Goal: Task Accomplishment & Management: Manage account settings

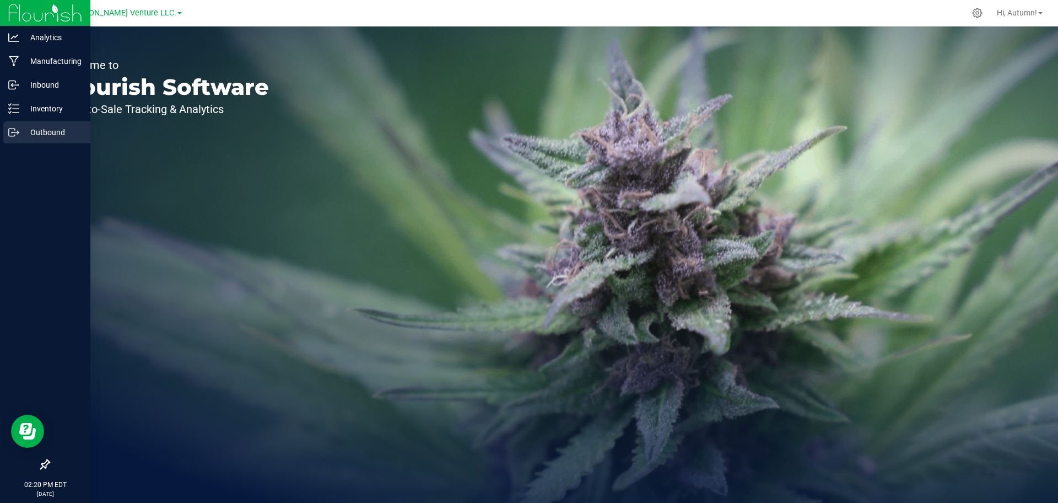
click at [17, 131] on icon at bounding box center [13, 132] width 11 height 11
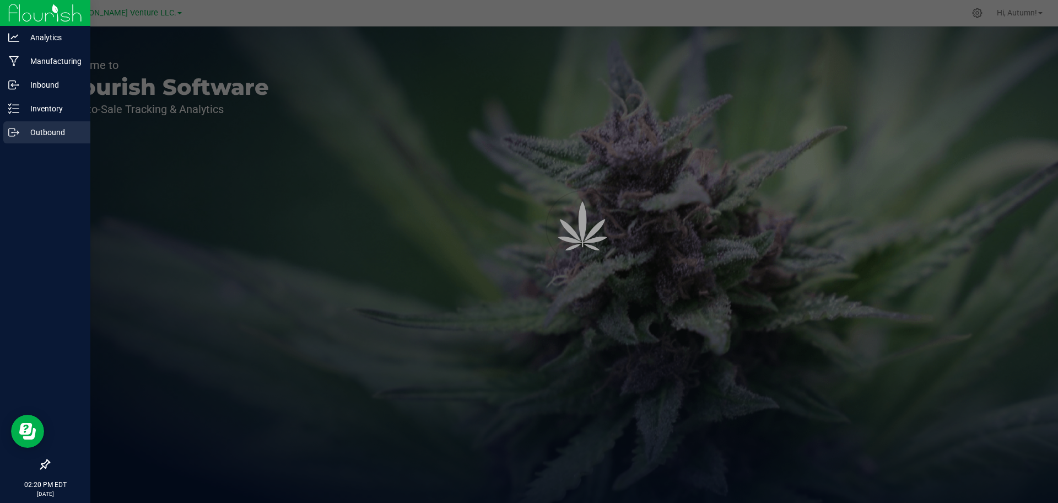
click at [51, 133] on p "Outbound" at bounding box center [52, 132] width 66 height 13
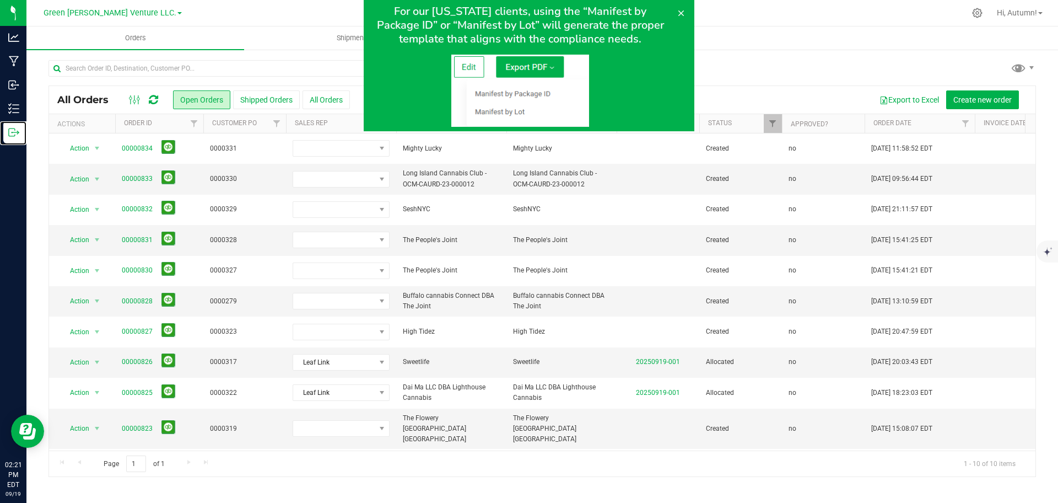
click at [0, 121] on link "Outbound" at bounding box center [13, 133] width 26 height 24
click at [677, 13] on icon at bounding box center [681, 13] width 9 height 9
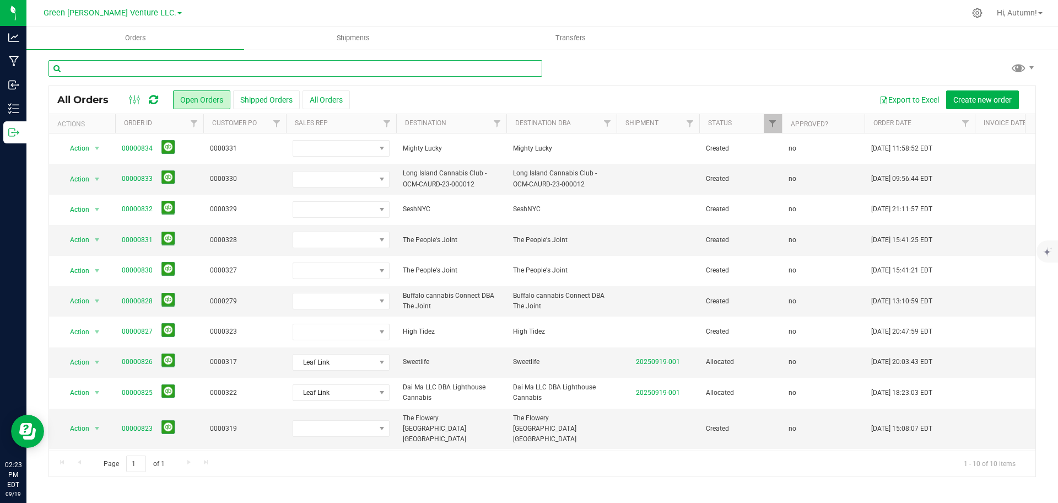
click at [204, 72] on input "text" at bounding box center [295, 68] width 494 height 17
click at [144, 69] on input "text" at bounding box center [295, 68] width 494 height 17
type input "NYFCCMF-20250402-043"
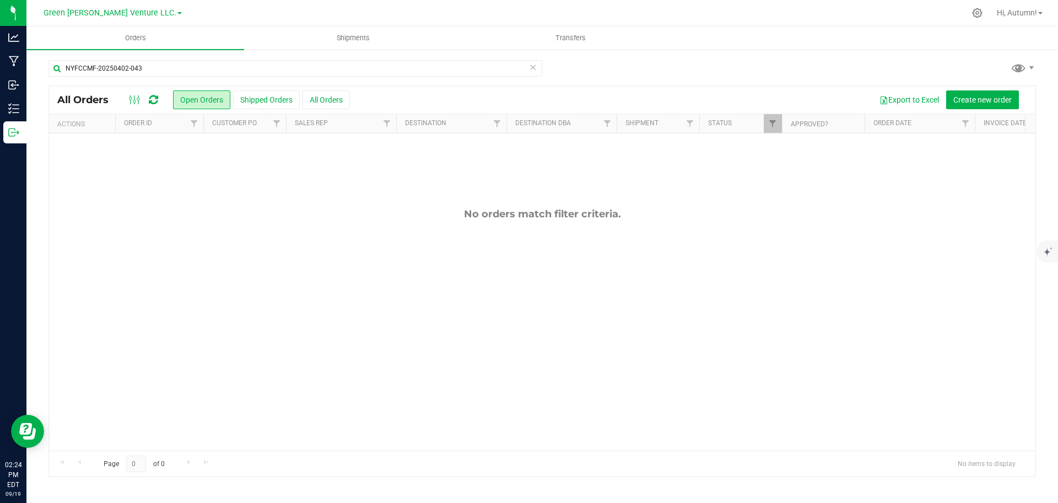
click at [156, 124] on th "Order ID" at bounding box center [159, 123] width 88 height 19
click at [198, 125] on span "Filter" at bounding box center [194, 123] width 9 height 9
click at [196, 118] on link "Filter" at bounding box center [194, 123] width 18 height 19
click at [165, 120] on span at bounding box center [160, 123] width 9 height 9
click at [330, 103] on button "All Orders" at bounding box center [326, 99] width 47 height 19
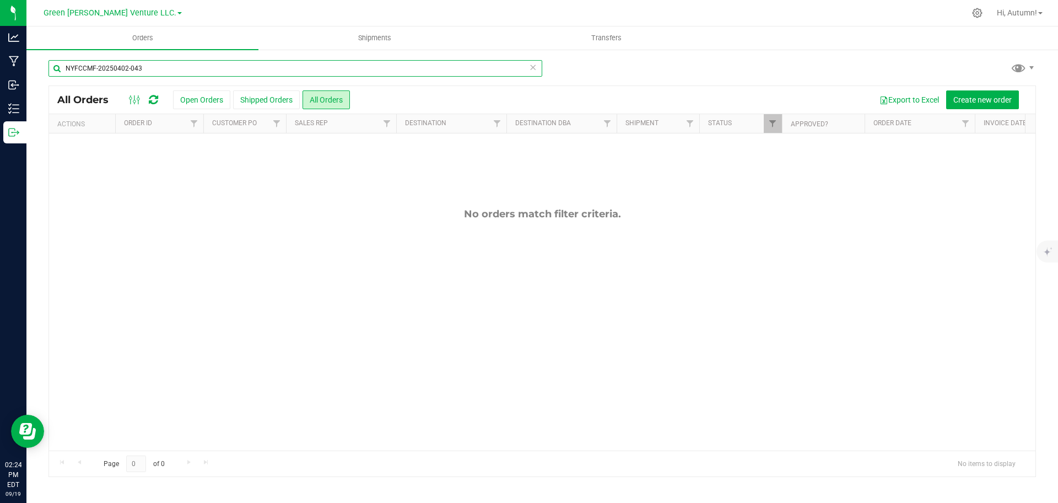
click at [263, 70] on input "NYFCCMF-20250402-043" at bounding box center [295, 68] width 494 height 17
click at [107, 122] on div "Actions" at bounding box center [83, 124] width 53 height 8
click at [195, 123] on span "Filter" at bounding box center [194, 123] width 9 height 9
click at [165, 123] on th "Order ID" at bounding box center [159, 123] width 88 height 19
click at [313, 99] on button "All Orders" at bounding box center [326, 99] width 47 height 19
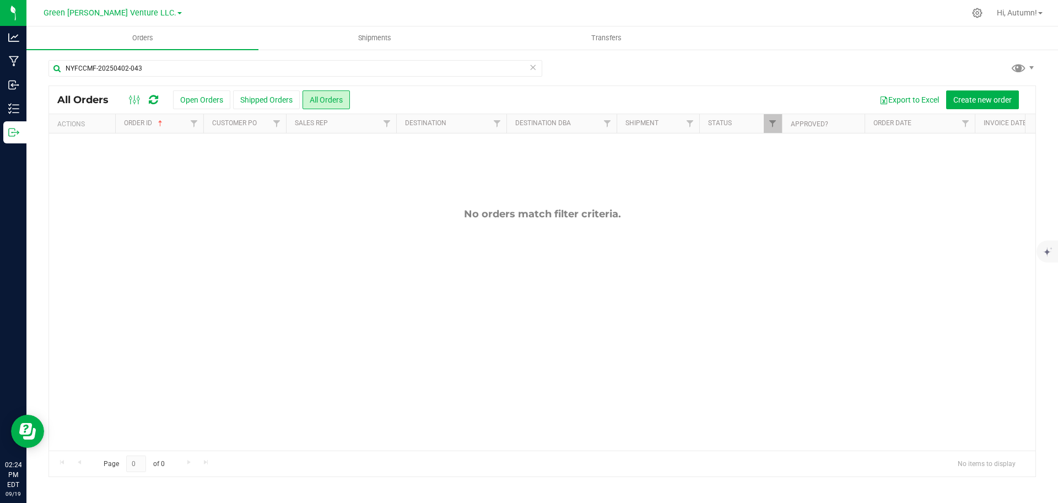
click at [329, 118] on th "Sales Rep" at bounding box center [341, 123] width 110 height 19
click at [380, 125] on link "Filter" at bounding box center [387, 123] width 18 height 19
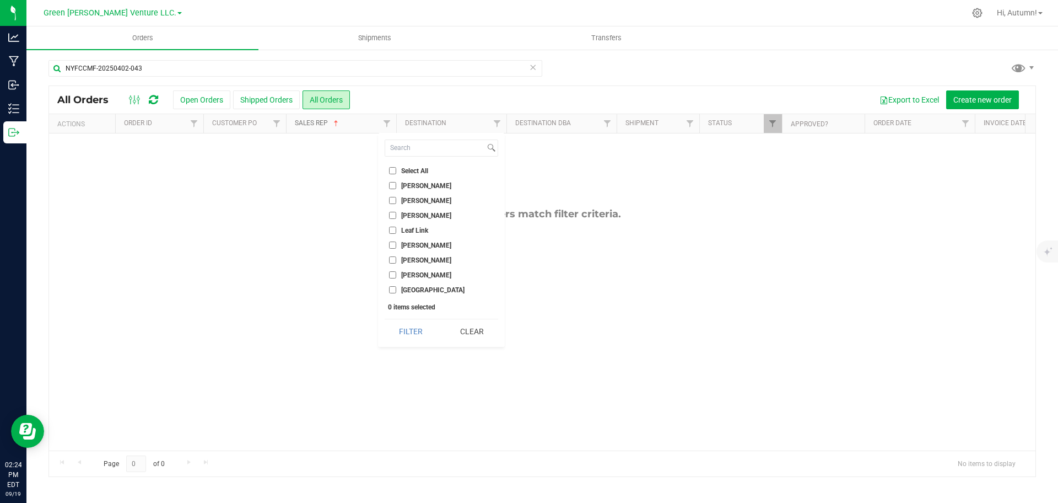
click at [335, 122] on span at bounding box center [336, 123] width 9 height 9
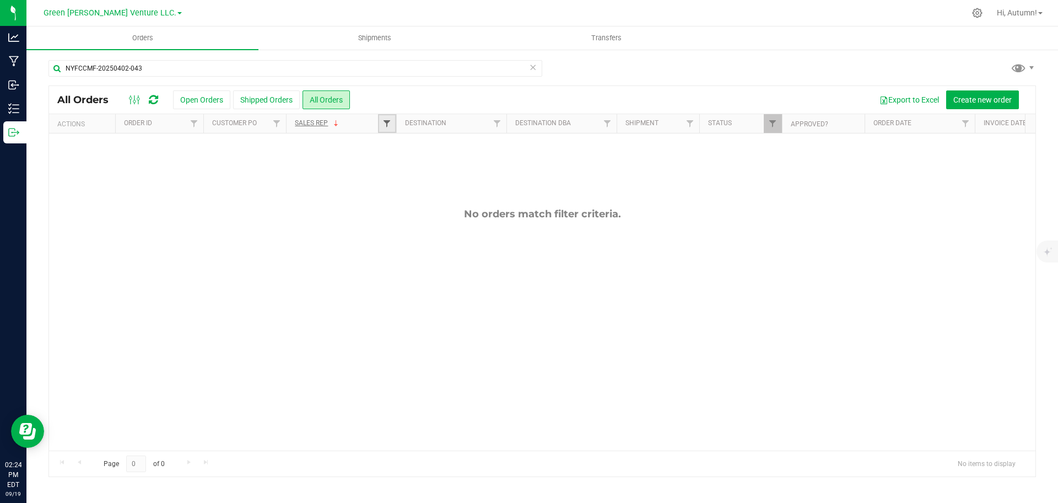
click at [389, 120] on span "Filter" at bounding box center [386, 123] width 9 height 9
click at [340, 123] on span at bounding box center [336, 123] width 9 height 9
click at [501, 129] on link "Filter" at bounding box center [497, 123] width 18 height 19
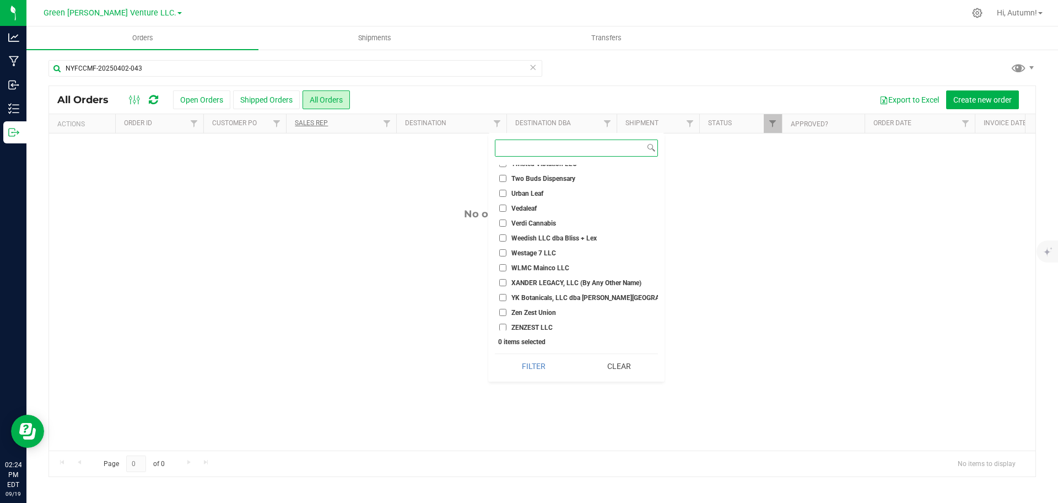
scroll to position [2461, 0]
click at [708, 283] on div "No orders match filter criteria." at bounding box center [542, 328] width 986 height 391
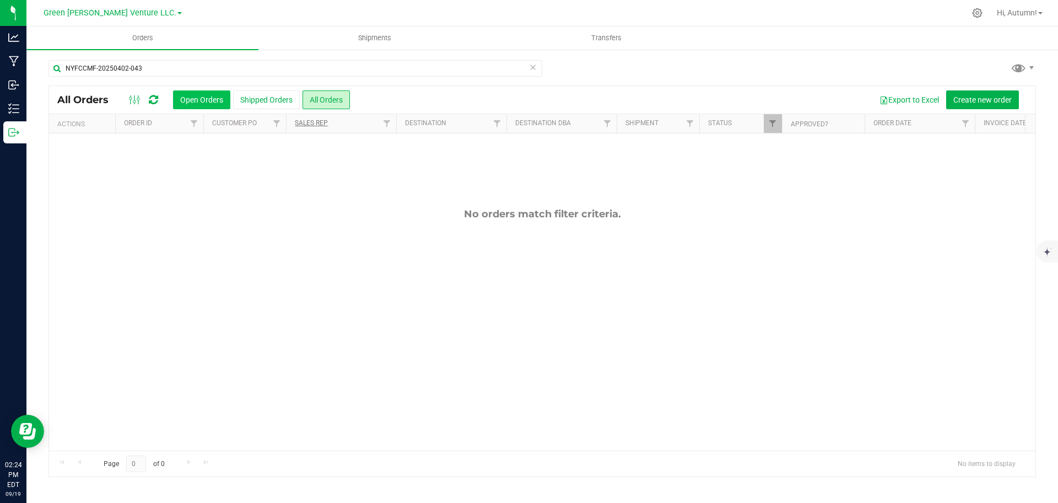
click at [212, 104] on button "Open Orders" at bounding box center [201, 99] width 57 height 19
click at [322, 102] on button "All Orders" at bounding box center [326, 99] width 47 height 19
click at [986, 107] on button "Create new order" at bounding box center [982, 99] width 73 height 19
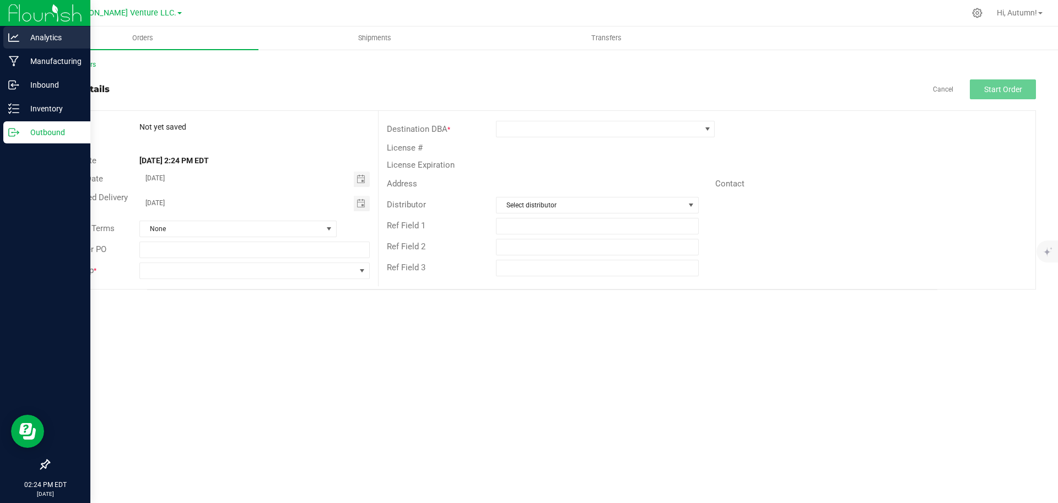
click at [49, 40] on p "Analytics" at bounding box center [52, 37] width 66 height 13
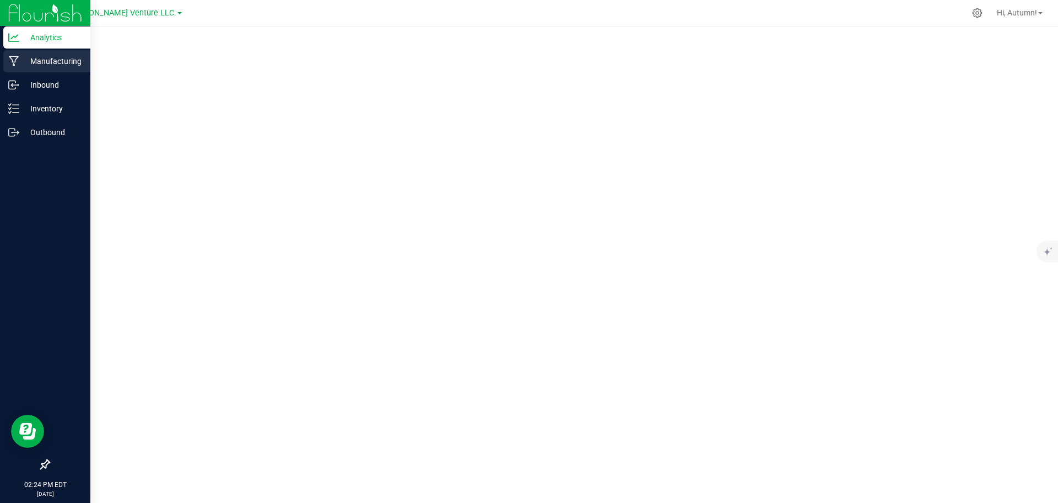
click at [43, 58] on p "Manufacturing" at bounding box center [52, 61] width 66 height 13
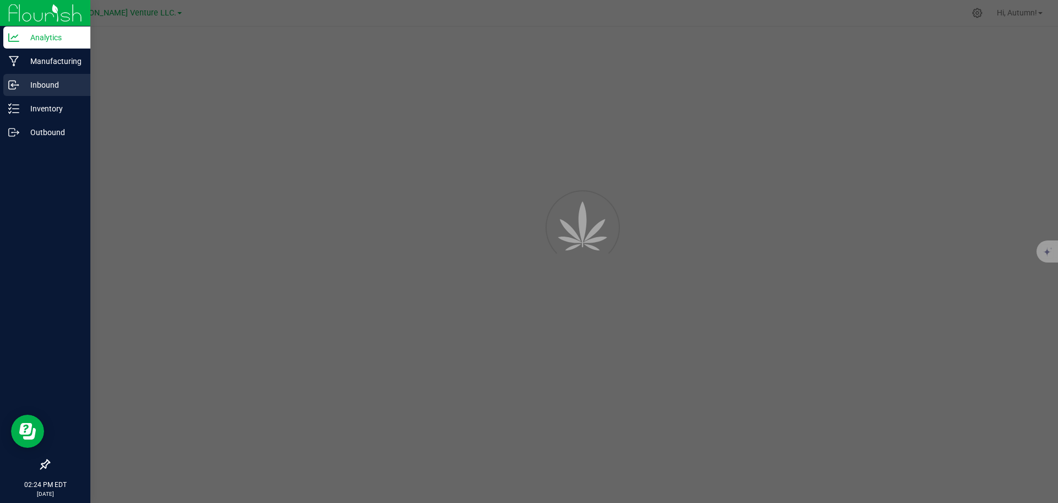
click at [56, 89] on p "Inbound" at bounding box center [52, 84] width 66 height 13
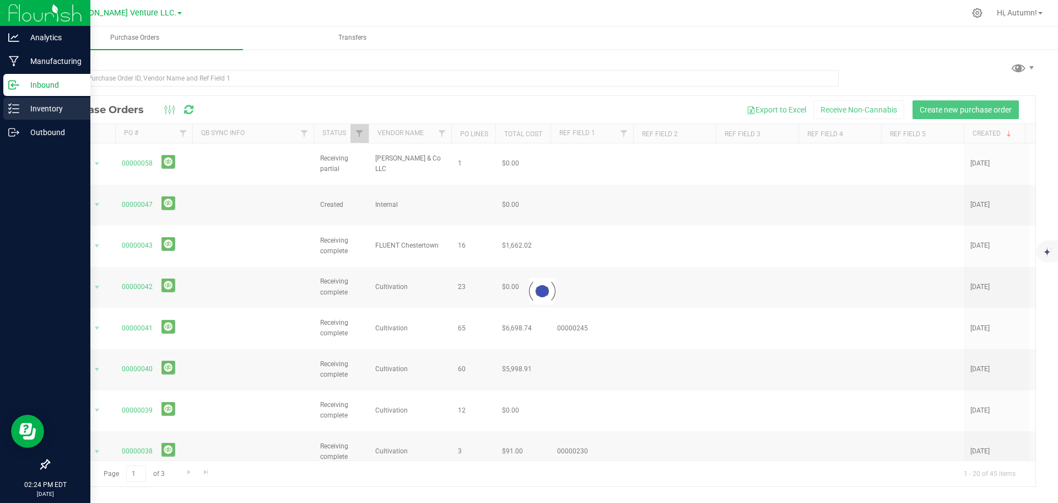
click at [58, 111] on p "Inventory" at bounding box center [52, 108] width 66 height 13
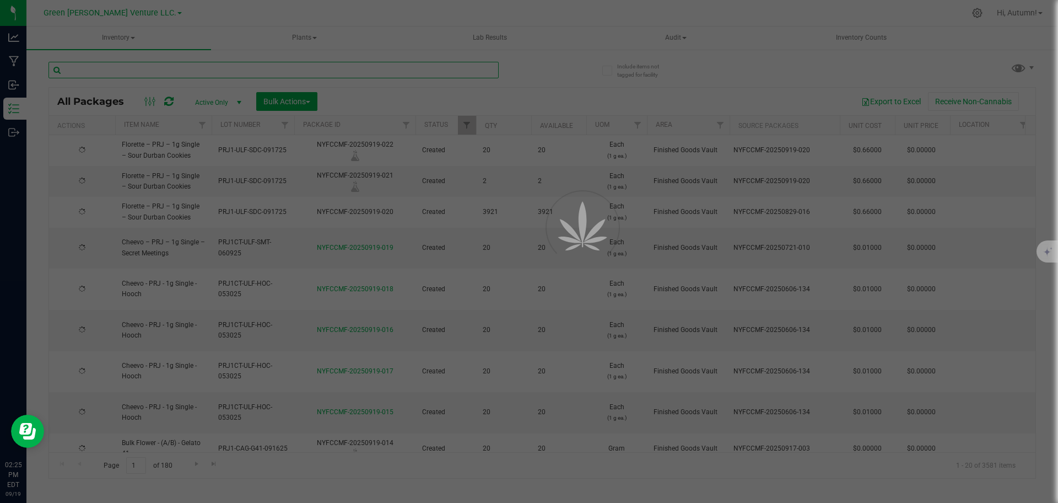
type input "[DATE]"
click at [166, 66] on input "text" at bounding box center [273, 70] width 450 height 17
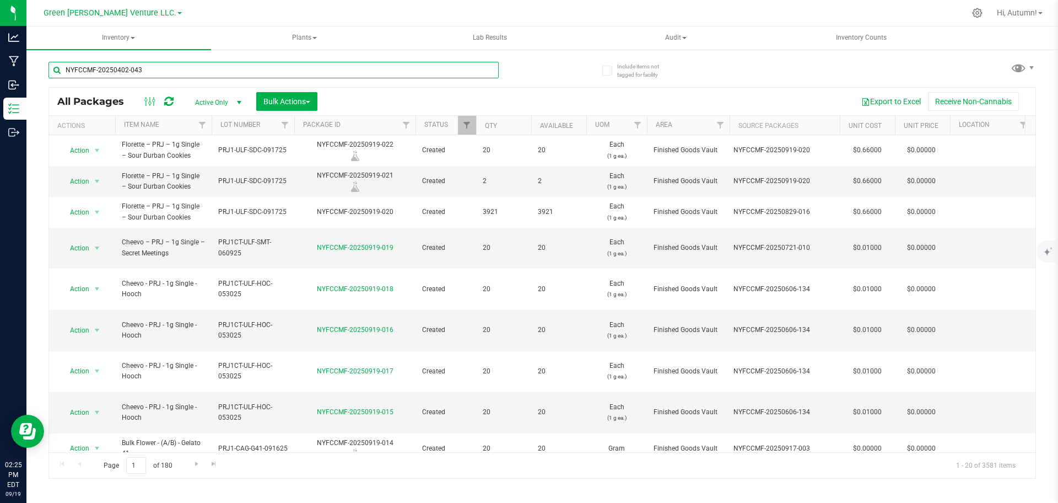
type input "NYFCCMF-20250402-043"
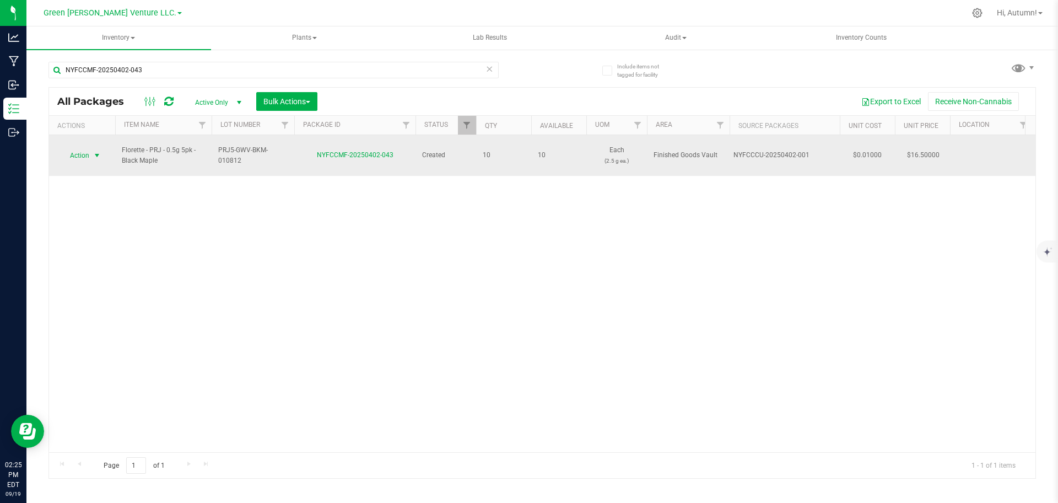
click at [93, 151] on span "select" at bounding box center [97, 155] width 9 height 9
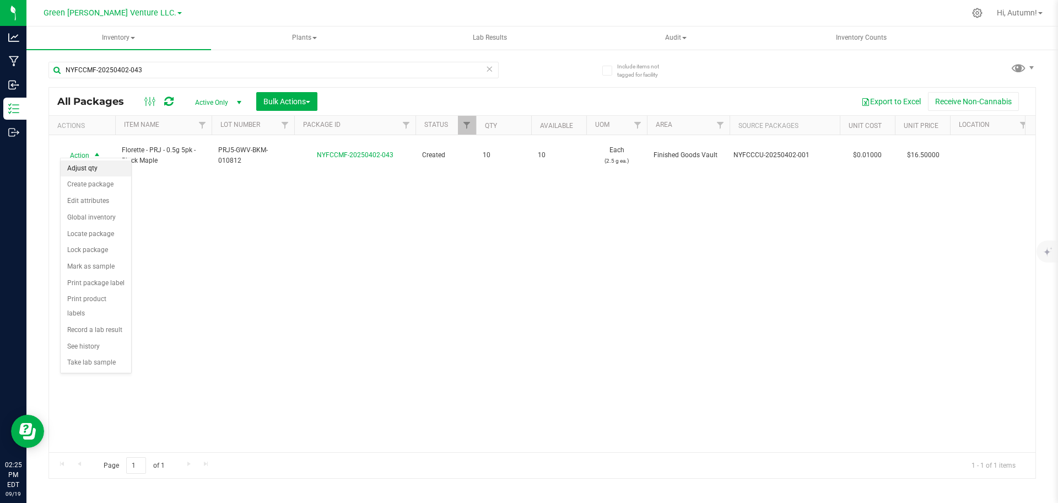
click at [96, 171] on li "Adjust qty" at bounding box center [96, 168] width 71 height 17
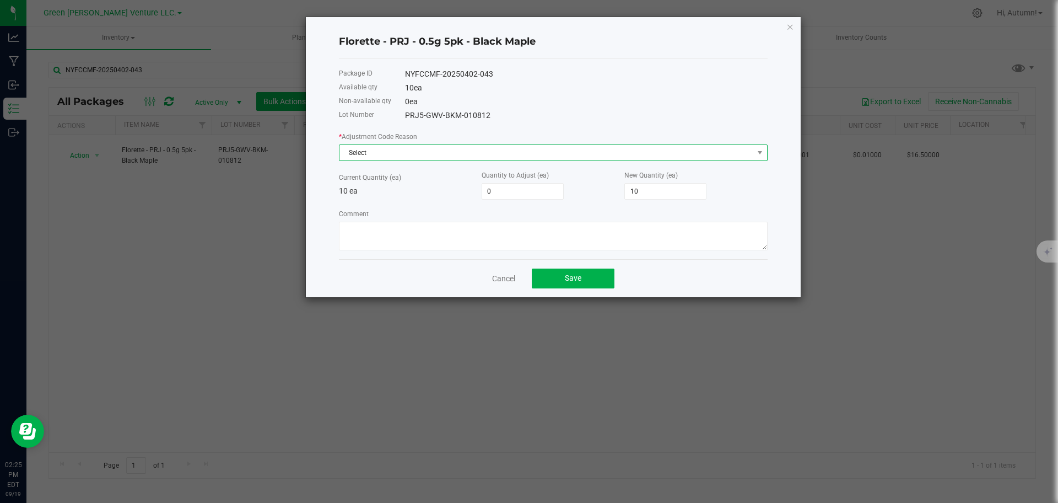
click at [419, 157] on span "Select" at bounding box center [546, 152] width 414 height 15
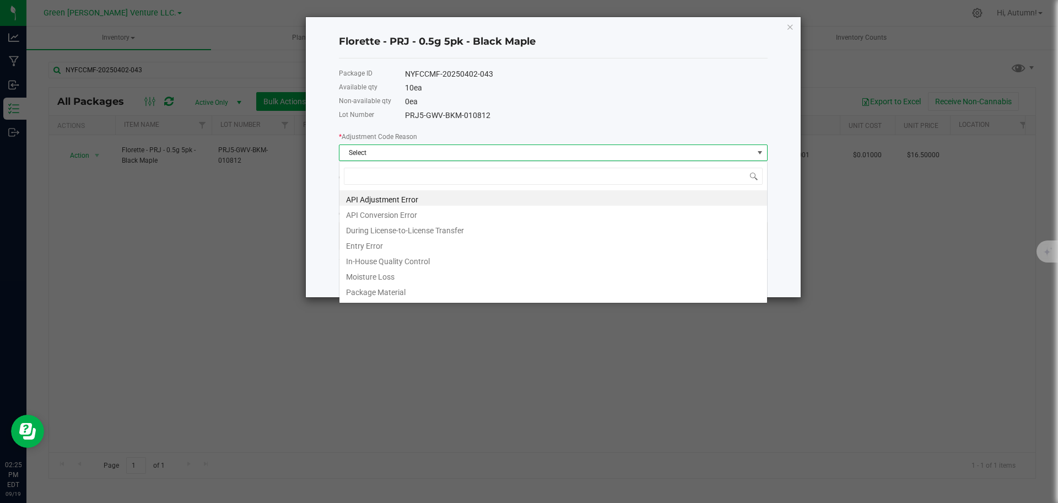
scroll to position [17, 429]
click at [413, 259] on li "In-House Quality Control" at bounding box center [553, 259] width 428 height 15
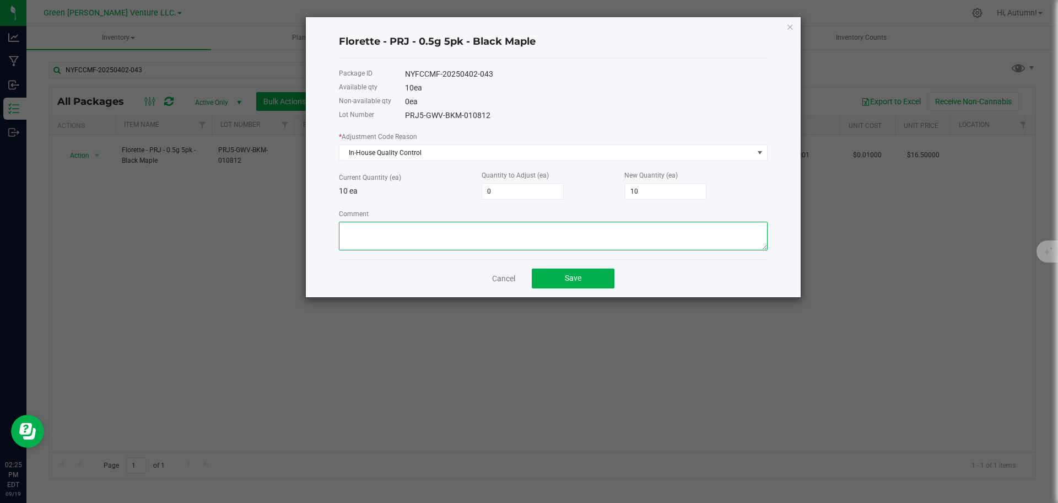
click at [452, 248] on textarea "Comment" at bounding box center [553, 236] width 429 height 29
type input "-2"
type input "8"
click at [553, 233] on textarea "Comment" at bounding box center [553, 236] width 429 height 29
click at [533, 232] on textarea "Comment" at bounding box center [553, 236] width 429 height 29
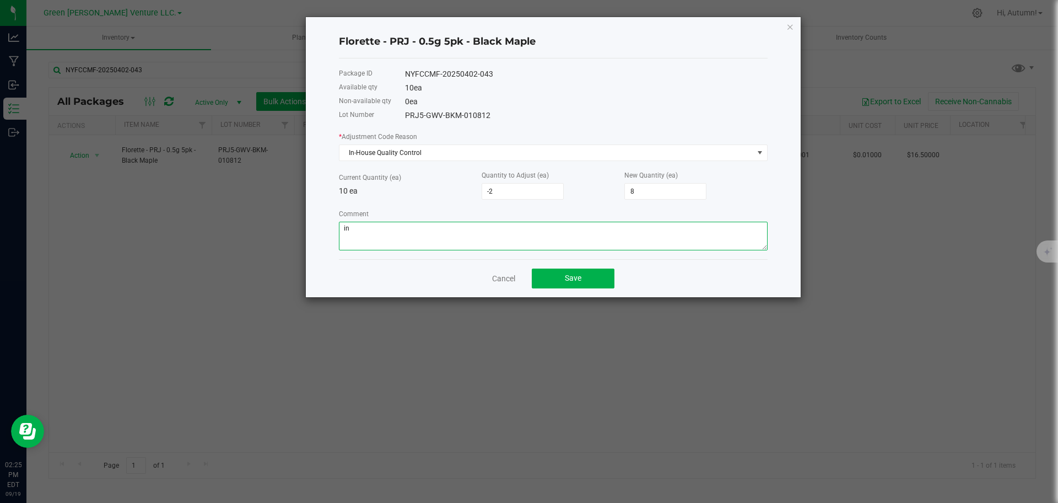
type textarea "i"
type textarea "In-House Quality Control"
click at [557, 275] on button "Save" at bounding box center [573, 278] width 83 height 20
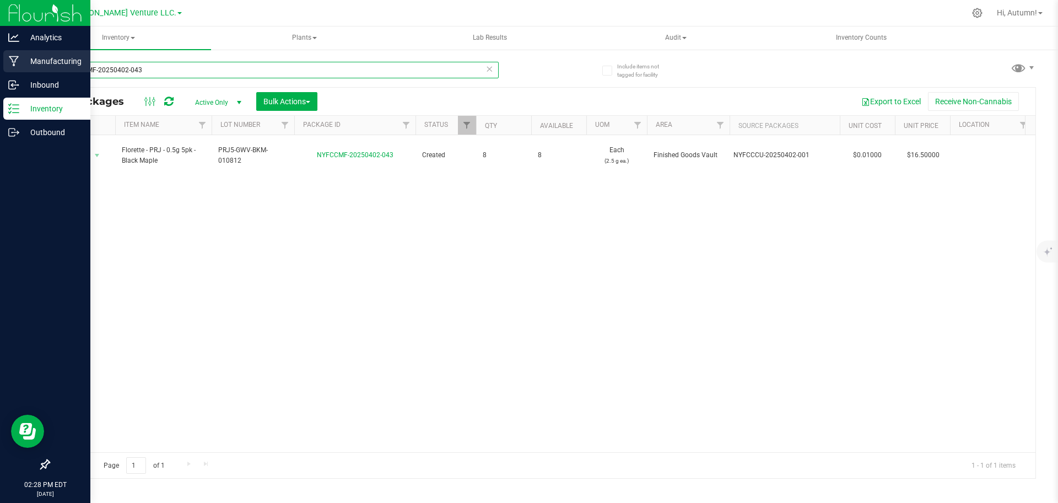
drag, startPoint x: 139, startPoint y: 75, endPoint x: 24, endPoint y: 67, distance: 115.5
click at [24, 68] on div "Analytics Manufacturing Inbound Inventory Outbound 02:28 PM EDT [DATE] 09/19 Gr…" at bounding box center [529, 251] width 1058 height 503
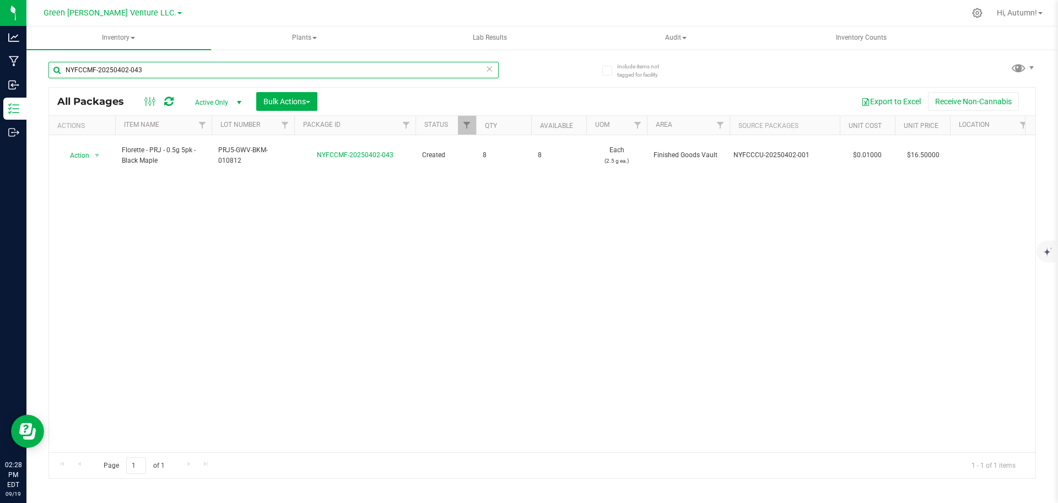
click at [181, 78] on input "NYFCCMF-20250402-043" at bounding box center [273, 70] width 450 height 17
click at [176, 70] on input "NYFCCMF-20250402-043" at bounding box center [273, 70] width 450 height 17
click at [147, 76] on input "NYFCCMF-20250402-043" at bounding box center [273, 70] width 450 height 17
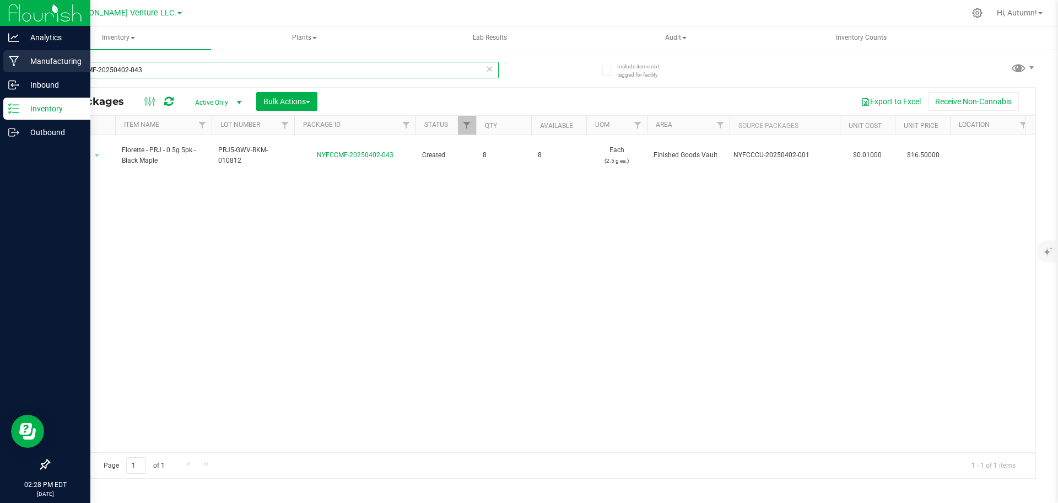
drag, startPoint x: 160, startPoint y: 71, endPoint x: 9, endPoint y: 71, distance: 150.5
click at [9, 71] on div "Analytics Manufacturing Inbound Inventory Outbound 02:28 PM EDT [DATE] 09/19 Gr…" at bounding box center [529, 251] width 1058 height 503
type input "NYFCCMF-20250820-129"
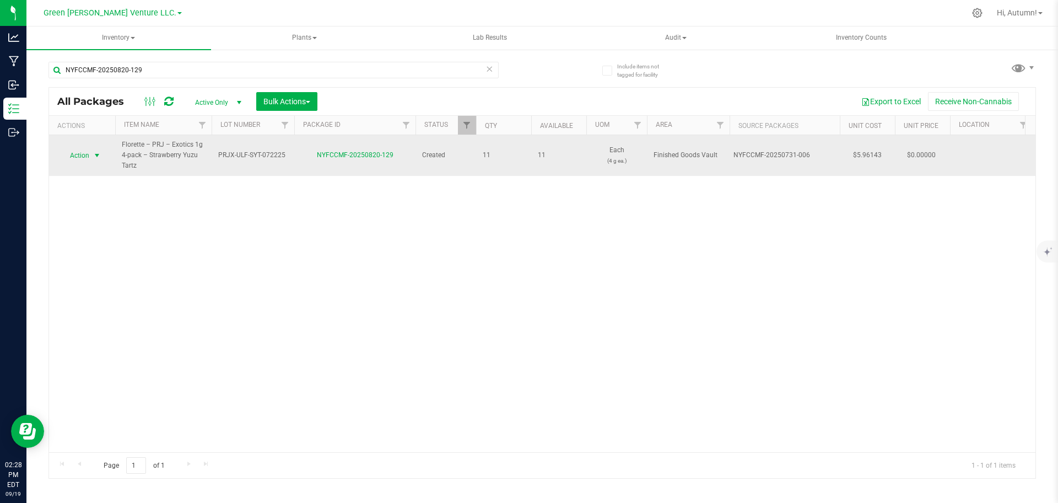
click at [101, 156] on span "select" at bounding box center [97, 155] width 9 height 9
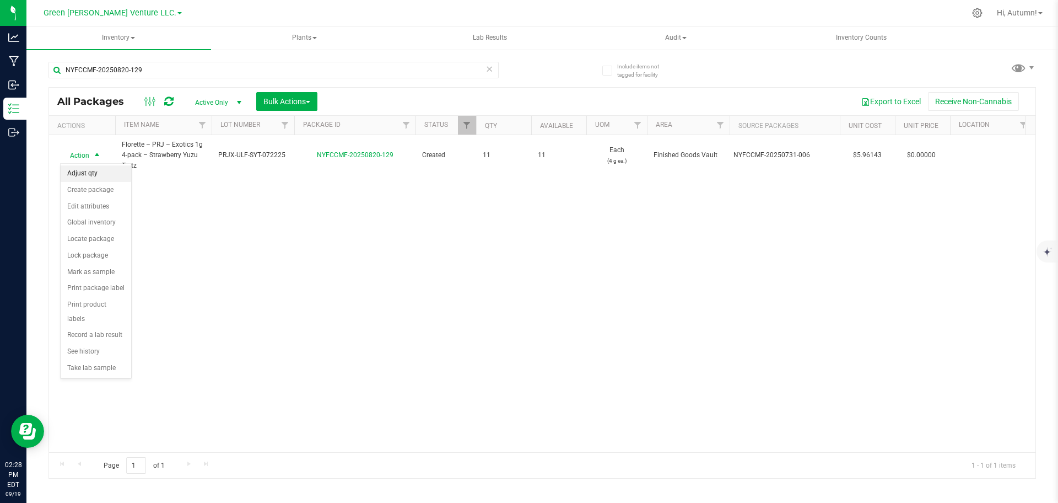
click at [89, 169] on li "Adjust qty" at bounding box center [96, 173] width 71 height 17
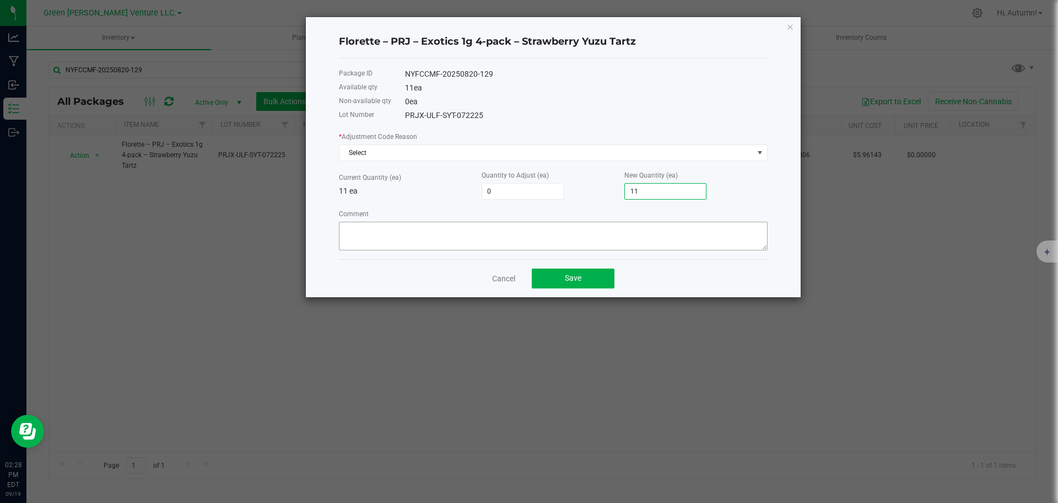
type input "-10"
type input "1"
type input "-1"
type input "10"
click at [435, 161] on div "* Adjustment Code Reason Select Current Quantity (ea) 11 ea Quantity to Adjust …" at bounding box center [553, 191] width 429 height 120
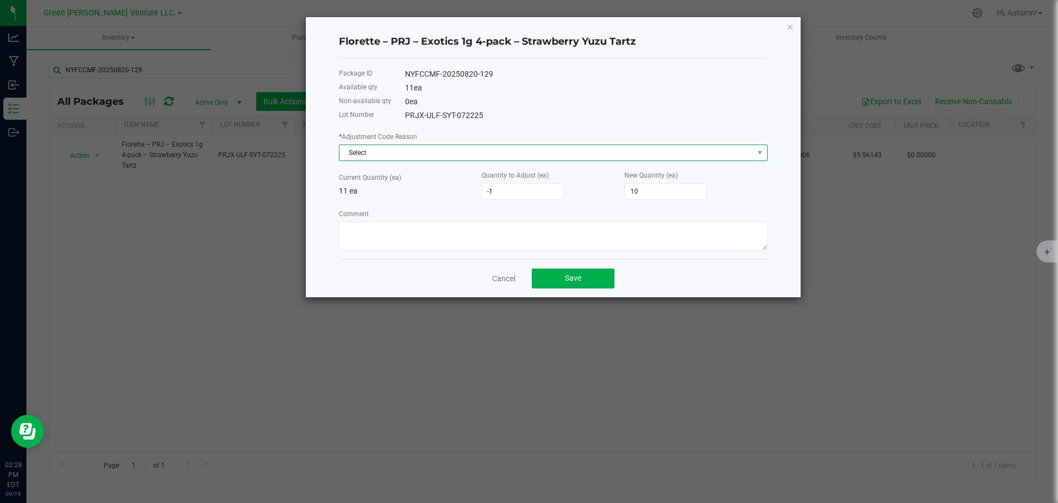
click at [430, 154] on span "Select" at bounding box center [546, 152] width 414 height 15
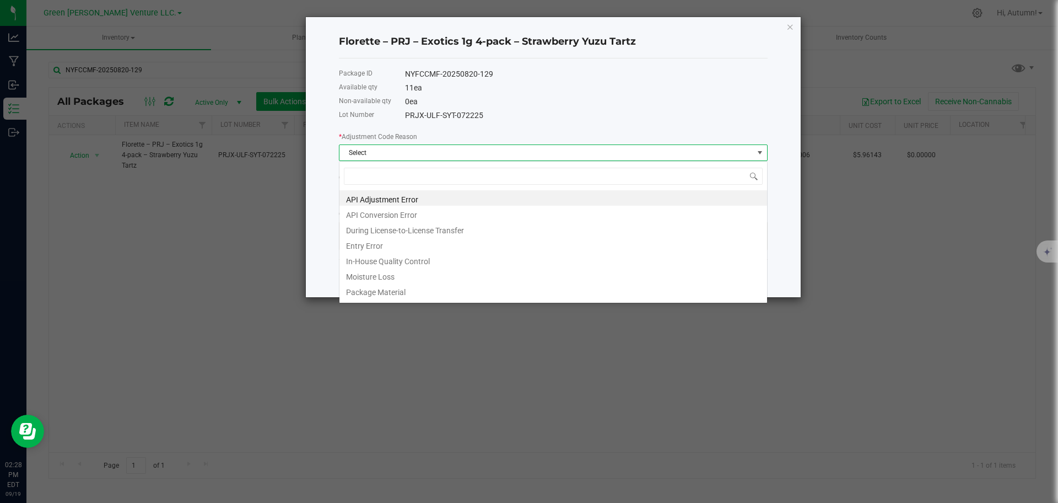
scroll to position [17, 429]
drag, startPoint x: 392, startPoint y: 265, endPoint x: 356, endPoint y: 262, distance: 36.5
click at [355, 262] on li "In-House Quality Control" at bounding box center [553, 259] width 428 height 15
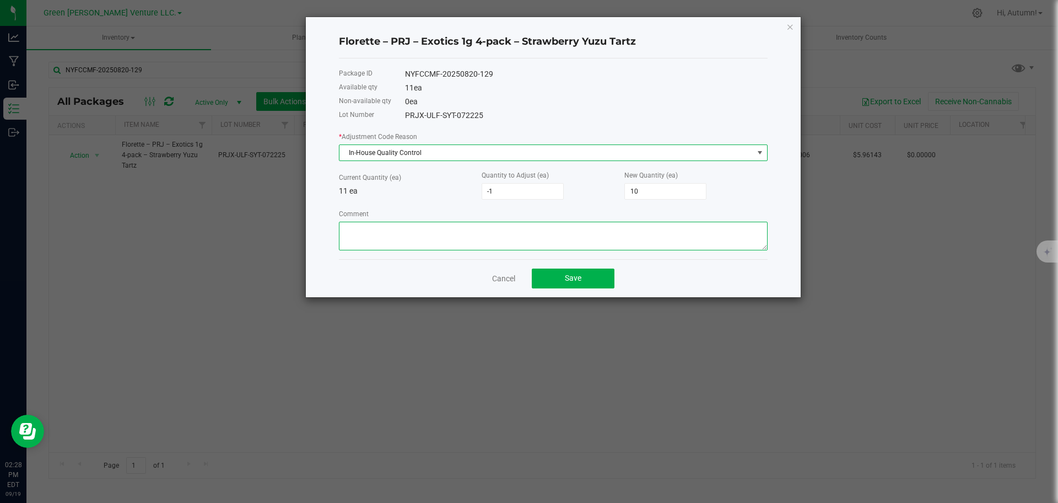
click at [400, 225] on textarea "Comment" at bounding box center [553, 236] width 429 height 29
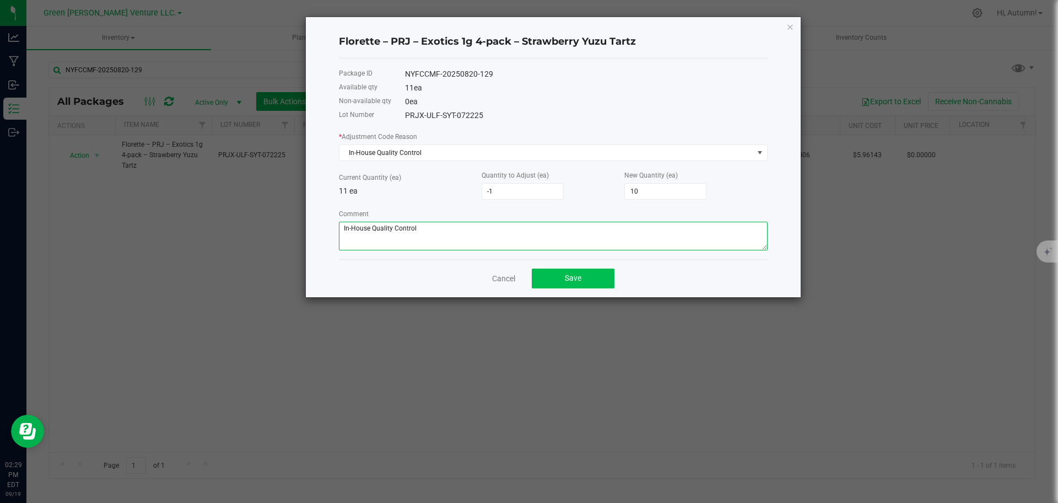
type textarea "In-House Quality Control"
click at [594, 276] on button "Save" at bounding box center [573, 278] width 83 height 20
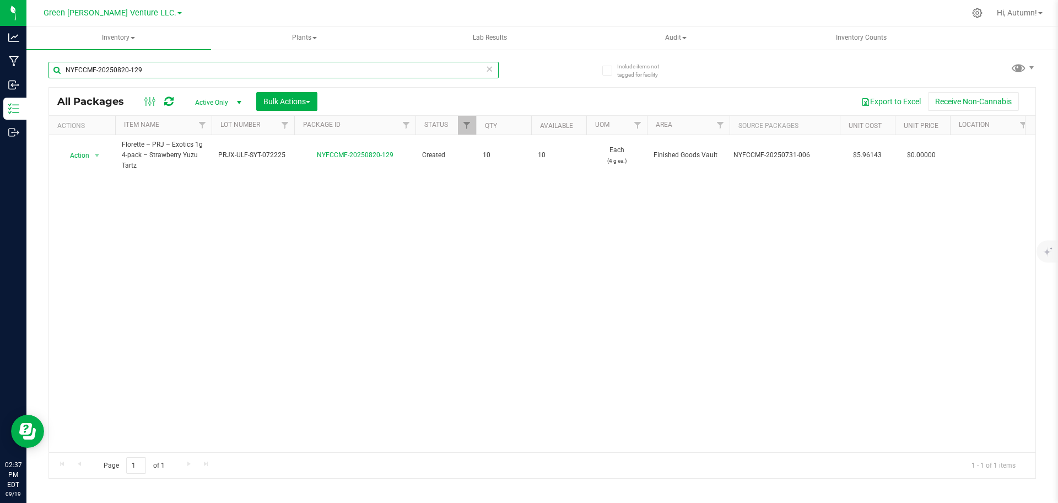
drag, startPoint x: 199, startPoint y: 89, endPoint x: 37, endPoint y: 74, distance: 162.2
click at [38, 74] on div "Include items not tagged for facility NYFCCMF-20250820-129 All Packages Active …" at bounding box center [542, 216] width 1032 height 336
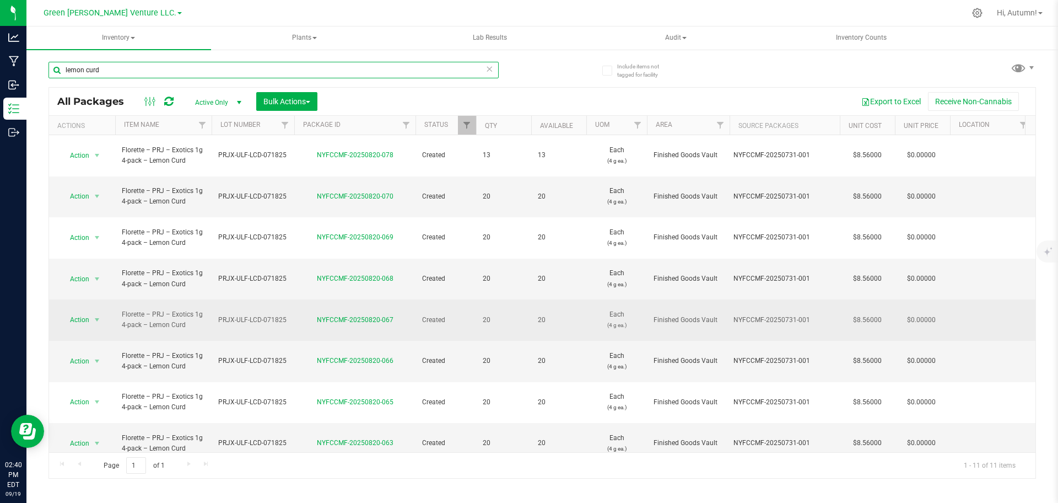
type input "lemon curd"
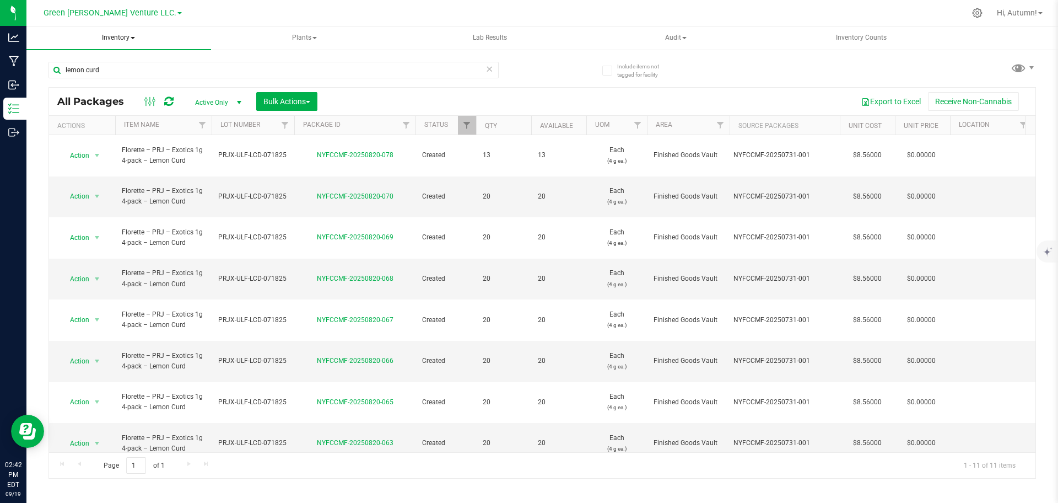
click at [150, 46] on span "Inventory" at bounding box center [118, 37] width 185 height 23
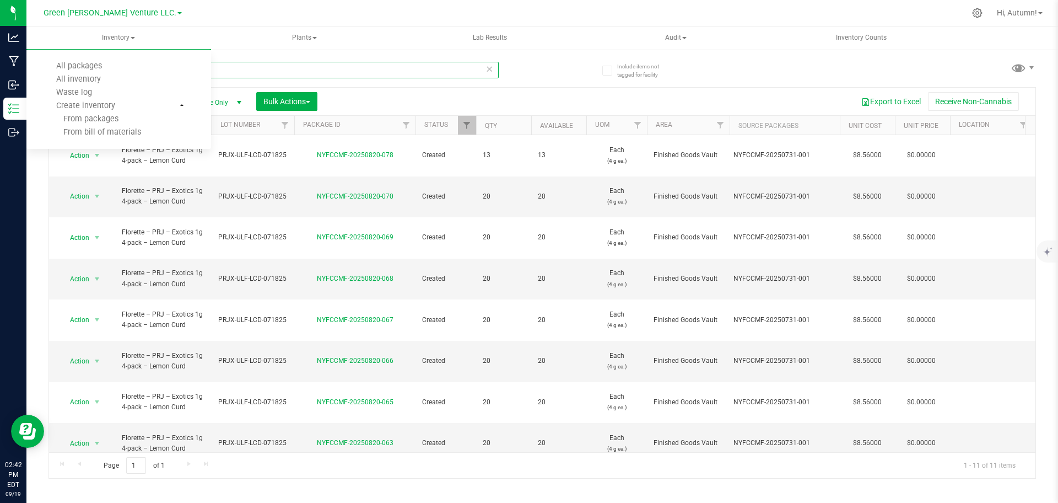
click at [234, 75] on input "lemon curd" at bounding box center [273, 70] width 450 height 17
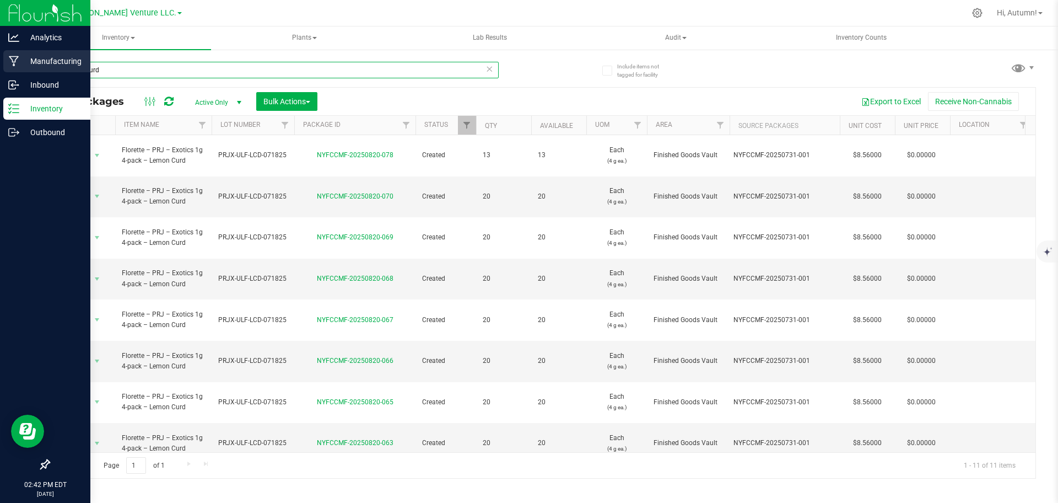
drag, startPoint x: 250, startPoint y: 75, endPoint x: 4, endPoint y: 58, distance: 246.9
click at [4, 58] on div "Analytics Manufacturing Inbound Inventory Outbound 02:42 PM EDT [DATE] 09/19 Gr…" at bounding box center [529, 251] width 1058 height 503
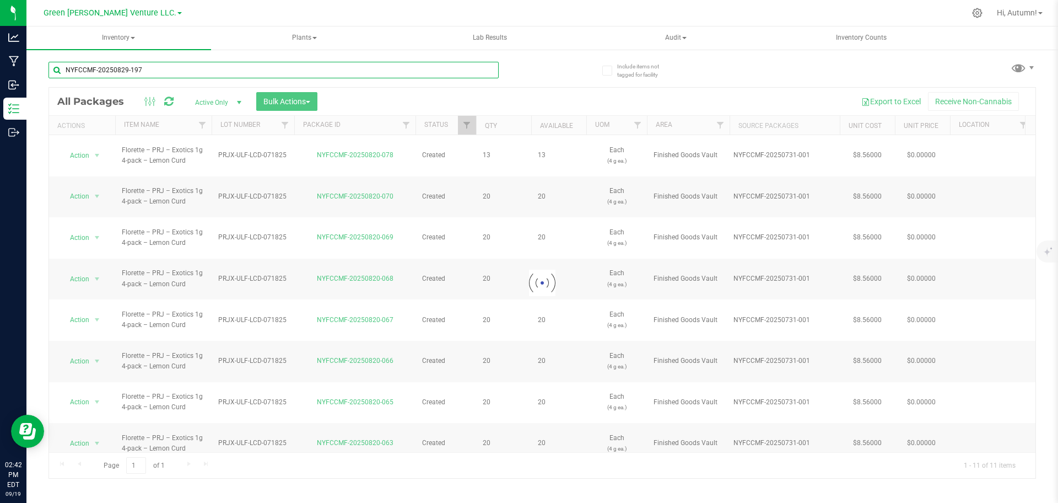
type input "NYFCCMF-20250829-197"
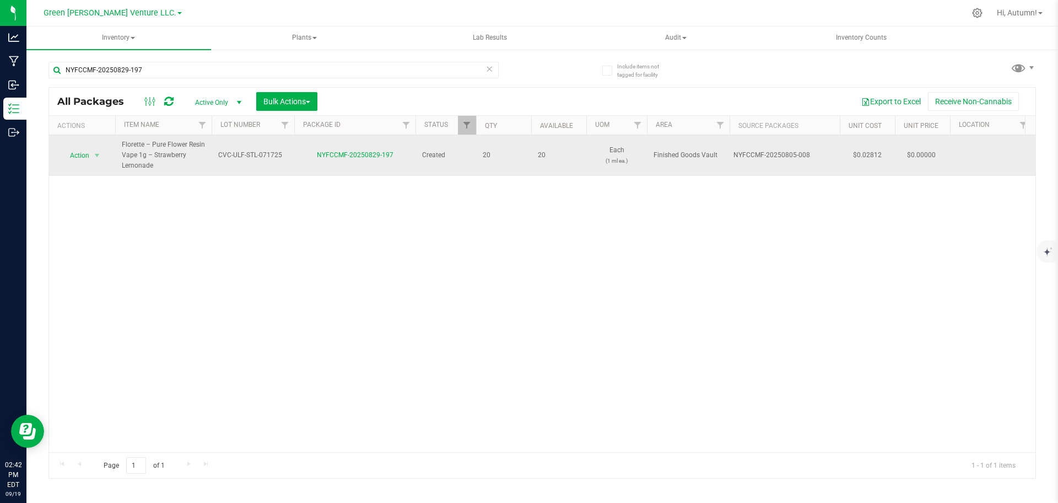
click at [99, 165] on td "Action Action Adjust qty Create package Edit attributes Global inventory Locate…" at bounding box center [82, 155] width 66 height 41
click at [99, 157] on span "select" at bounding box center [97, 155] width 9 height 9
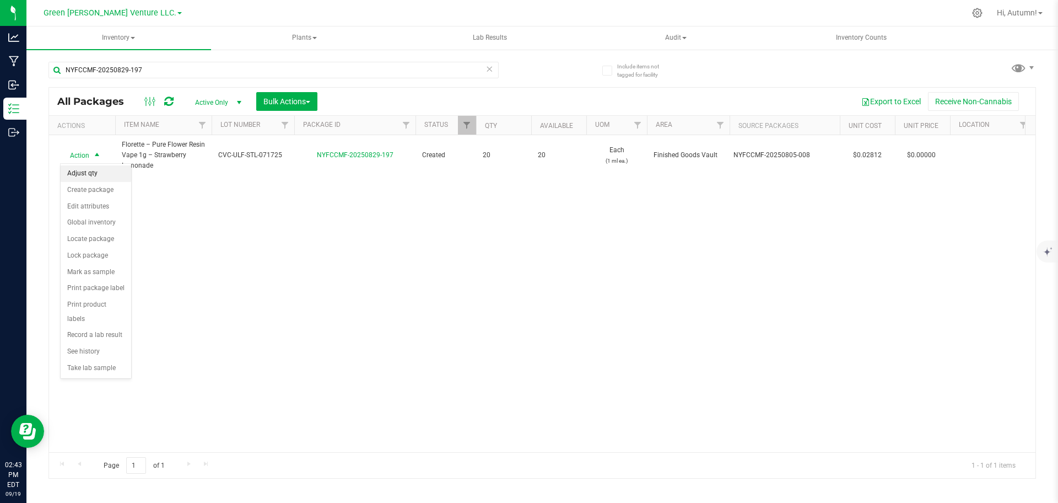
click at [84, 175] on li "Adjust qty" at bounding box center [96, 173] width 71 height 17
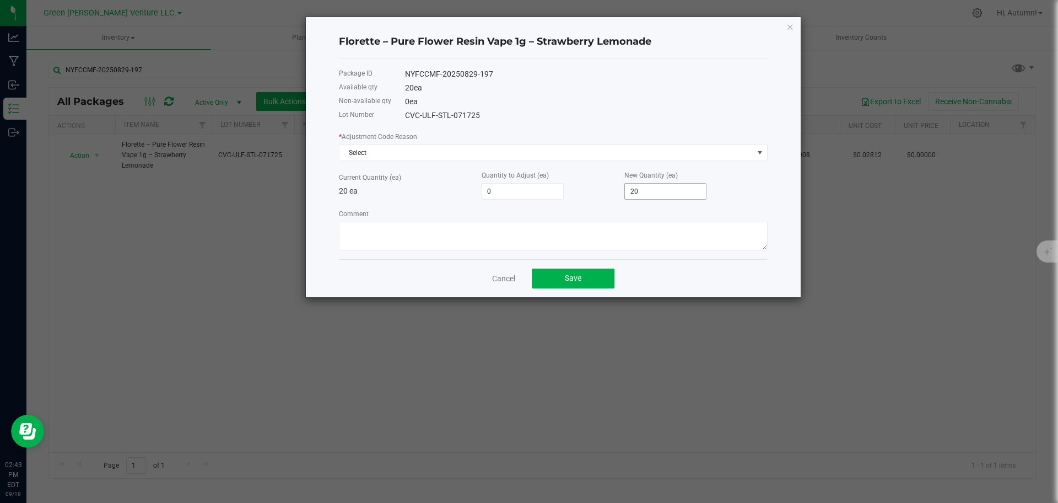
click at [657, 194] on input "20" at bounding box center [665, 191] width 81 height 15
type input "-19"
type input "1"
type input "-1"
type input "19"
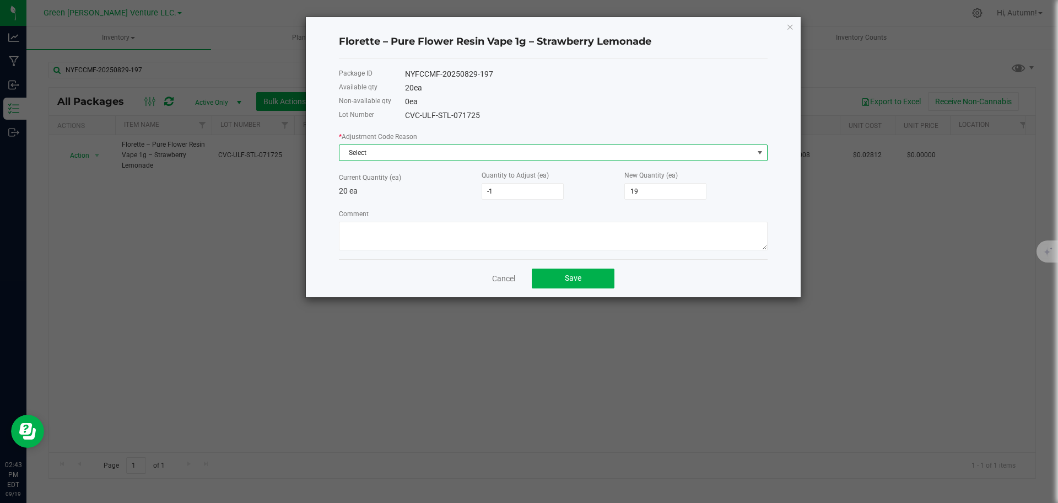
click at [482, 149] on span "Select" at bounding box center [546, 152] width 414 height 15
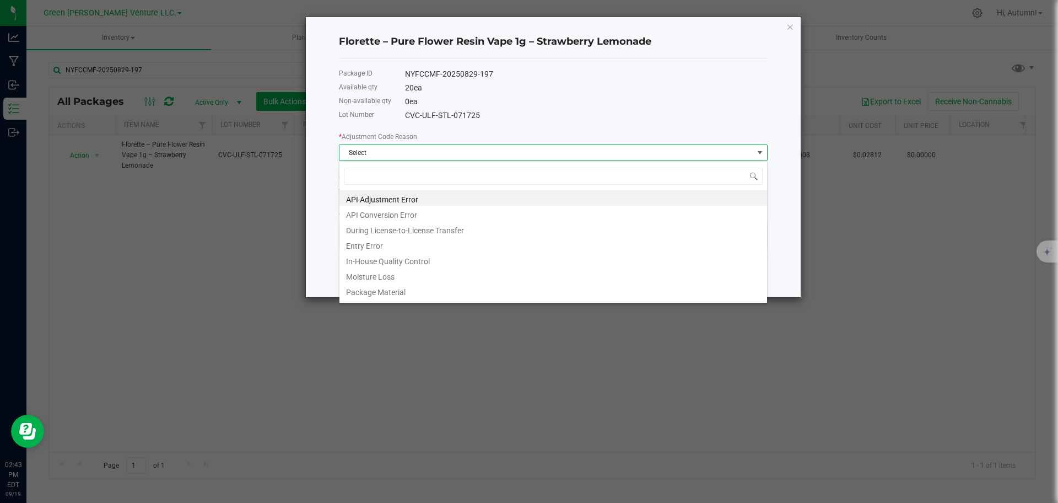
scroll to position [17, 429]
click at [409, 263] on li "In-House Quality Control" at bounding box center [553, 259] width 428 height 15
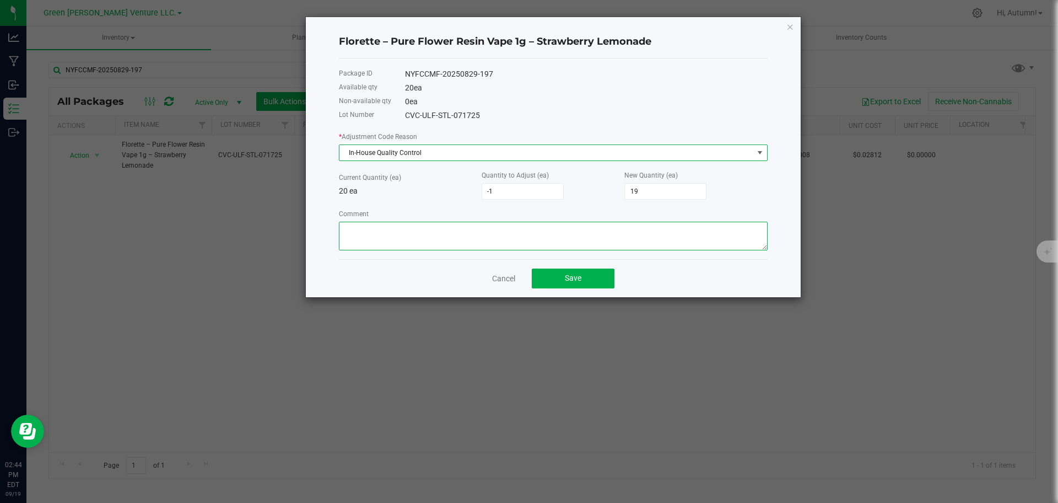
click at [422, 235] on textarea "Comment" at bounding box center [553, 236] width 429 height 29
type textarea "In House Quality Control"
click at [587, 290] on div "Cancel Save" at bounding box center [553, 278] width 429 height 38
click at [583, 289] on div "Cancel Save" at bounding box center [553, 278] width 429 height 38
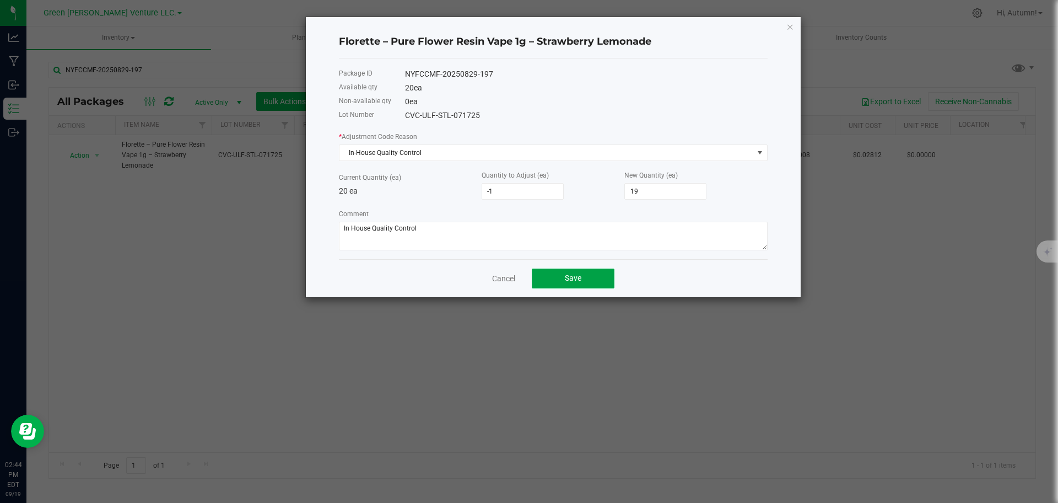
click at [575, 285] on button "Save" at bounding box center [573, 278] width 83 height 20
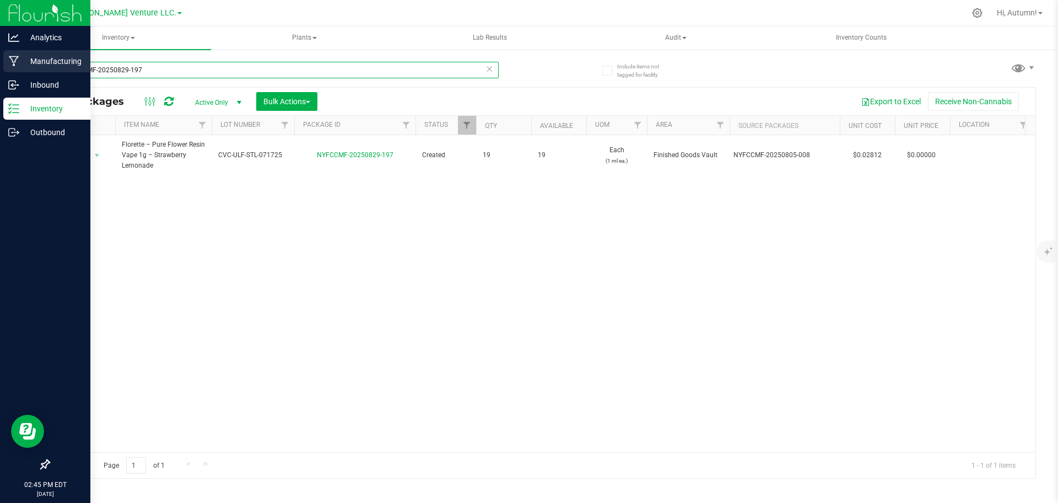
drag, startPoint x: 150, startPoint y: 66, endPoint x: 18, endPoint y: 63, distance: 131.8
click at [18, 63] on div "Analytics Manufacturing Inbound Inventory Outbound 02:45 PM EDT [DATE] 09/19 Gr…" at bounding box center [529, 251] width 1058 height 503
type input "NYFCCMF-20250627-115"
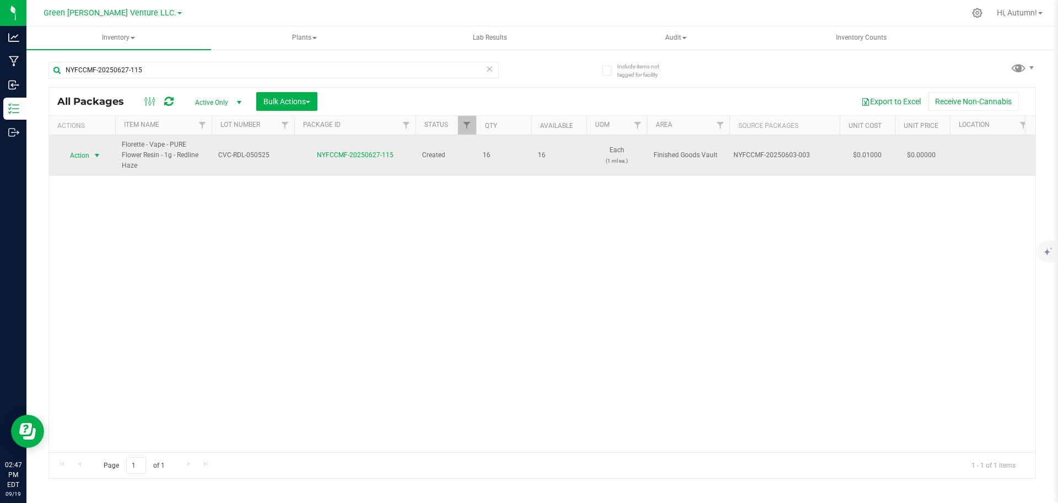
click at [101, 152] on span "select" at bounding box center [97, 155] width 9 height 9
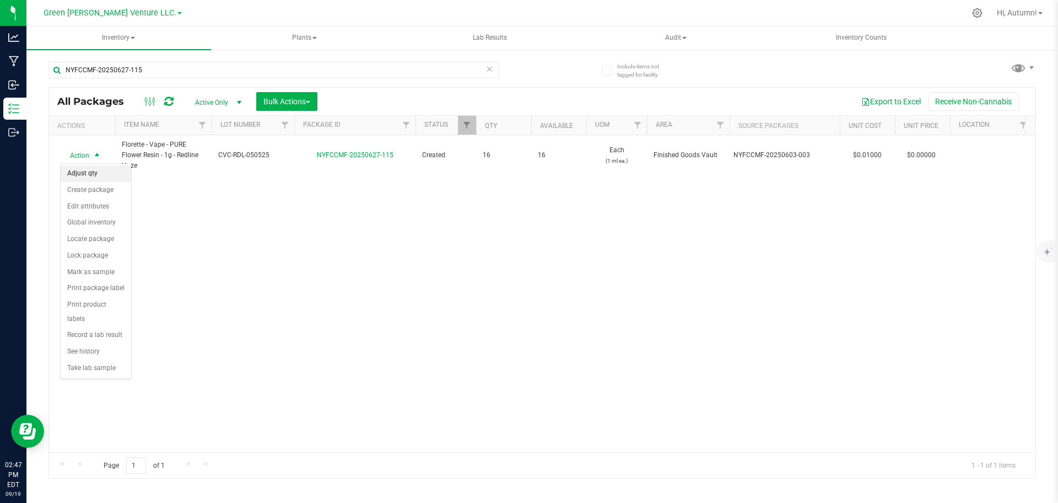
click at [100, 175] on li "Adjust qty" at bounding box center [96, 173] width 71 height 17
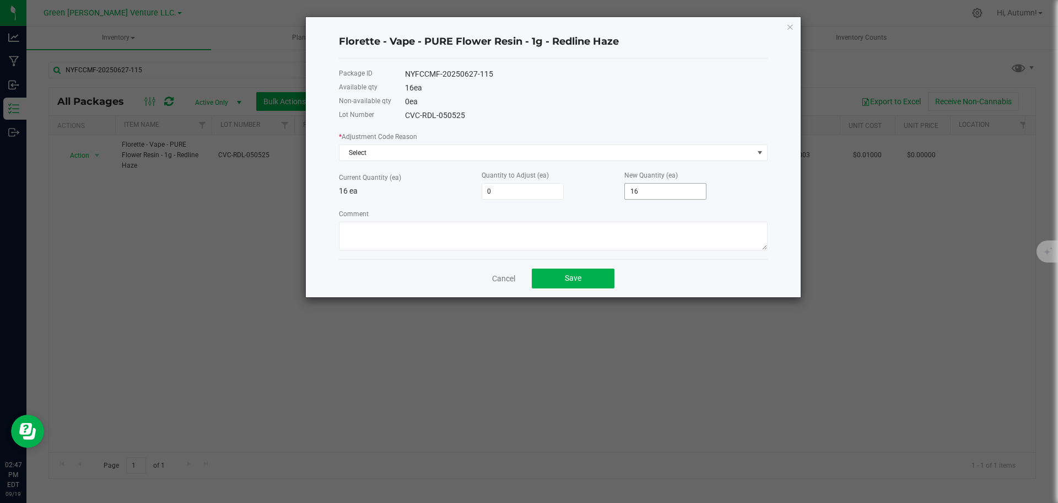
click at [679, 197] on input "16" at bounding box center [665, 191] width 81 height 15
type input "-15"
type input "1"
type input "-1"
type input "15"
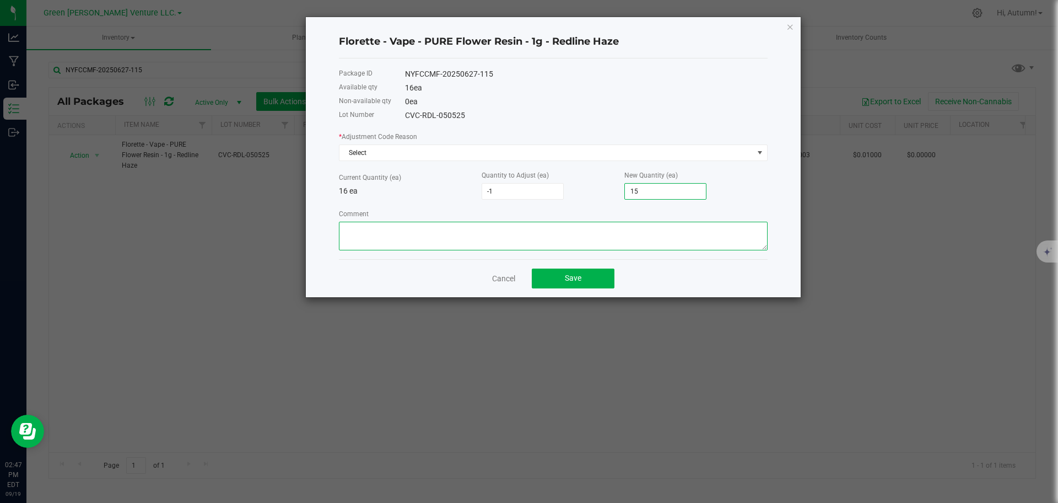
click at [557, 236] on textarea "Comment" at bounding box center [553, 236] width 429 height 29
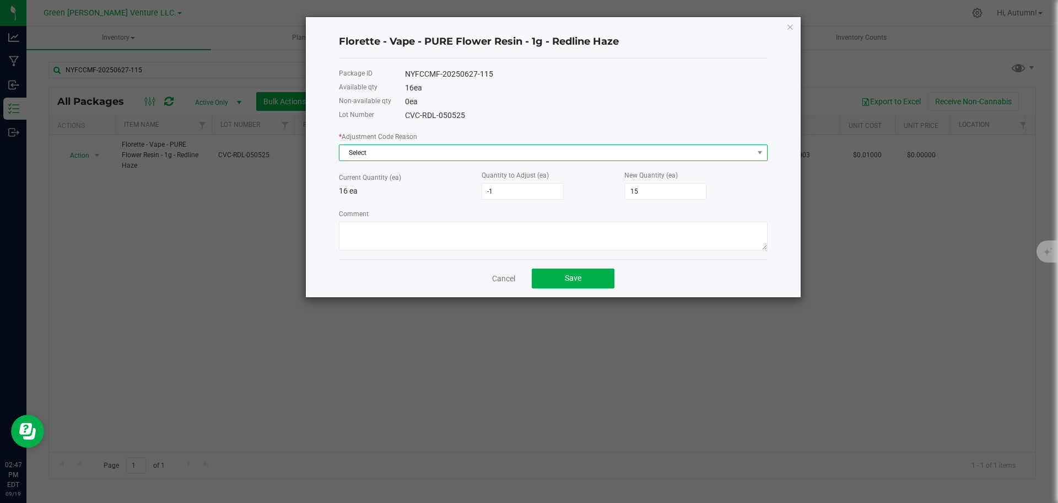
click at [562, 151] on span "Select" at bounding box center [546, 152] width 414 height 15
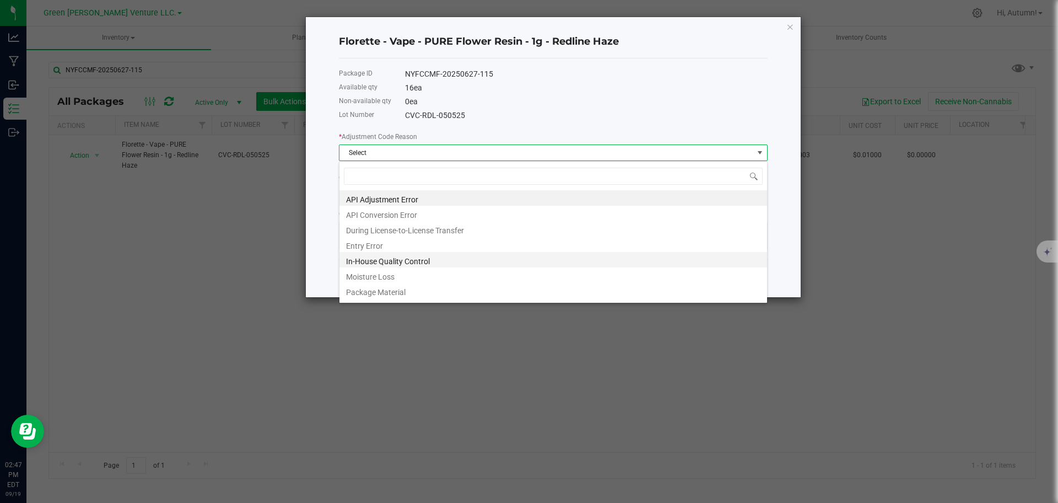
click at [397, 261] on li "In-House Quality Control" at bounding box center [553, 259] width 428 height 15
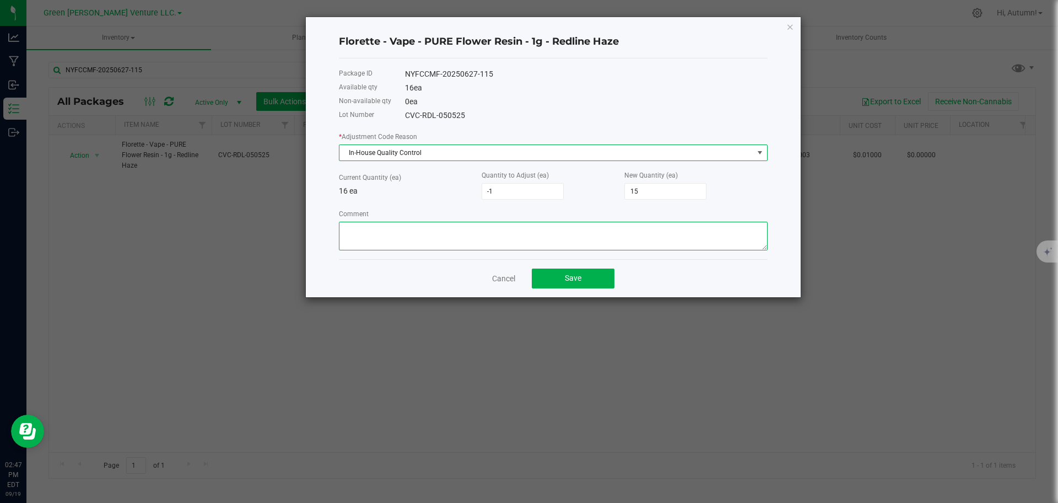
click at [423, 224] on textarea "Comment" at bounding box center [553, 236] width 429 height 29
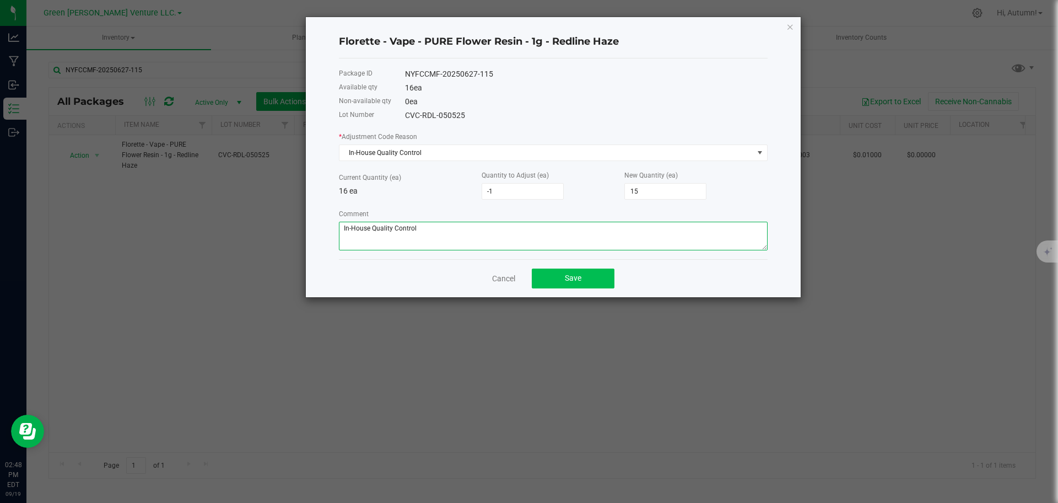
type textarea "In-House Quality Control"
click at [560, 277] on button "Save" at bounding box center [573, 278] width 83 height 20
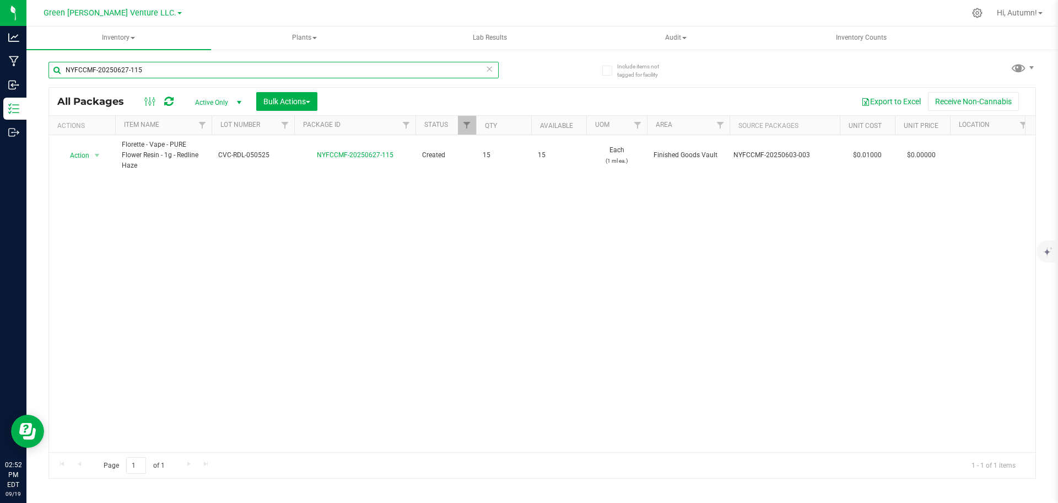
drag, startPoint x: 202, startPoint y: 68, endPoint x: 27, endPoint y: 77, distance: 175.4
click at [27, 77] on div "Include items not tagged for facility NYFCCMF-20250627-115 All Packages Active …" at bounding box center [542, 216] width 1032 height 336
type input "NYFCCMF-20250820-078"
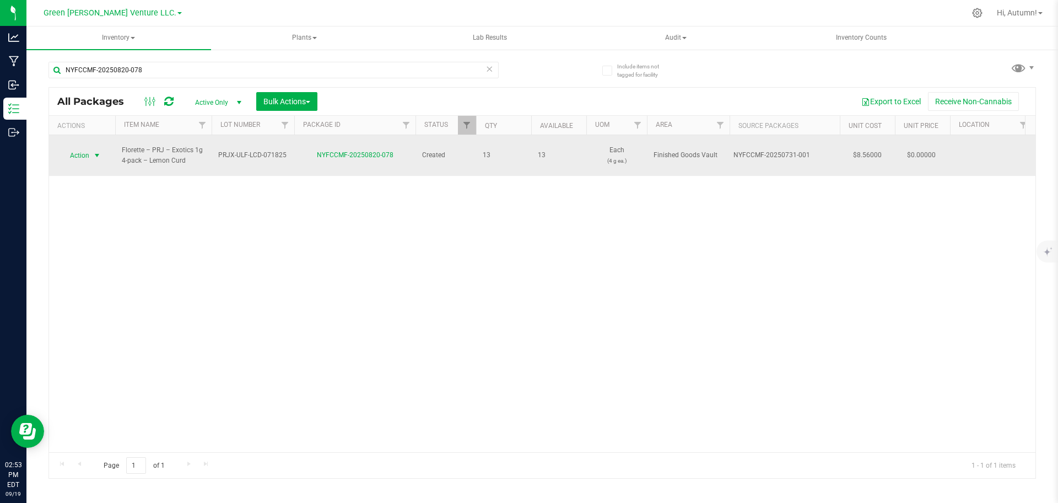
click at [80, 156] on span "Action" at bounding box center [75, 155] width 30 height 15
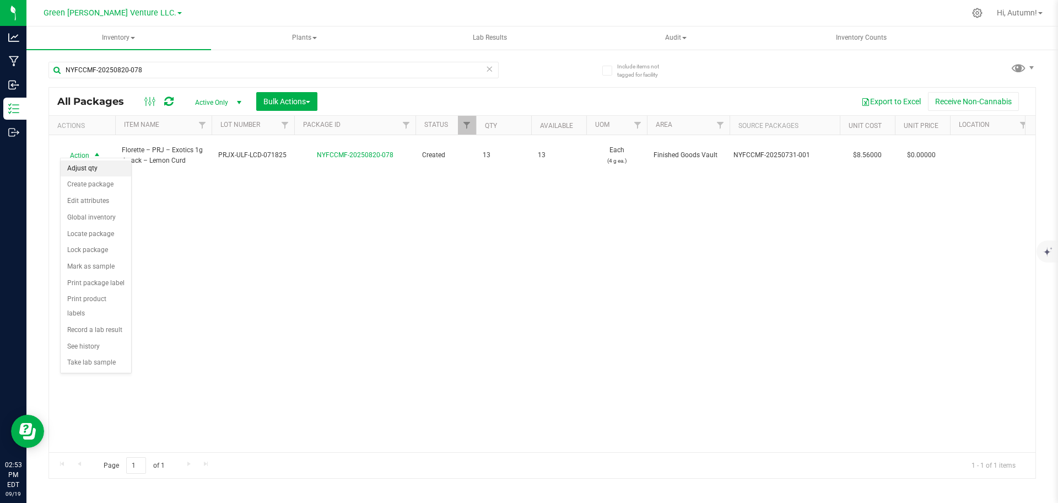
click at [69, 168] on li "Adjust qty" at bounding box center [96, 168] width 71 height 17
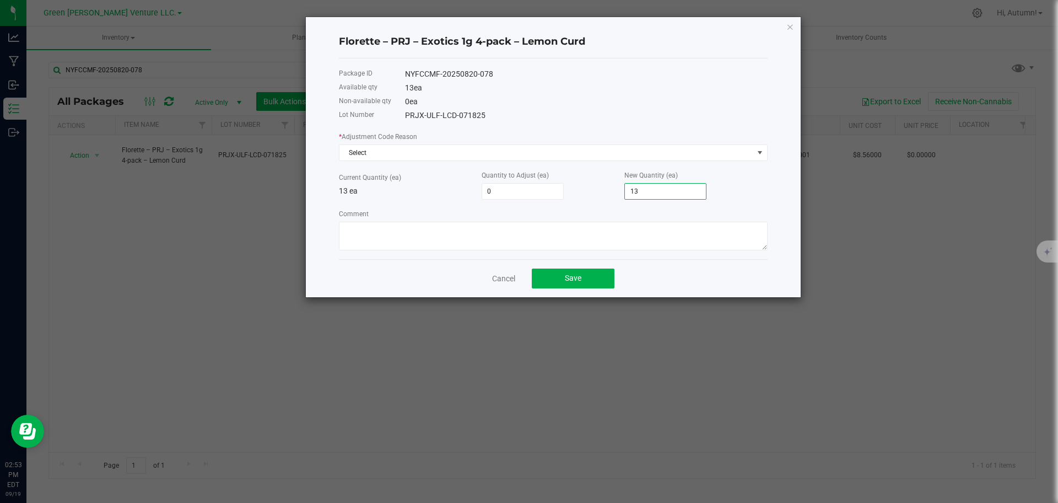
type input "-12"
type input "1"
type input "-1"
type input "12"
click at [499, 229] on textarea "Comment" at bounding box center [553, 236] width 429 height 29
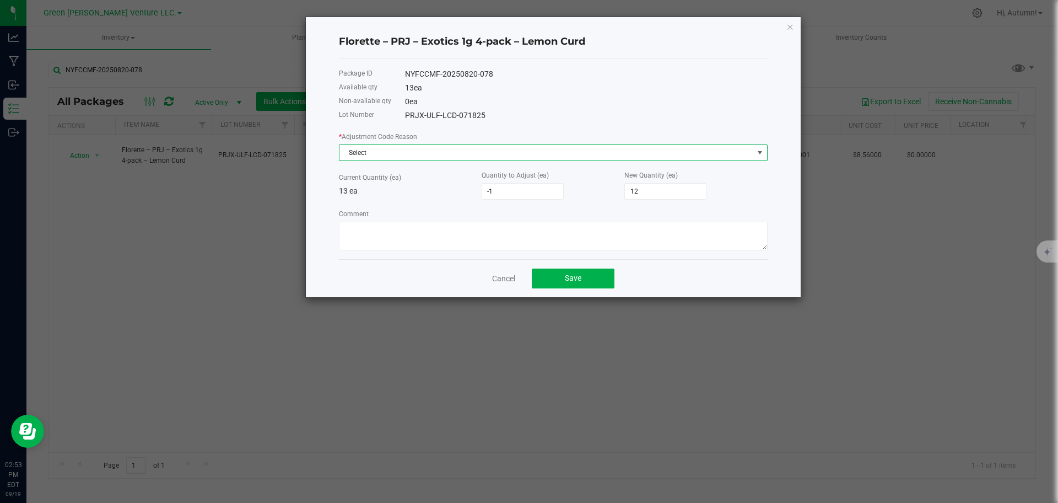
click at [482, 148] on span "Select" at bounding box center [546, 152] width 414 height 15
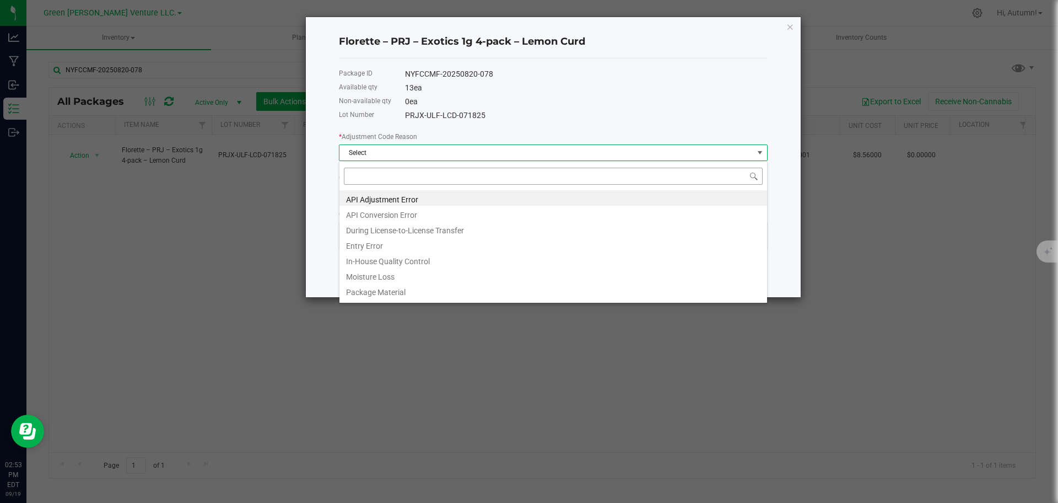
scroll to position [17, 429]
click at [397, 261] on li "In-House Quality Control" at bounding box center [553, 259] width 428 height 15
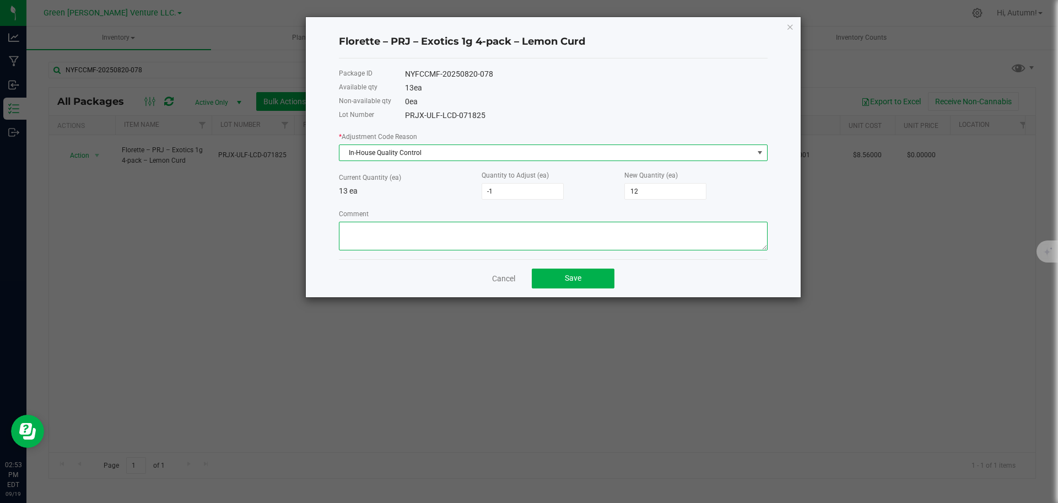
click at [417, 227] on textarea "Comment" at bounding box center [553, 236] width 429 height 29
type textarea "In-House Quality Control"
click at [587, 295] on div "Cancel Save" at bounding box center [553, 278] width 429 height 38
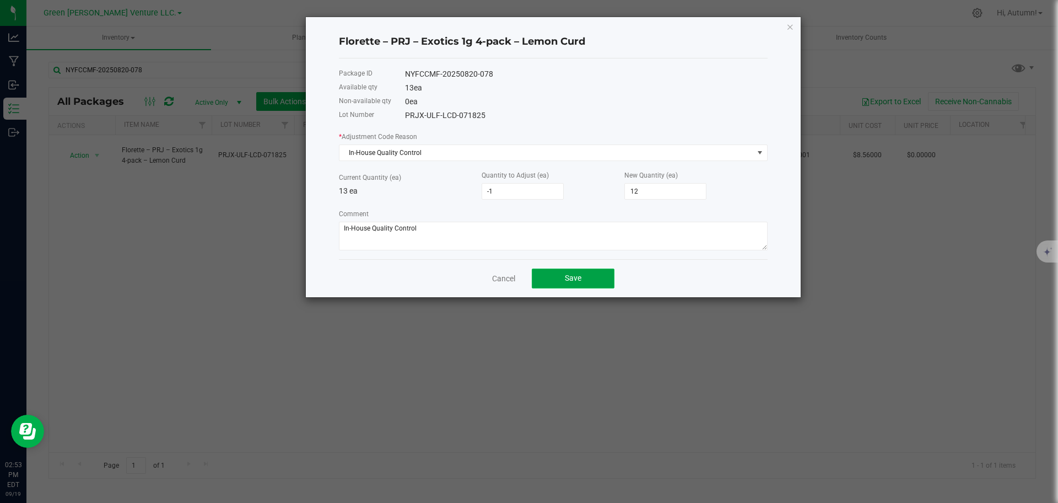
click at [584, 271] on button "Save" at bounding box center [573, 278] width 83 height 20
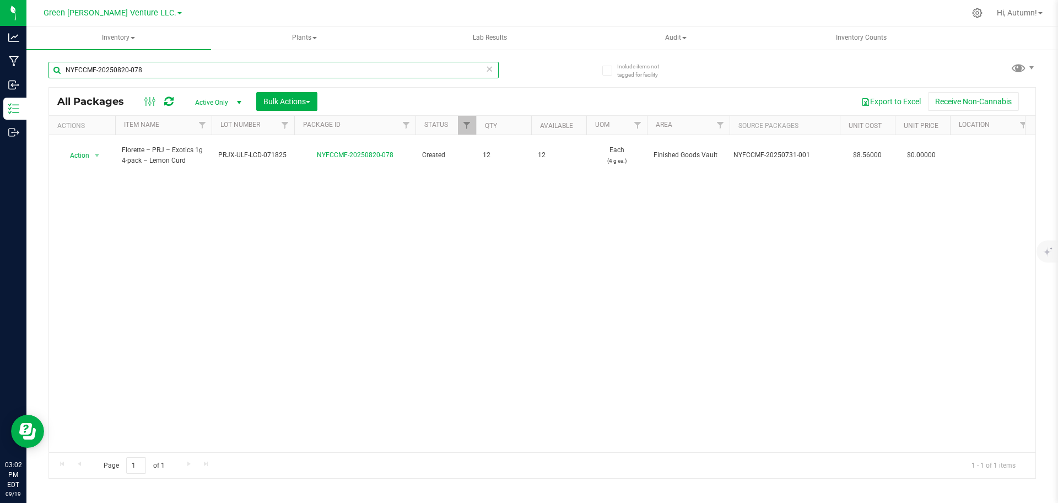
click at [255, 68] on input "NYFCCMF-20250820-078" at bounding box center [273, 70] width 450 height 17
paste input "2-047"
type input "NYFCCMF-20250822-047"
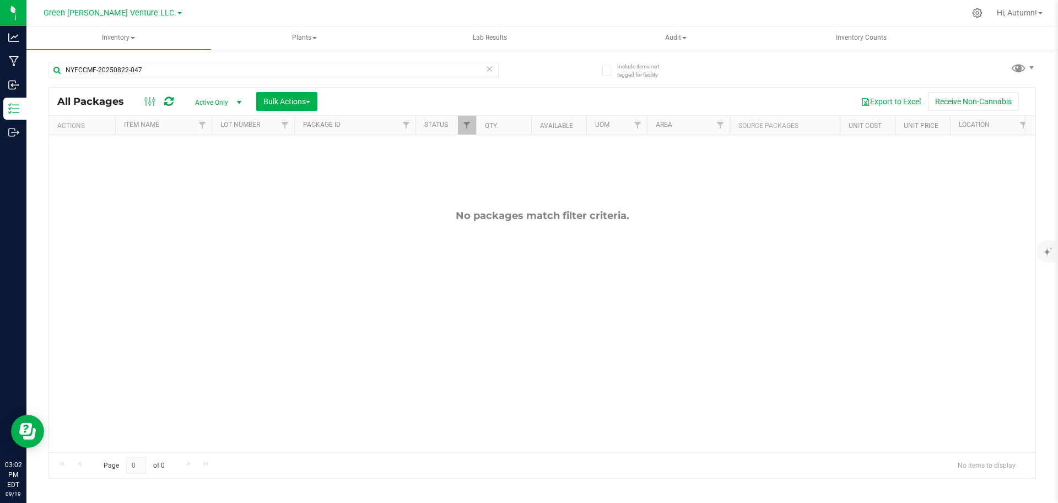
click at [232, 107] on span "select" at bounding box center [239, 102] width 14 height 15
click at [226, 165] on li "All" at bounding box center [216, 169] width 60 height 17
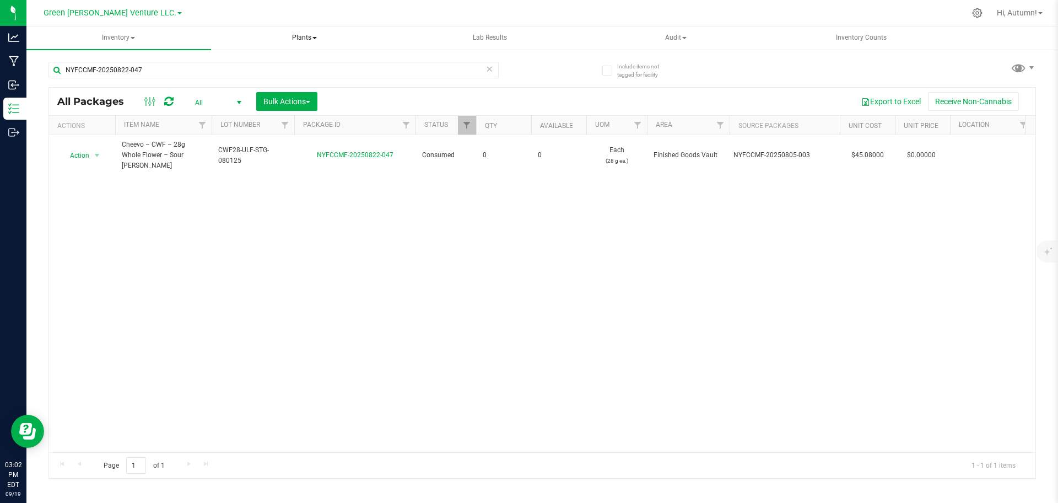
click at [229, 35] on span "Plants" at bounding box center [305, 38] width 184 height 22
click at [164, 69] on input "NYFCCMF-20250822-047" at bounding box center [273, 70] width 450 height 17
paste input "730-015"
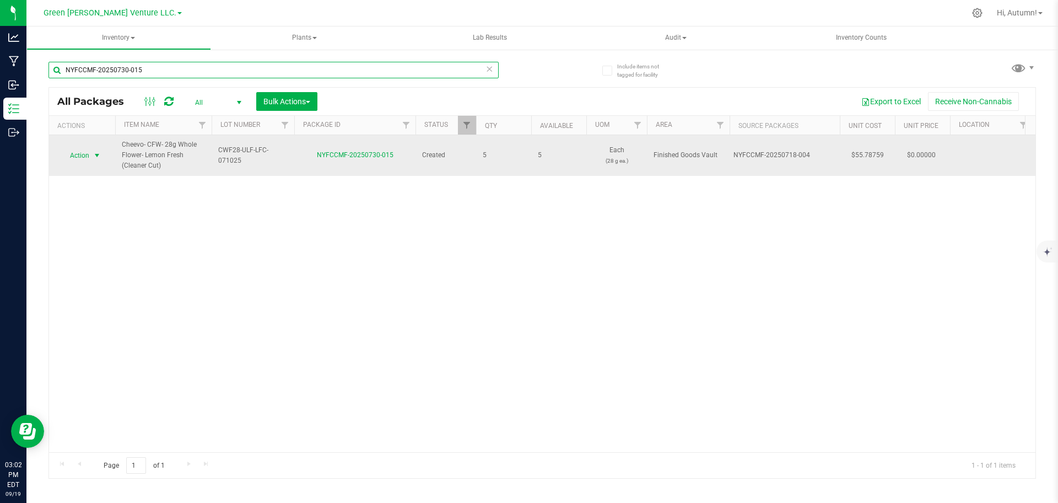
type input "NYFCCMF-20250730-015"
click at [98, 150] on span "select" at bounding box center [97, 155] width 14 height 15
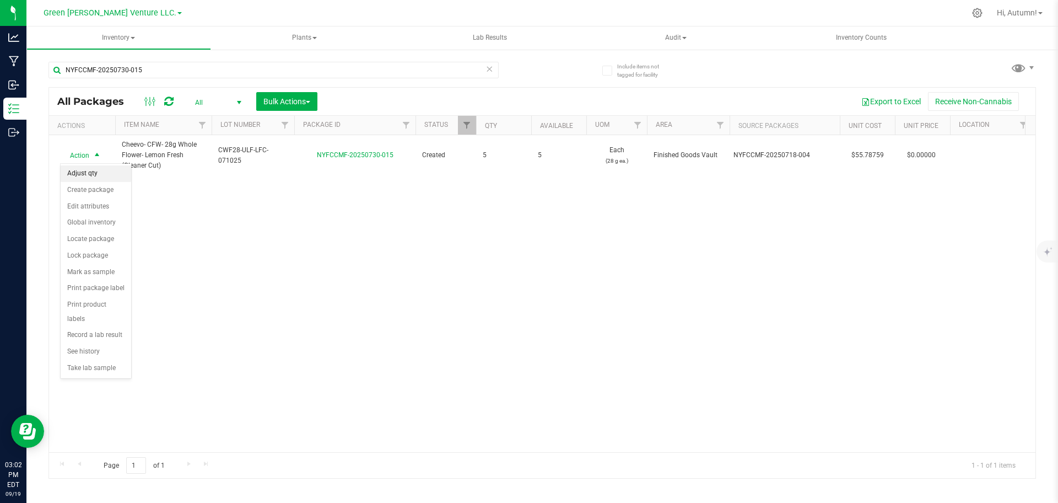
click at [104, 176] on li "Adjust qty" at bounding box center [96, 173] width 71 height 17
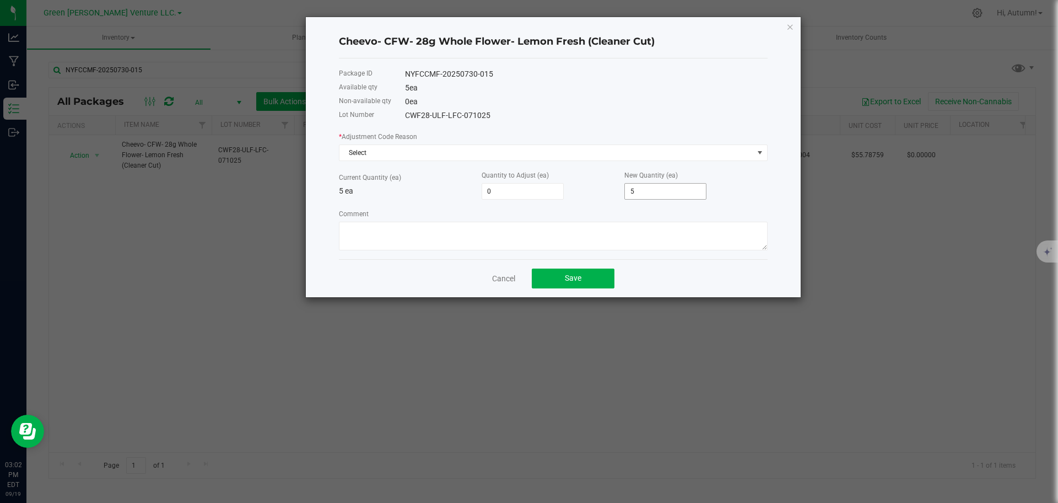
click at [663, 192] on input "5" at bounding box center [665, 191] width 81 height 15
click at [662, 192] on input "5" at bounding box center [665, 191] width 81 height 15
type input "-5"
type input "0"
click at [521, 136] on div "* Adjustment Code Reason Select" at bounding box center [553, 146] width 429 height 30
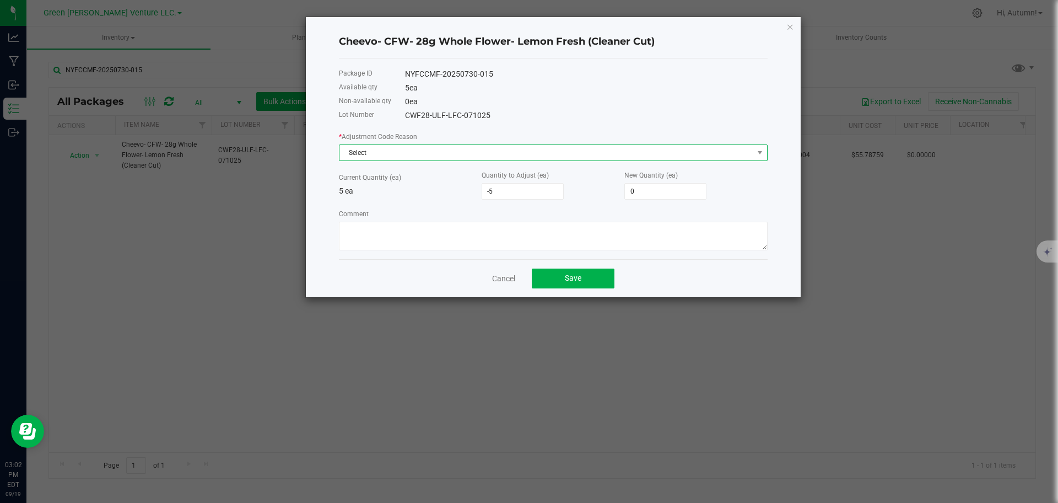
click at [517, 147] on span "Select" at bounding box center [546, 152] width 414 height 15
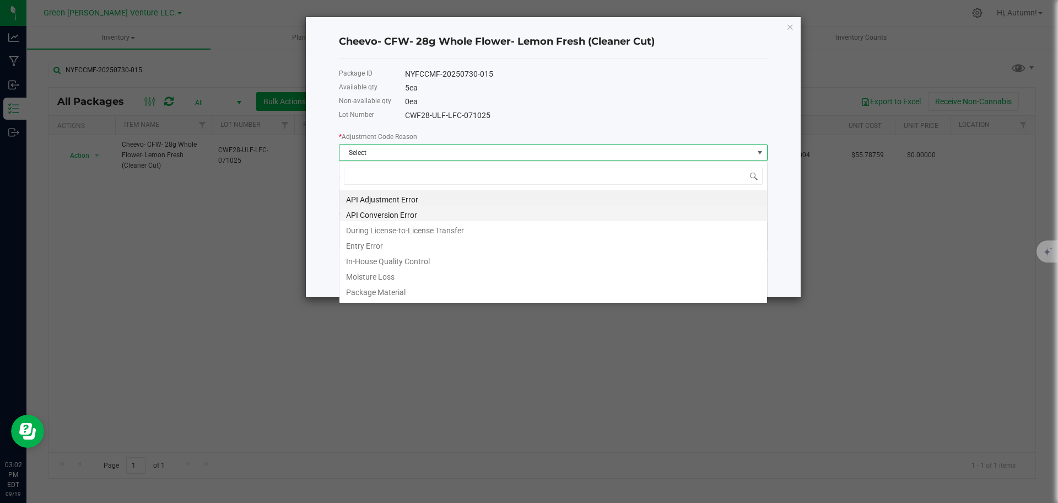
scroll to position [17, 429]
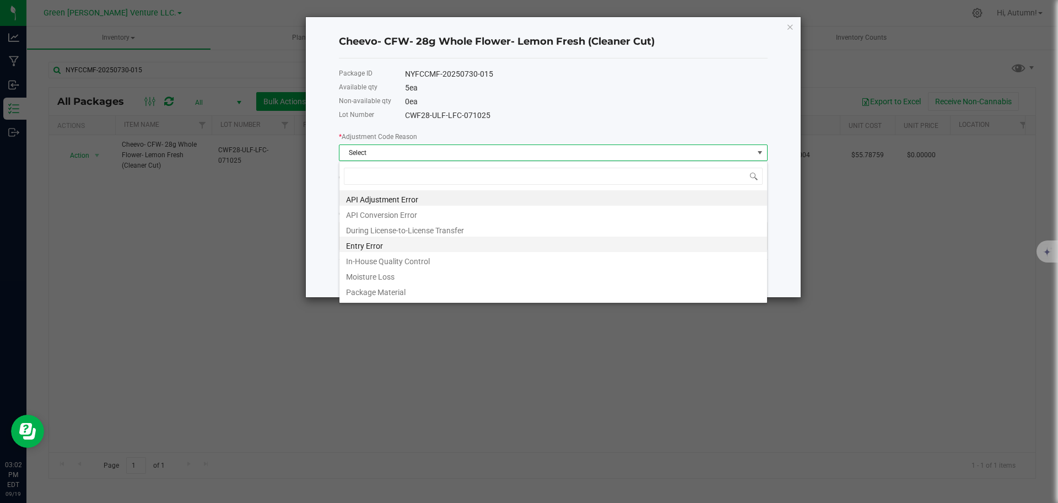
click at [400, 246] on li "Entry Error" at bounding box center [553, 243] width 428 height 15
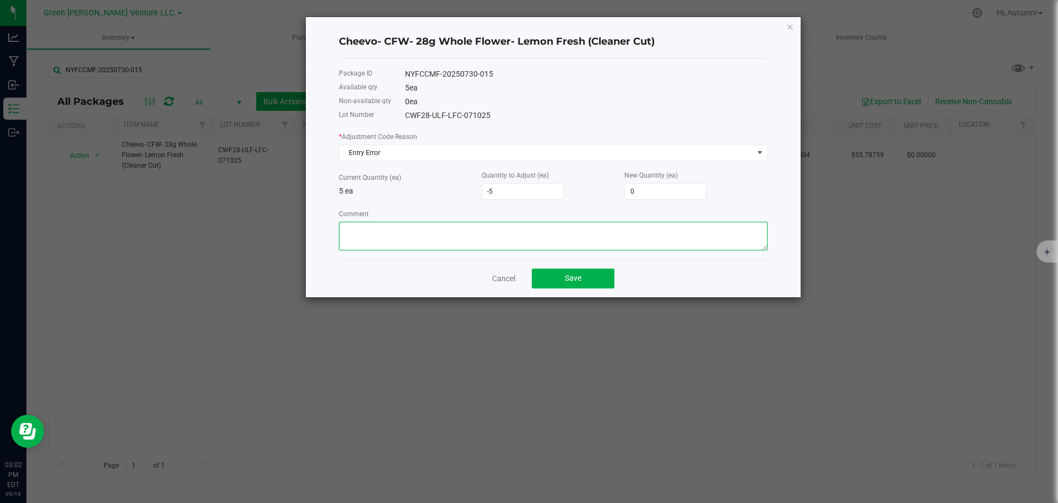
drag, startPoint x: 400, startPoint y: 238, endPoint x: 454, endPoint y: 232, distance: 54.3
click at [400, 237] on textarea "Comment" at bounding box center [553, 236] width 429 height 29
type textarea "Entry Error, Adjusted during audit [DATE]"
click at [602, 275] on button "Save" at bounding box center [573, 278] width 83 height 20
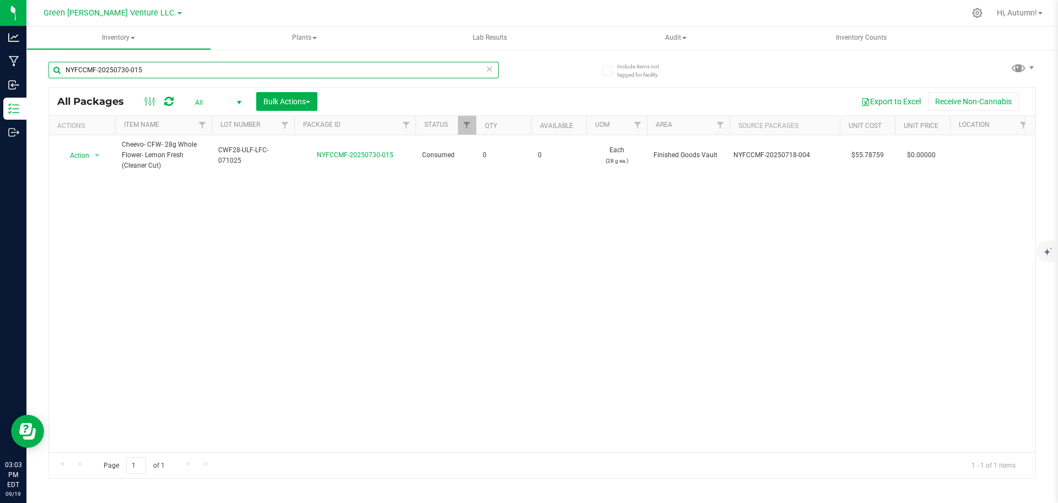
click at [205, 72] on input "NYFCCMF-20250730-015" at bounding box center [273, 70] width 450 height 17
paste input "4"
type input "NYFCCMF-20250730-014"
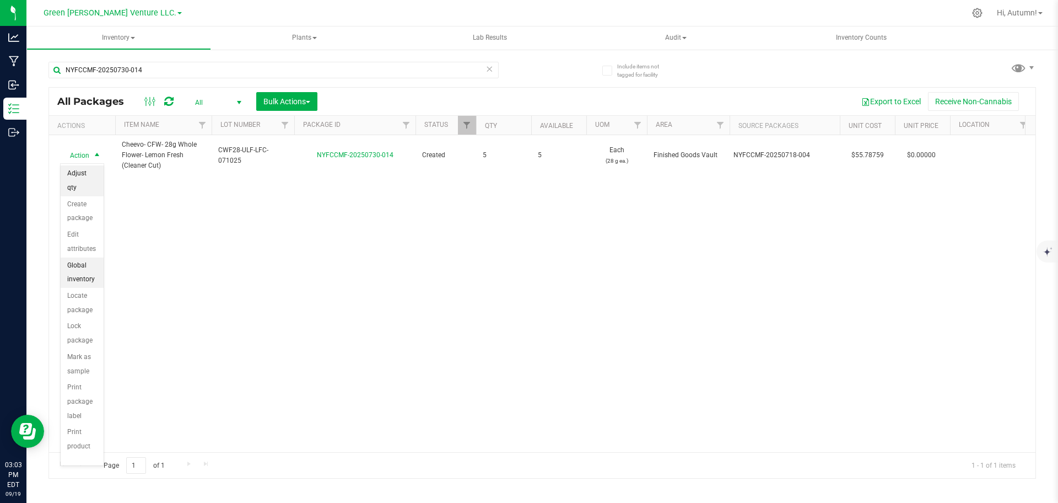
click at [94, 166] on li "Adjust qty" at bounding box center [82, 180] width 43 height 30
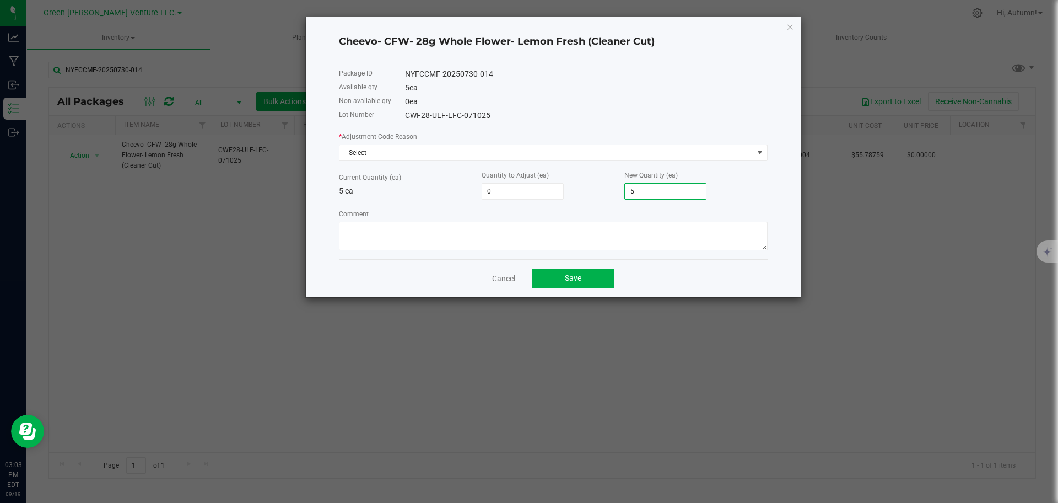
drag, startPoint x: 635, startPoint y: 197, endPoint x: 644, endPoint y: 193, distance: 9.9
click at [637, 197] on input "5" at bounding box center [665, 191] width 81 height 15
type input "-5"
type input "0"
click at [503, 155] on span "Select" at bounding box center [546, 152] width 414 height 15
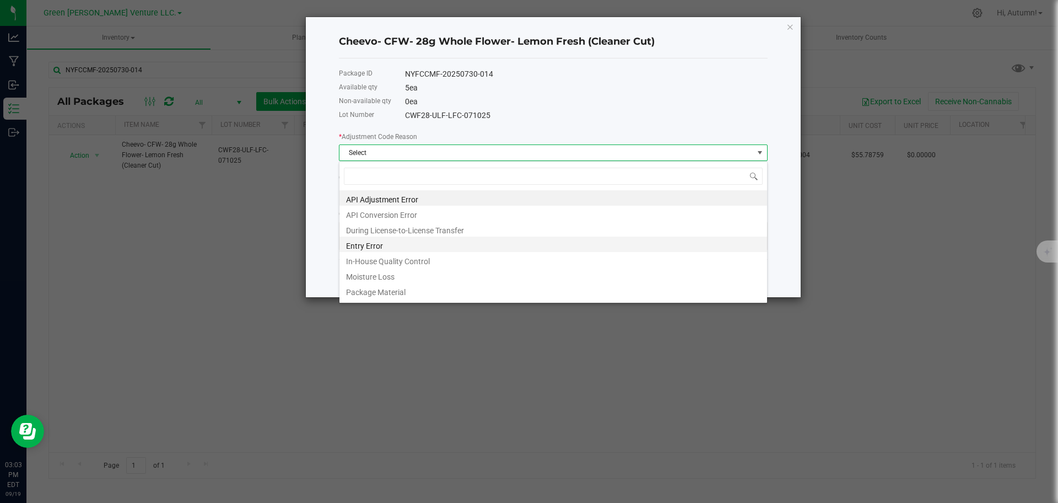
scroll to position [17, 429]
click at [393, 245] on li "Entry Error" at bounding box center [553, 243] width 428 height 15
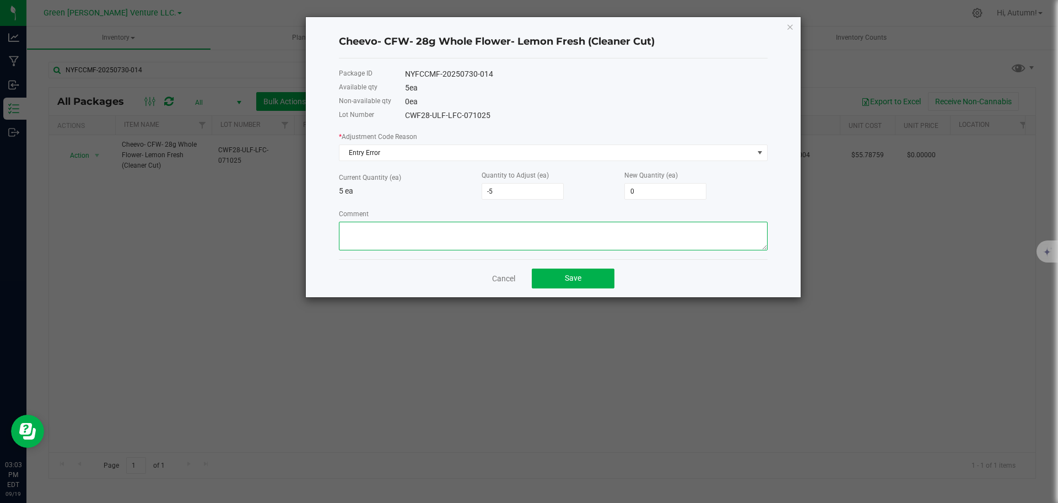
drag, startPoint x: 394, startPoint y: 245, endPoint x: 399, endPoint y: 237, distance: 9.2
click at [395, 244] on textarea "Comment" at bounding box center [553, 236] width 429 height 29
type textarea "Entry Error, Adjusted during audit [DATE]"
click at [559, 283] on button "Save" at bounding box center [573, 278] width 83 height 20
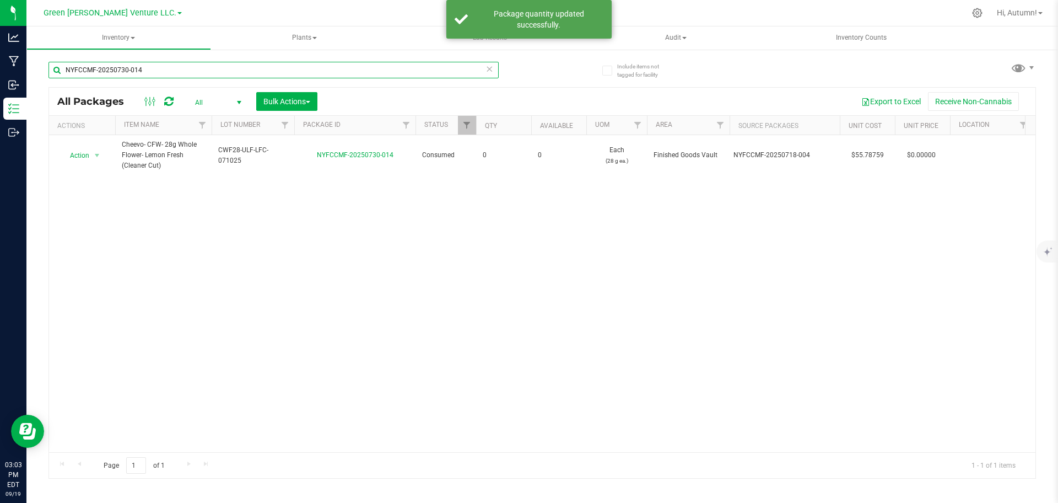
click at [163, 72] on input "NYFCCMF-20250730-014" at bounding box center [273, 70] width 450 height 17
paste input "513-010"
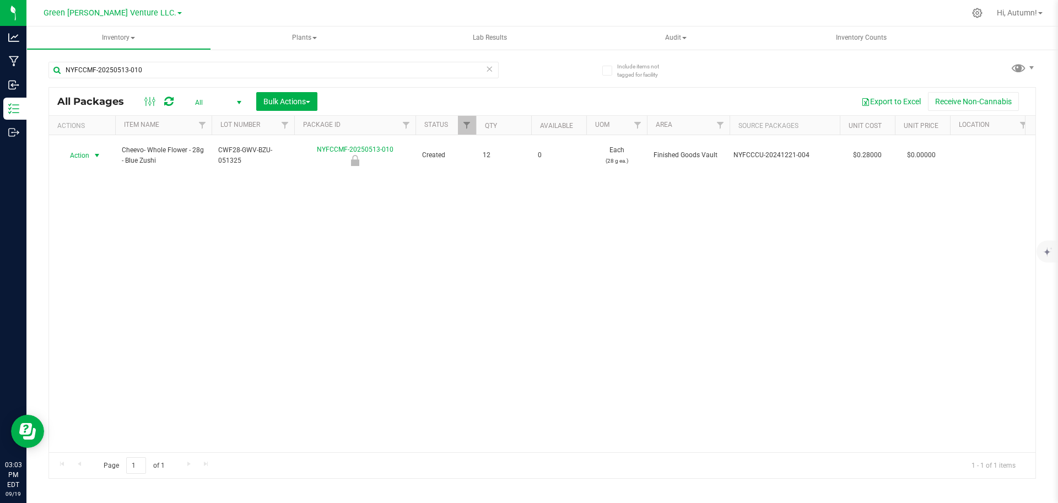
click at [91, 152] on span "select" at bounding box center [97, 155] width 14 height 15
click at [349, 215] on div "Action Action Edit attributes Global inventory Locate package Mark as sample Pr…" at bounding box center [542, 293] width 986 height 317
click at [274, 65] on input "NYFCCMF-20250513-010" at bounding box center [273, 70] width 450 height 17
paste input "912-344"
paste input "04-040"
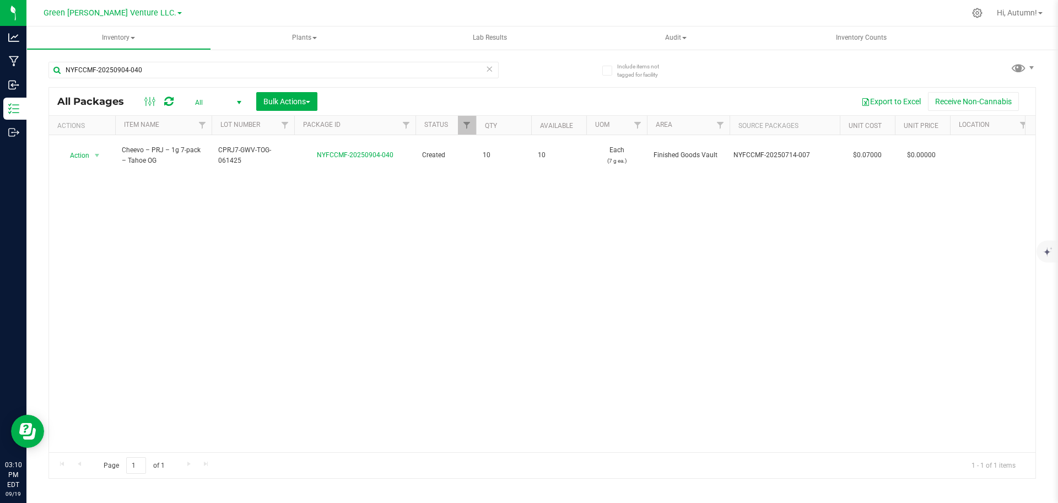
click at [346, 186] on div "Action Action Adjust qty Create package Edit attributes Global inventory Locate…" at bounding box center [542, 293] width 986 height 317
click at [182, 72] on input "NYFCCMF-20250904-040" at bounding box center [273, 70] width 450 height 17
paste input "829-087"
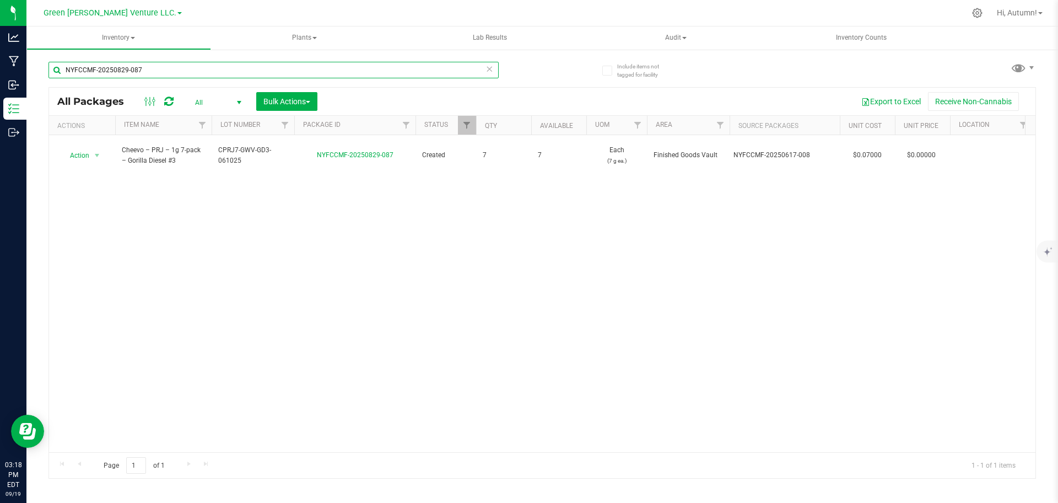
paste input "902-054"
paste input "829-051"
paste input "0"
type input "NYFCCMF-20250829-050"
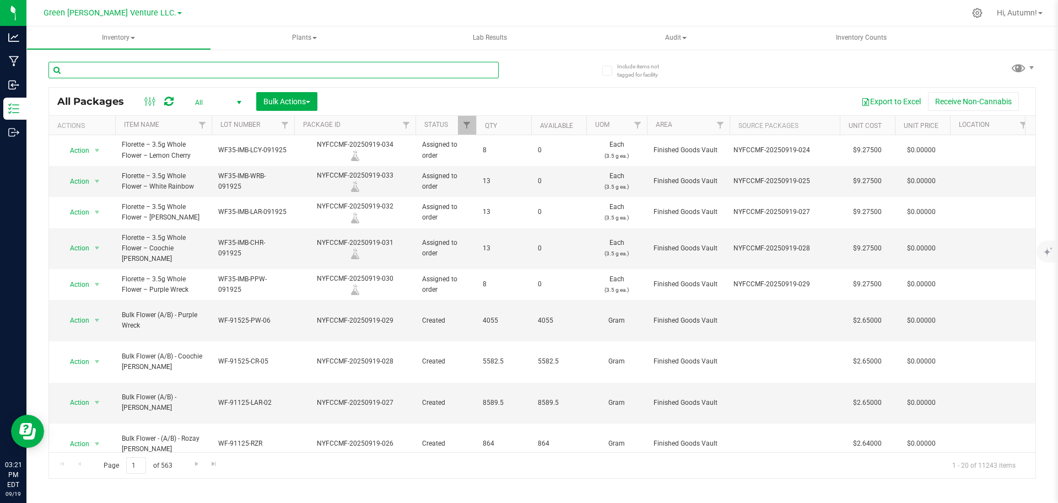
click at [364, 73] on input "text" at bounding box center [273, 70] width 450 height 17
paste input "NYFCCMF-20250815-104"
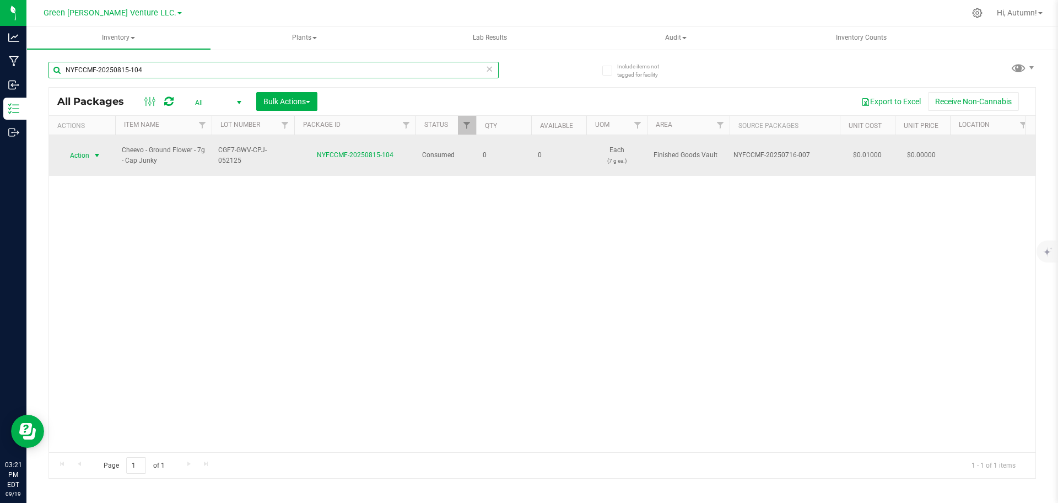
type input "NYFCCMF-20250815-104"
click at [103, 150] on span "select" at bounding box center [97, 155] width 14 height 15
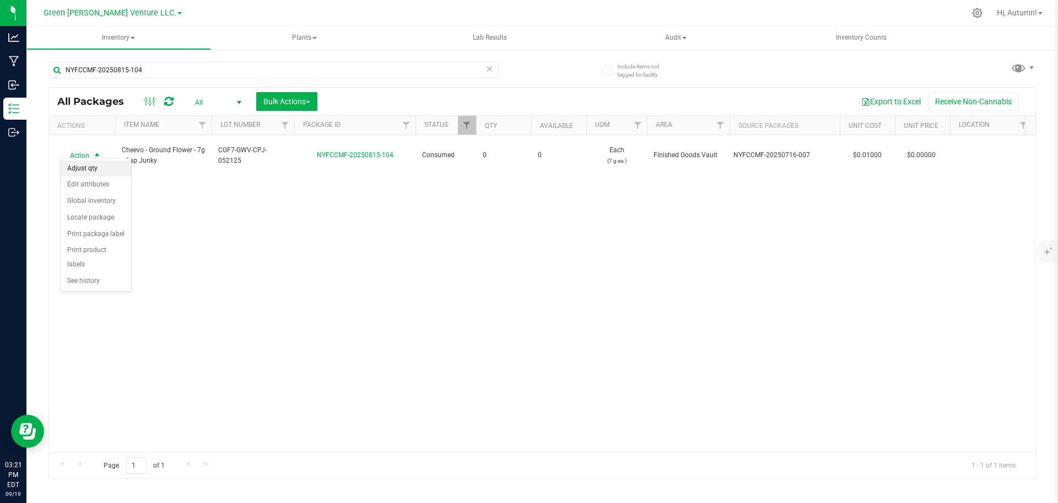
click at [109, 168] on li "Adjust qty" at bounding box center [96, 168] width 71 height 17
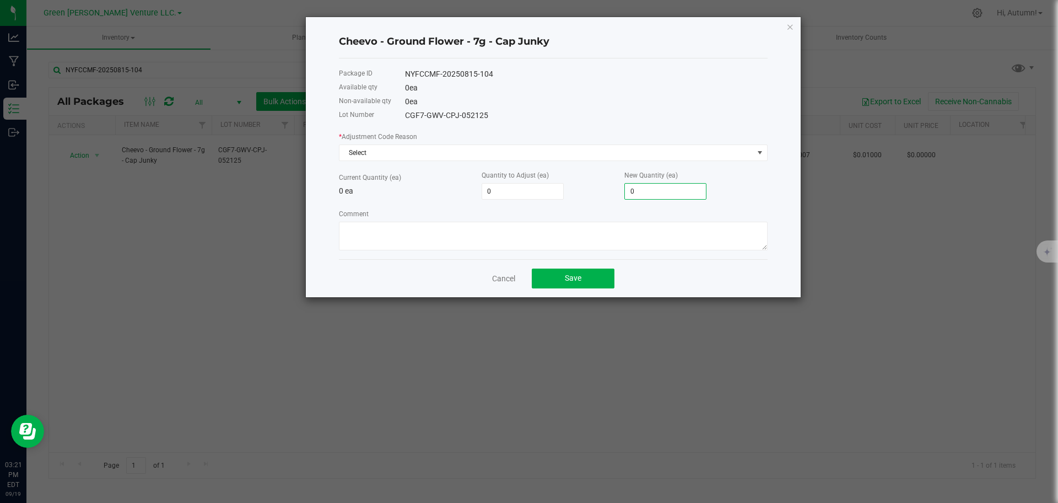
click at [657, 184] on input "0" at bounding box center [665, 191] width 81 height 15
type input "2"
type input "20"
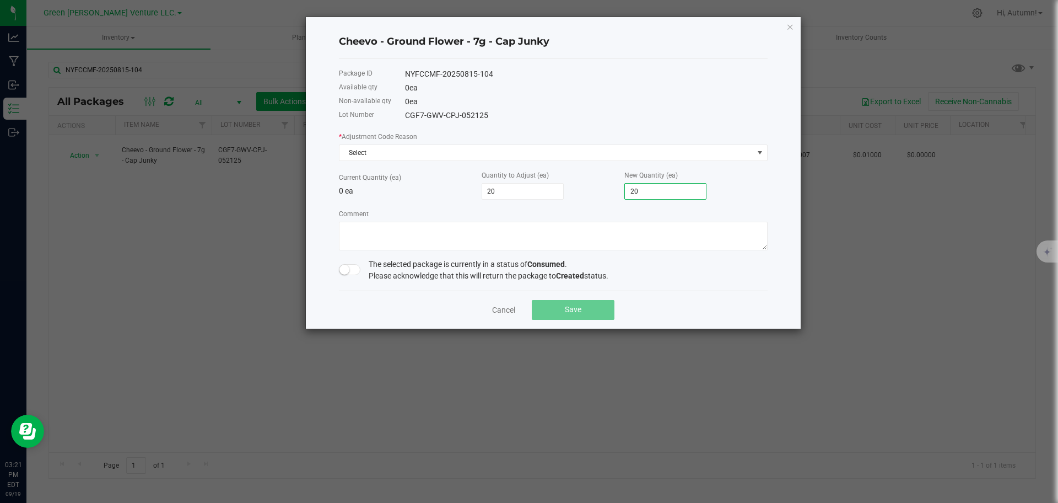
type input "20"
click at [357, 268] on span at bounding box center [350, 269] width 22 height 11
click at [666, 192] on input "20" at bounding box center [665, 191] width 81 height 15
click at [665, 189] on input "20" at bounding box center [665, 191] width 81 height 15
type input "2"
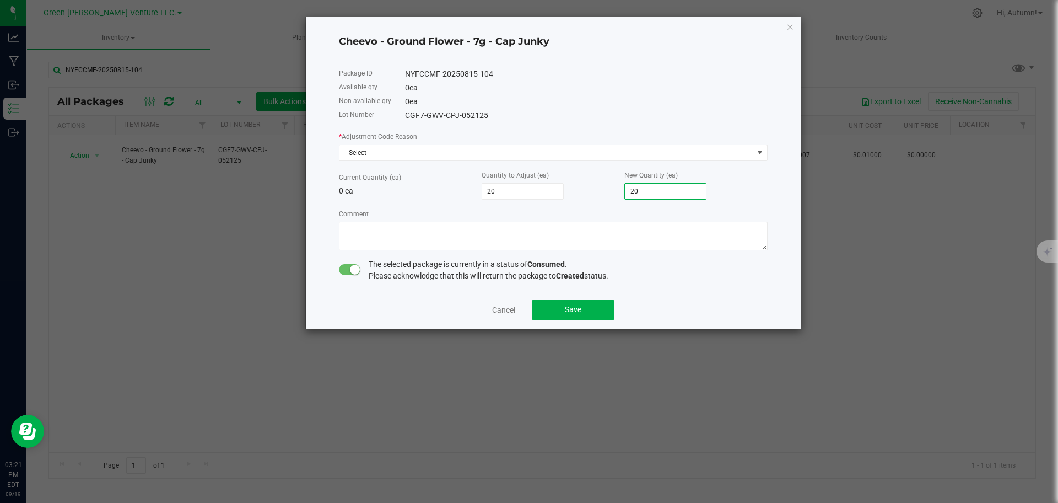
type input "2"
type input "0"
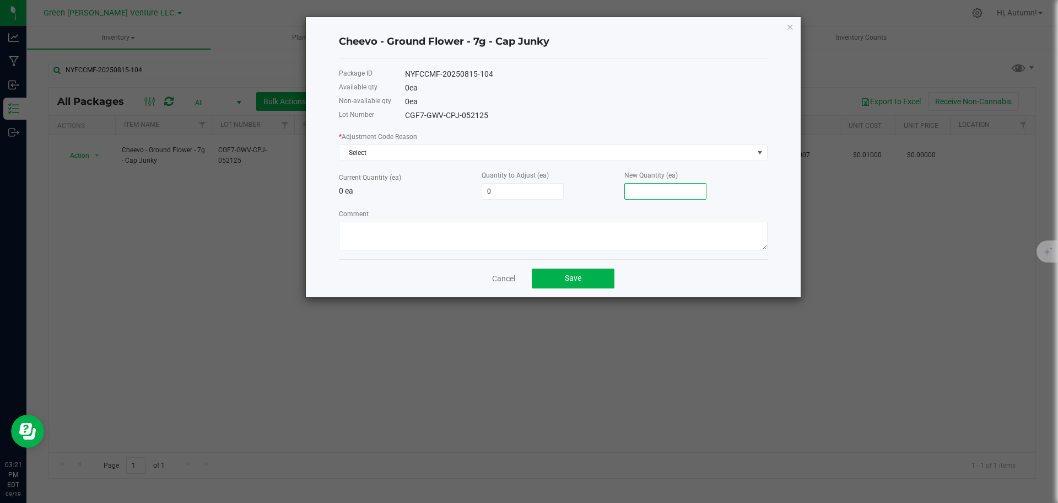
type input "1"
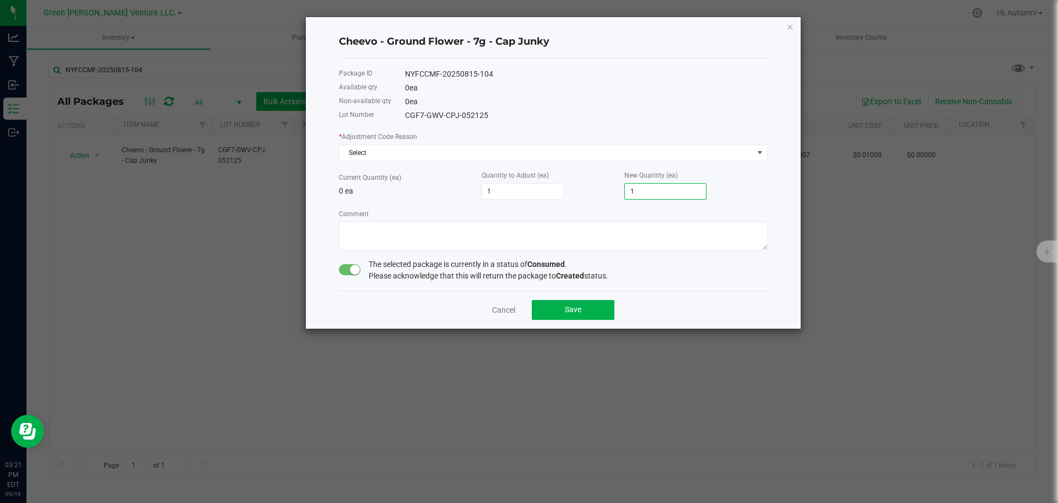
type input "10"
click at [430, 143] on div "* Adjustment Code Reason Select" at bounding box center [553, 146] width 429 height 30
drag, startPoint x: 428, startPoint y: 153, endPoint x: 427, endPoint y: 159, distance: 6.6
click at [427, 153] on span "Select" at bounding box center [546, 152] width 414 height 15
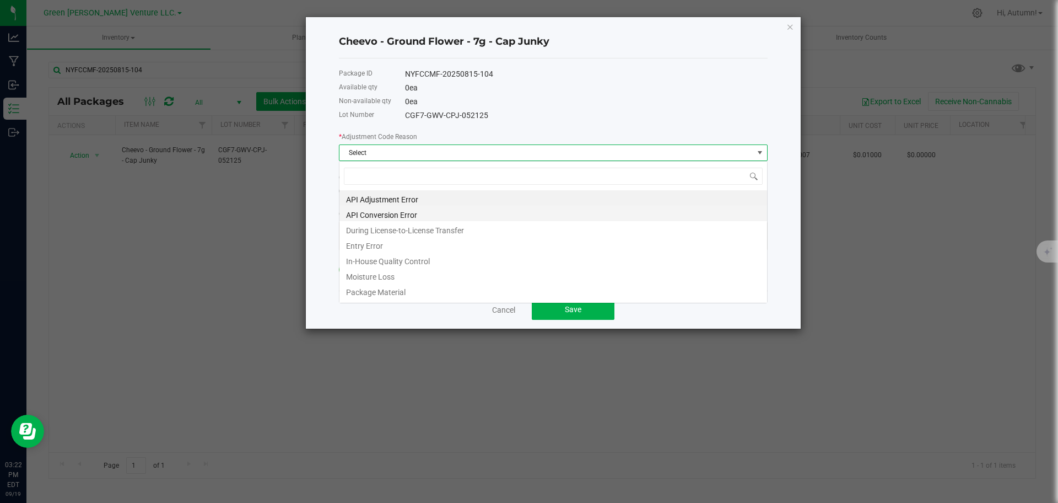
scroll to position [17, 429]
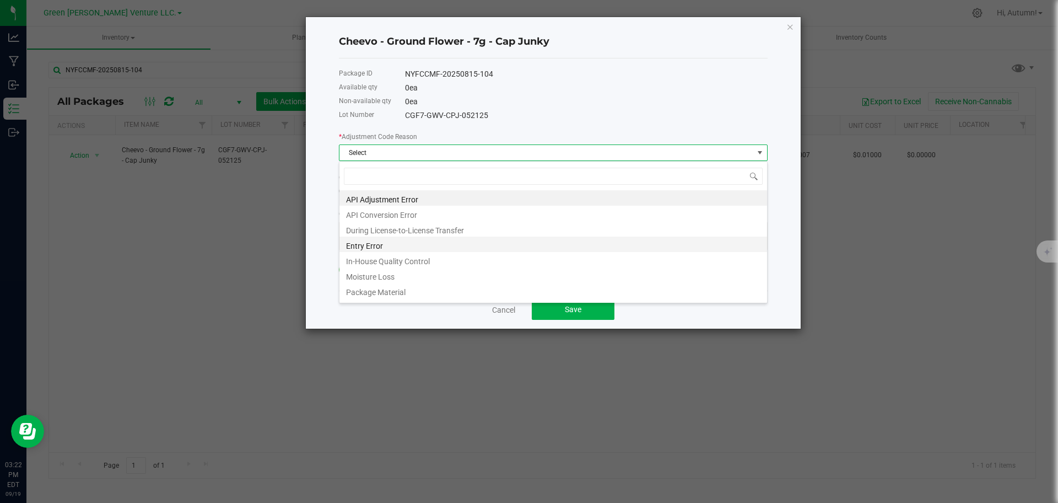
click at [402, 249] on li "Entry Error" at bounding box center [553, 243] width 428 height 15
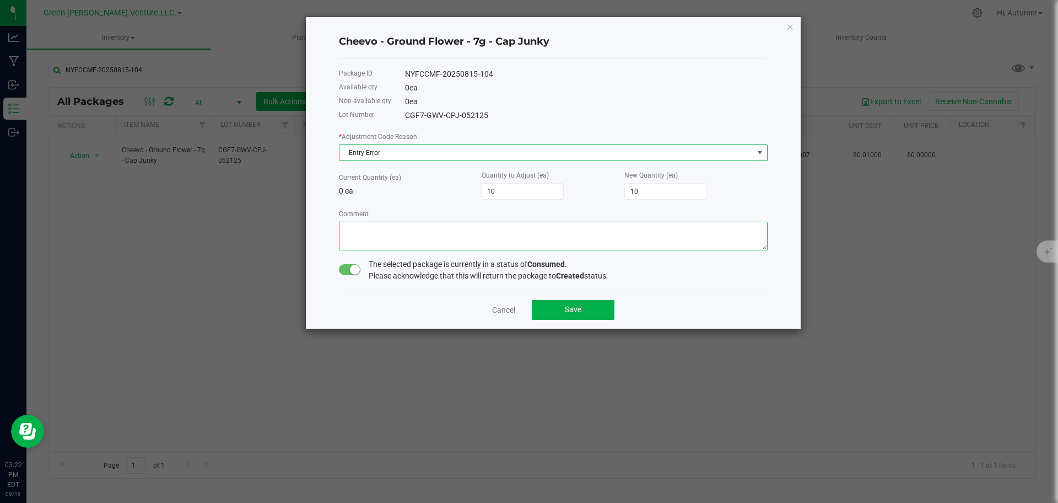
click at [530, 225] on textarea "Comment" at bounding box center [553, 236] width 429 height 29
type textarea "e"
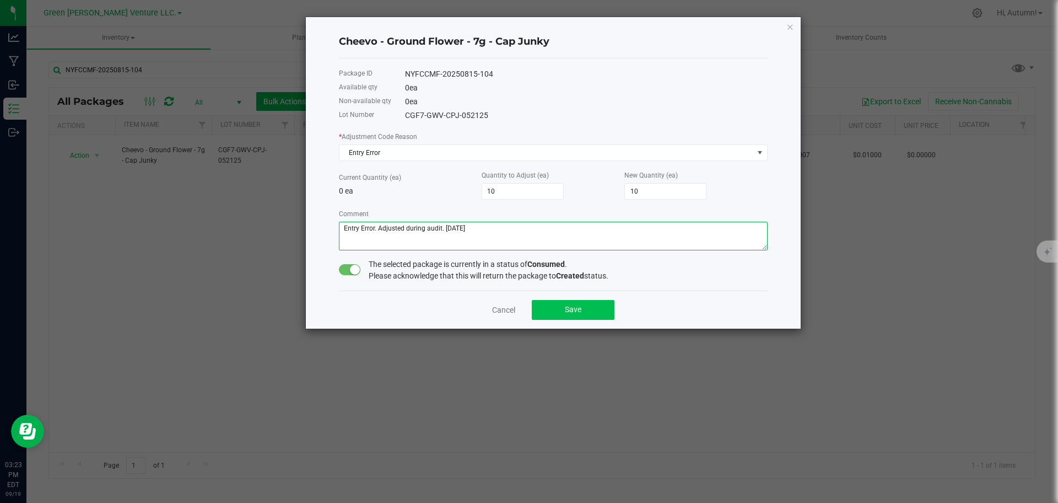
type textarea "Entry Error. Adjusted during audit. [DATE]"
click at [581, 312] on button "Save" at bounding box center [573, 310] width 83 height 20
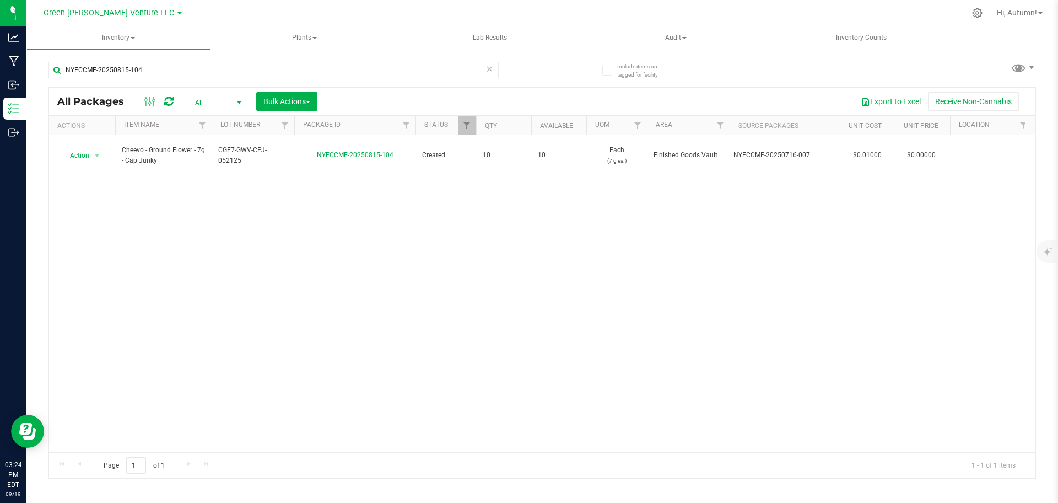
click at [488, 68] on icon at bounding box center [490, 68] width 8 height 13
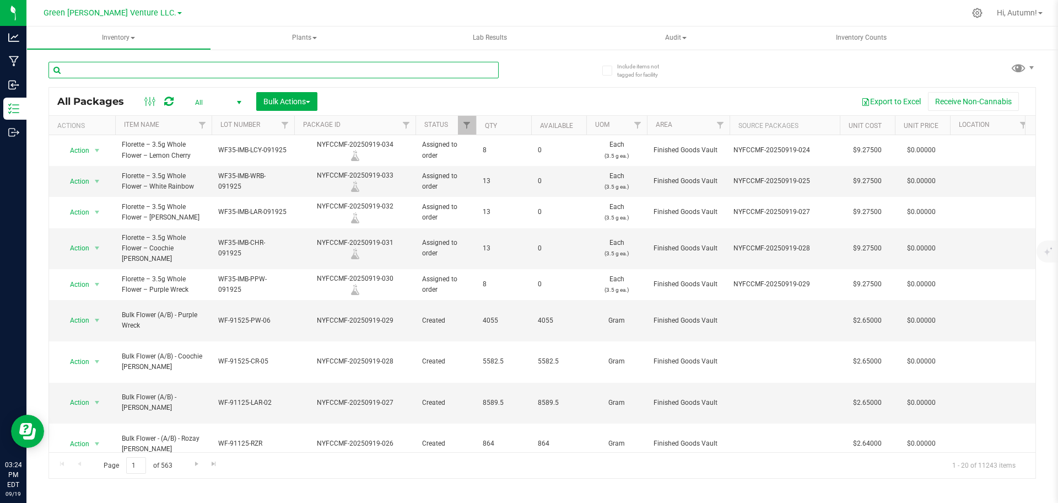
click at [474, 64] on input "text" at bounding box center [273, 70] width 450 height 17
paste input "NYFCCMF-20250815-102"
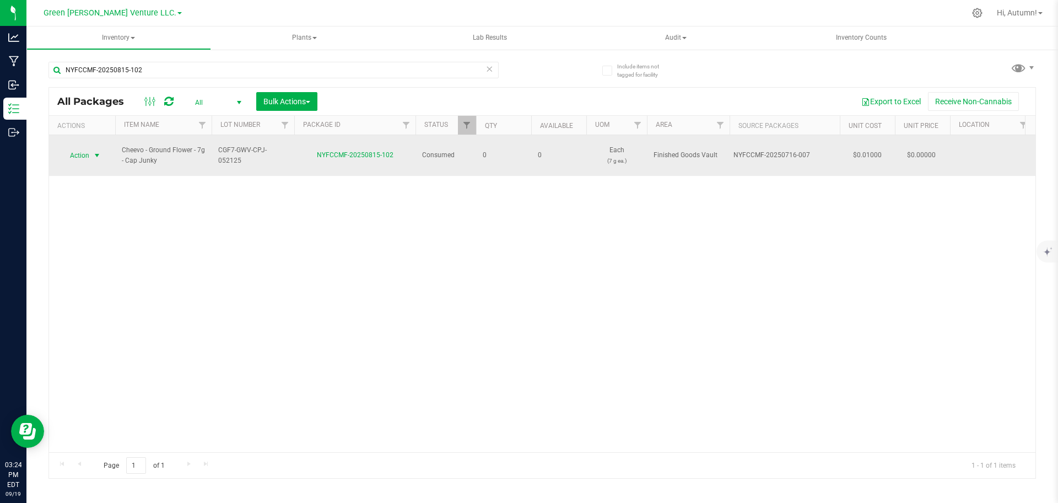
click at [98, 154] on span "select" at bounding box center [97, 155] width 14 height 15
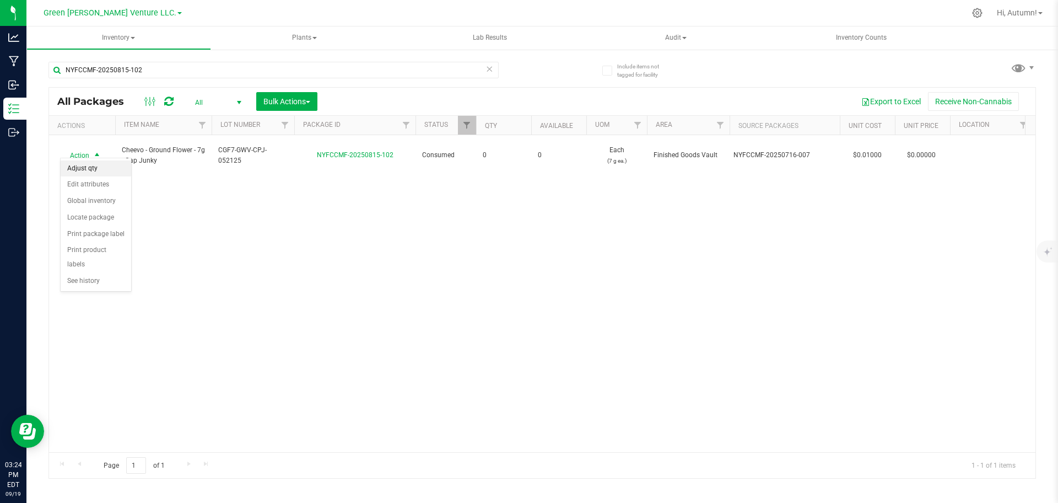
click at [89, 169] on li "Adjust qty" at bounding box center [96, 168] width 71 height 17
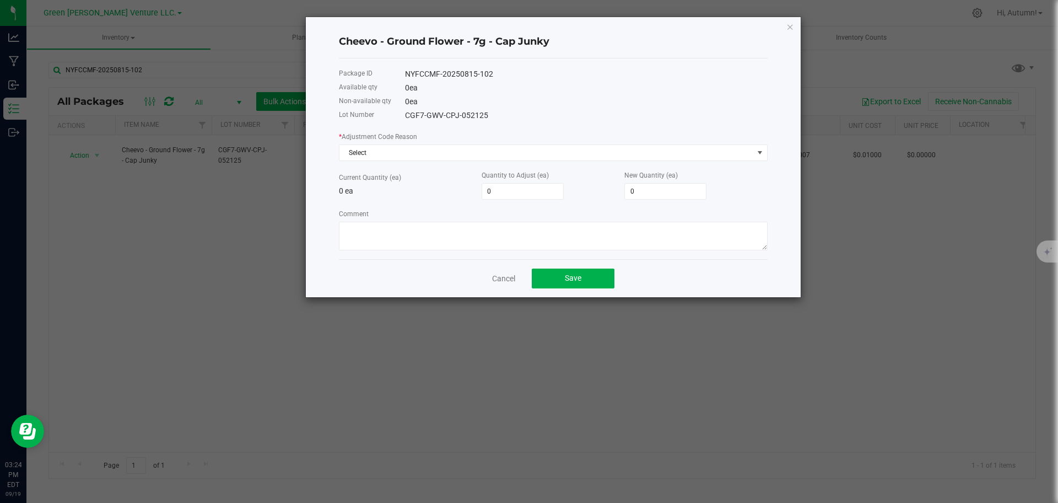
click at [506, 272] on app-cancel-button "Cancel" at bounding box center [503, 278] width 23 height 12
click at [501, 277] on link "Cancel" at bounding box center [503, 278] width 23 height 11
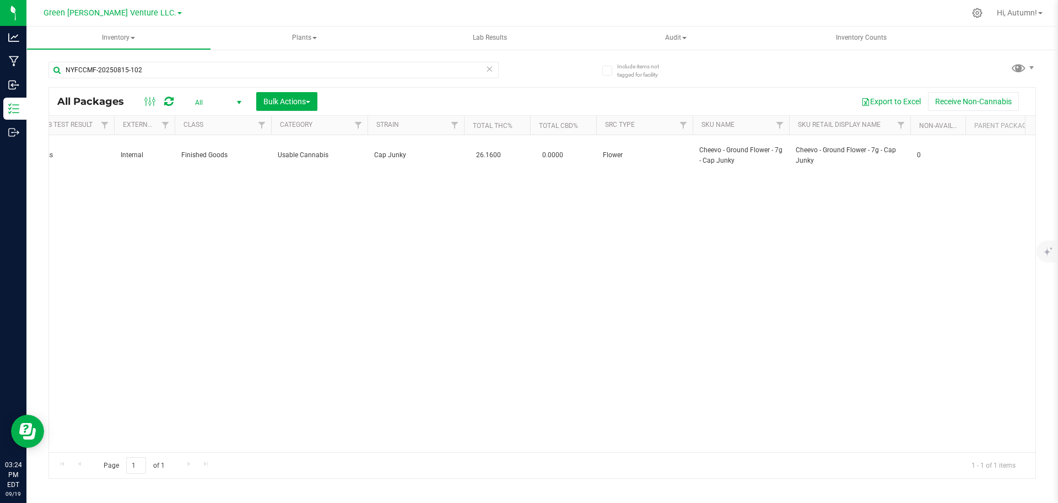
scroll to position [0, 3564]
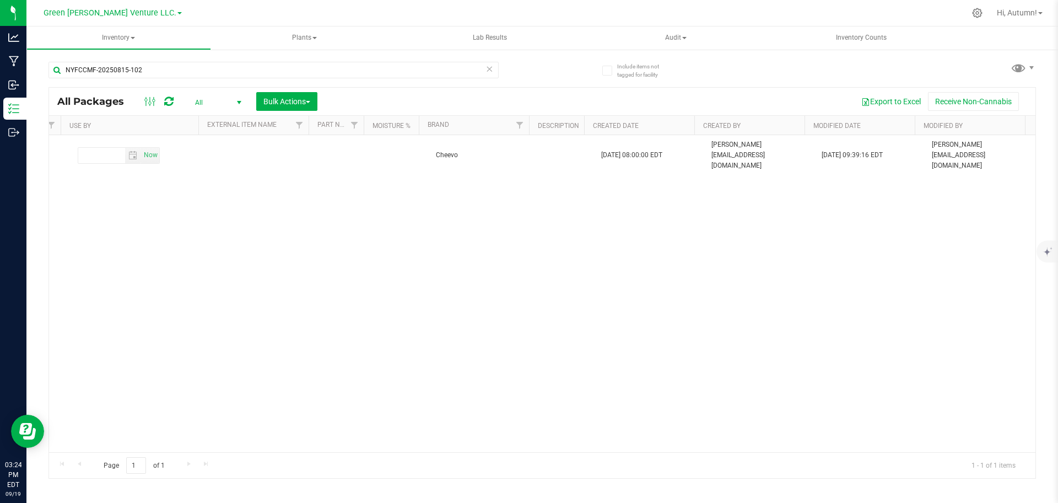
click at [732, 244] on div "Action Action Adjust qty Edit attributes Global inventory Locate package Print …" at bounding box center [542, 293] width 986 height 317
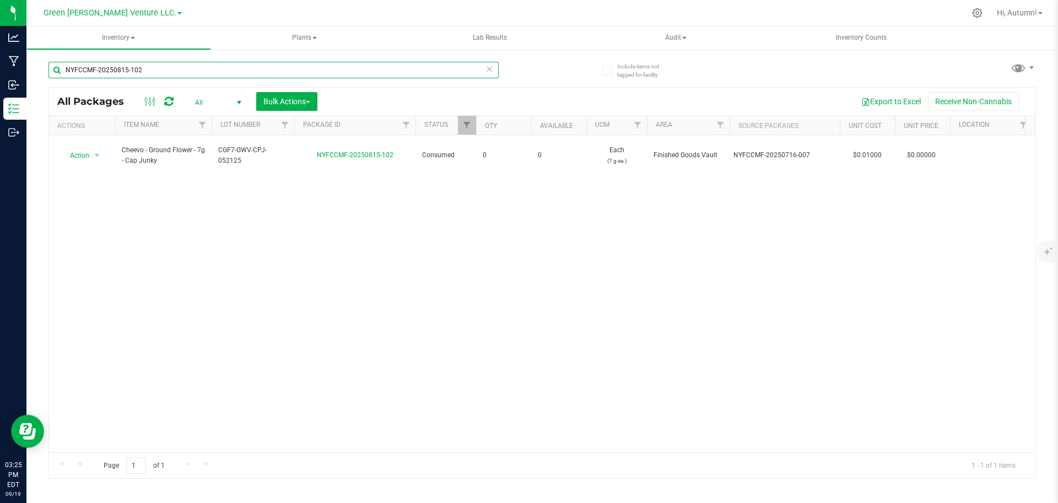
click at [179, 72] on input "NYFCCMF-20250815-102" at bounding box center [273, 70] width 450 height 17
paste input "4"
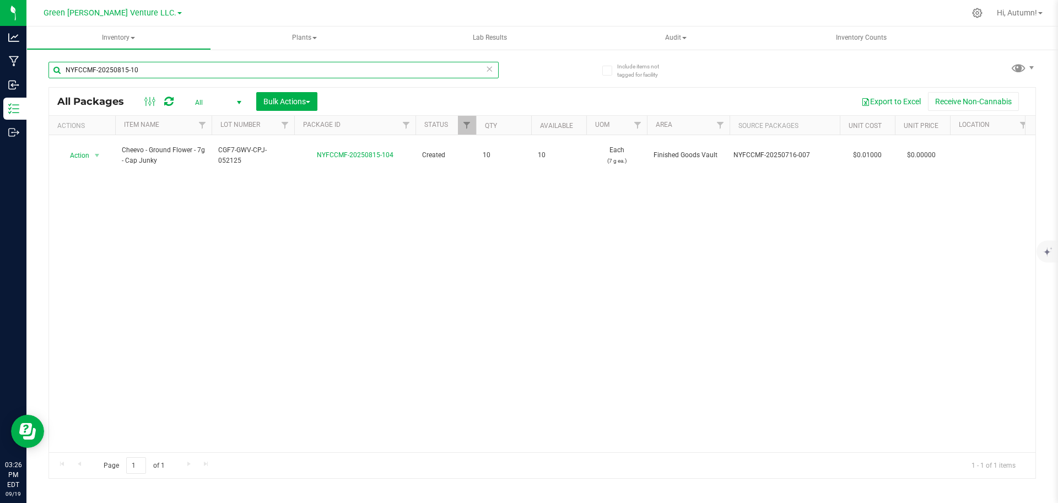
type input "NYFCCMF-20250815-102"
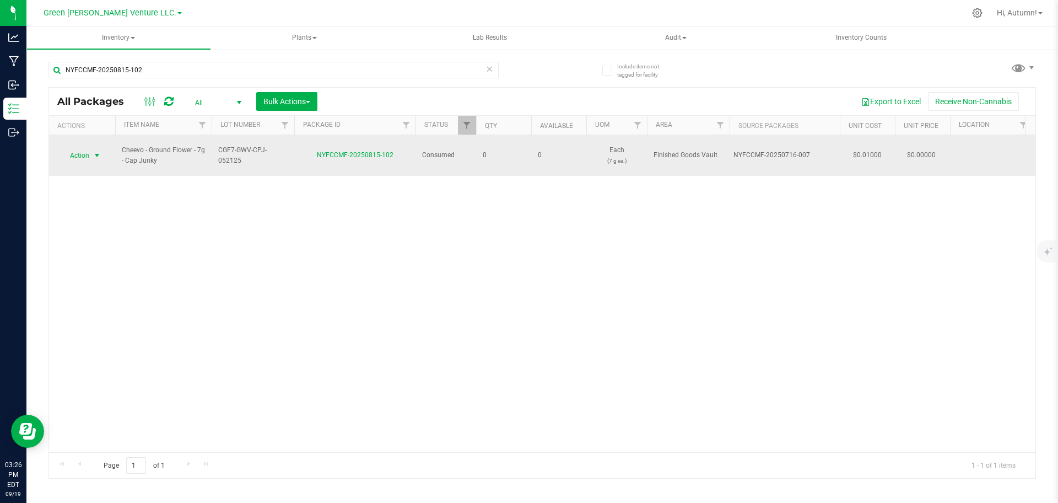
click at [100, 151] on span "select" at bounding box center [97, 155] width 9 height 9
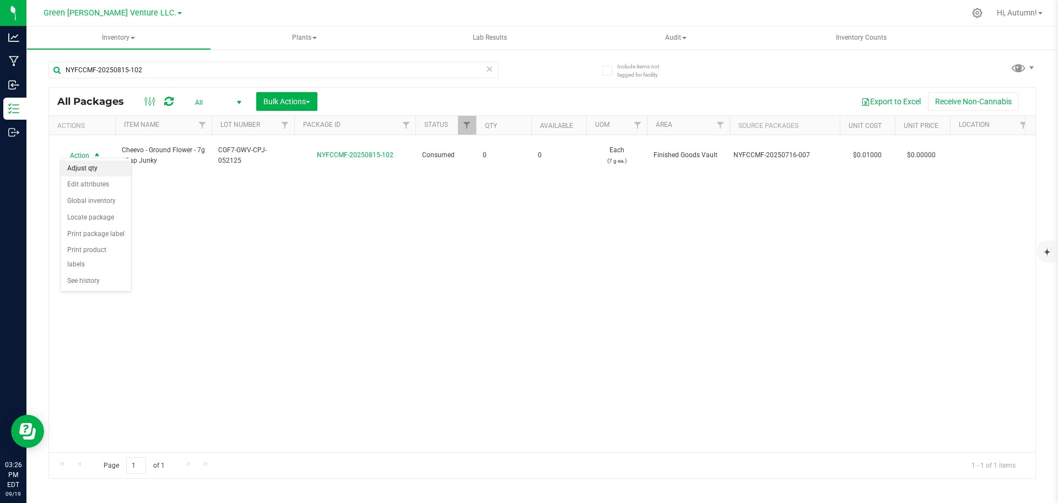
click at [101, 172] on li "Adjust qty" at bounding box center [96, 168] width 71 height 17
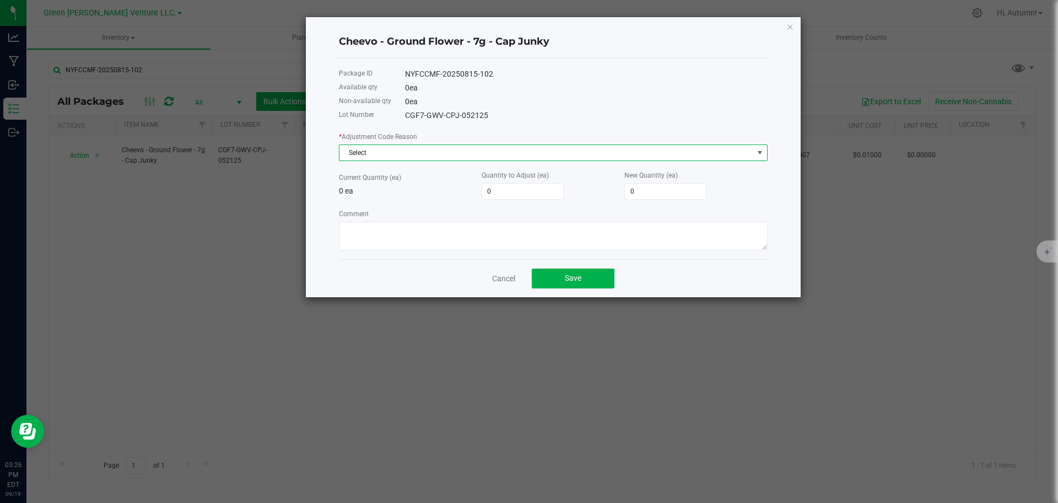
click at [396, 146] on span "Select" at bounding box center [546, 152] width 414 height 15
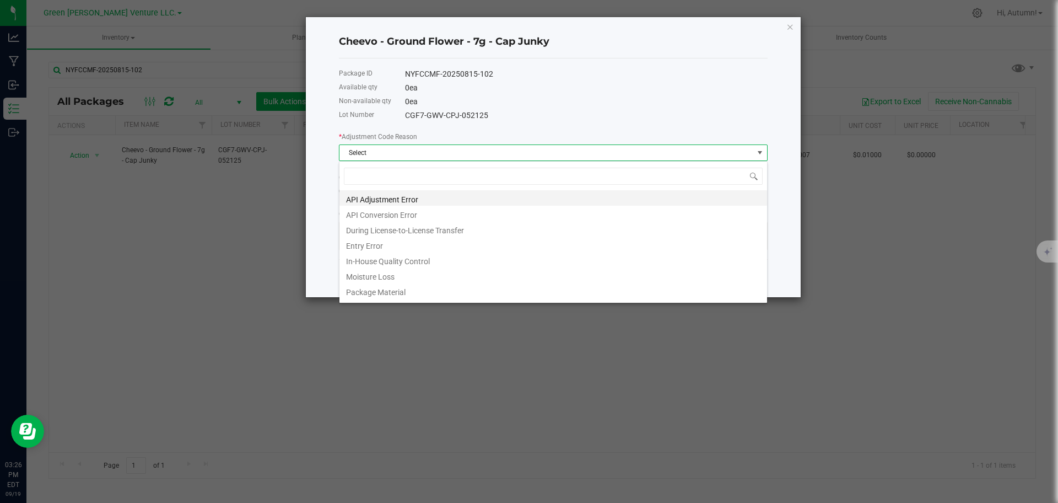
scroll to position [17, 429]
click at [387, 242] on li "Entry Error" at bounding box center [553, 243] width 428 height 15
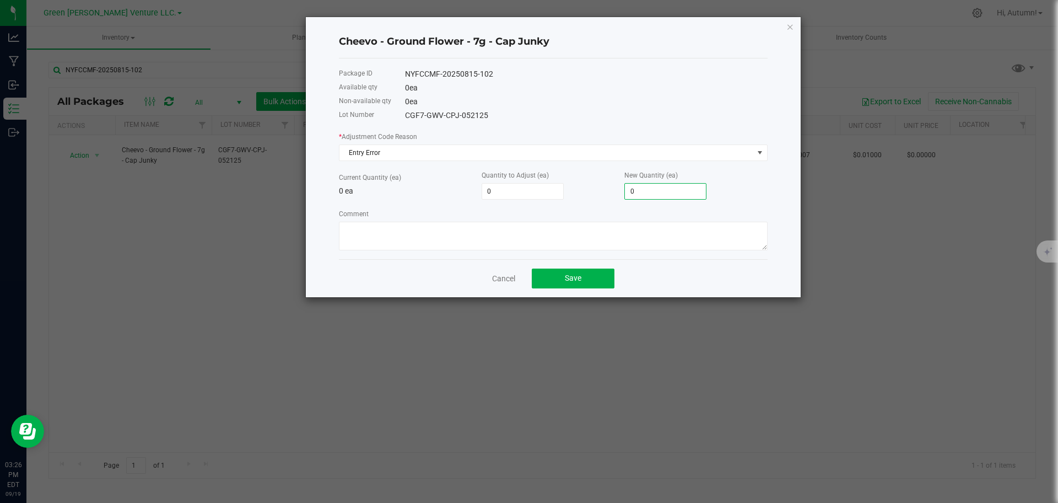
click at [641, 190] on input "0" at bounding box center [665, 191] width 81 height 15
type input "2"
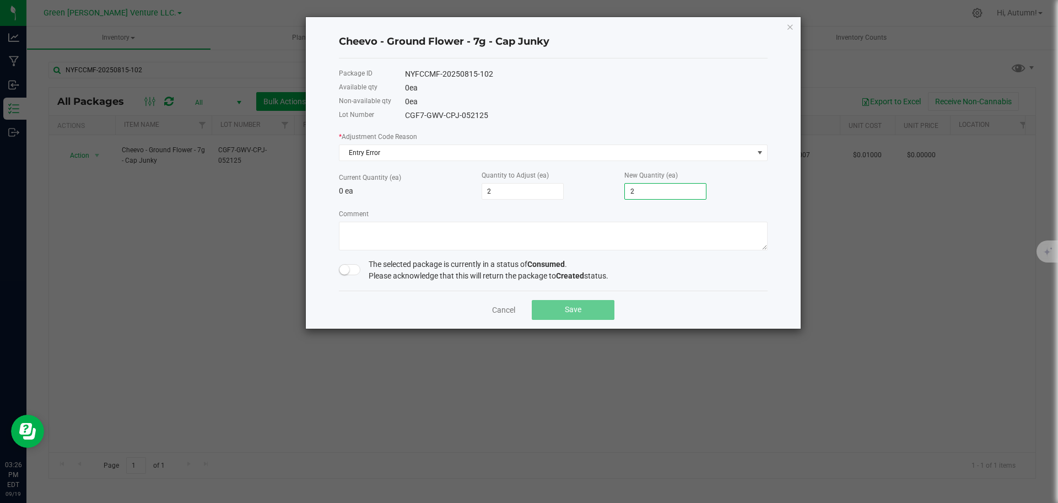
type input "20"
click at [520, 241] on textarea "Comment" at bounding box center [553, 236] width 429 height 29
type textarea "Entry Error, Adjusted during audit 9/15/5"
click at [342, 274] on div "Cheevo - Ground Flower - 7g - Cap Junky Package ID NYFCCMF-20250815-102 Availab…" at bounding box center [553, 172] width 495 height 311
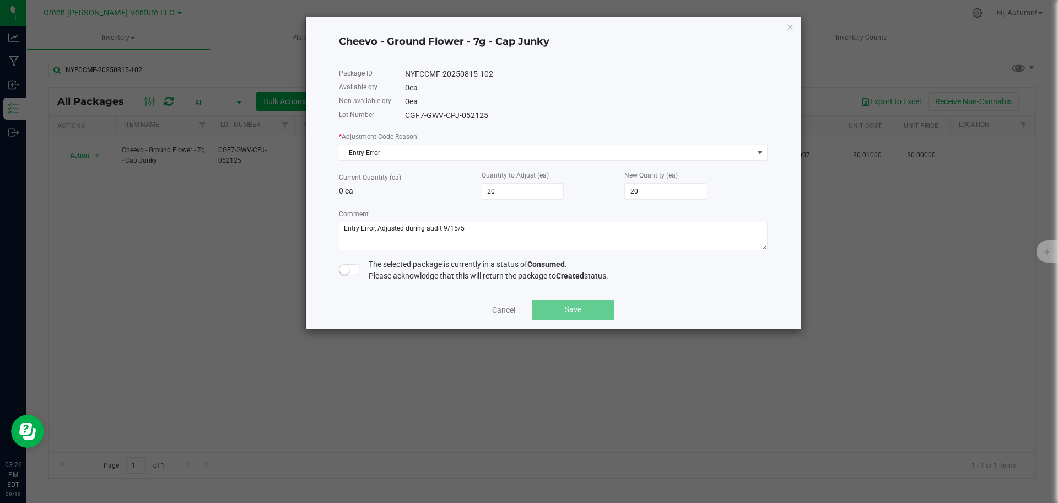
drag, startPoint x: 342, startPoint y: 274, endPoint x: 359, endPoint y: 262, distance: 20.5
click at [342, 274] on span at bounding box center [350, 269] width 22 height 11
click at [581, 300] on button "Save" at bounding box center [573, 310] width 83 height 20
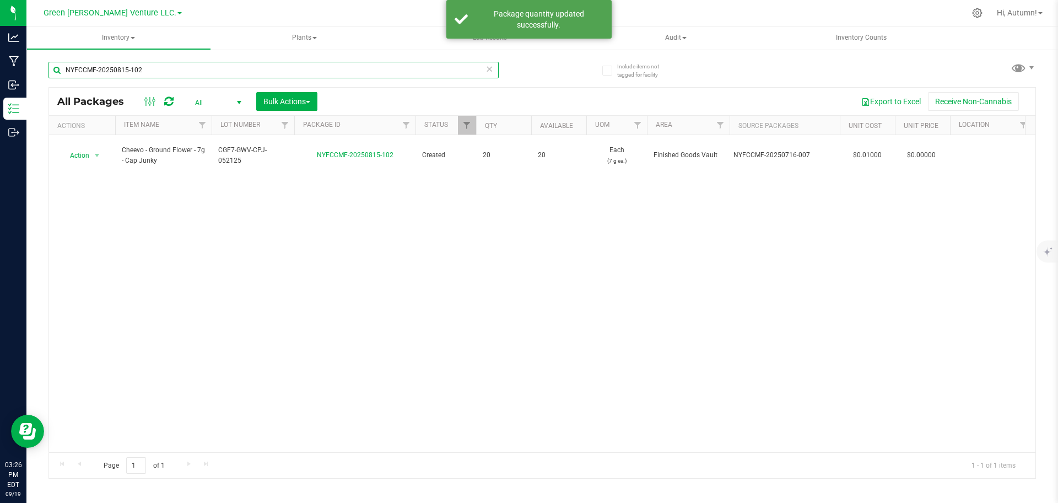
click at [145, 68] on input "NYFCCMF-20250815-102" at bounding box center [273, 70] width 450 height 17
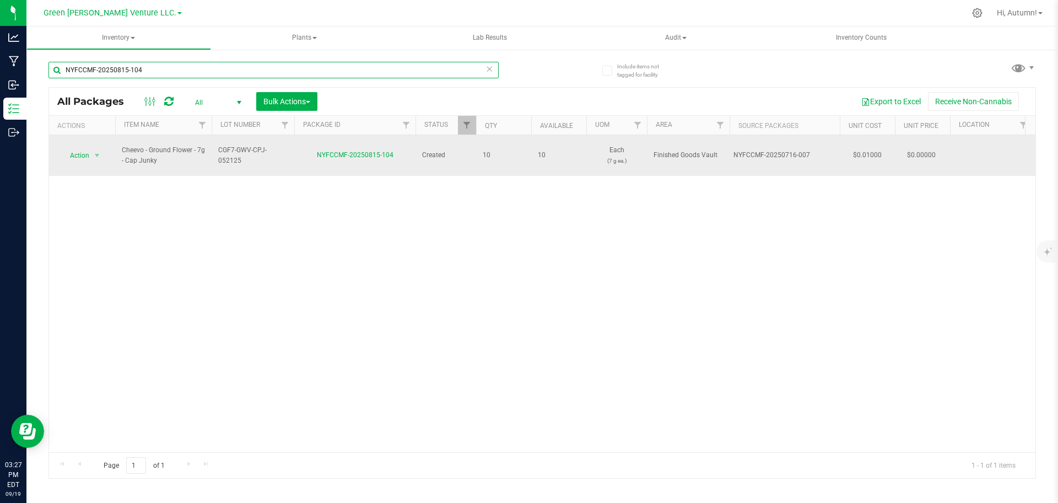
type input "NYFCCMF-20250815-104"
click at [89, 149] on span "Action" at bounding box center [75, 155] width 30 height 15
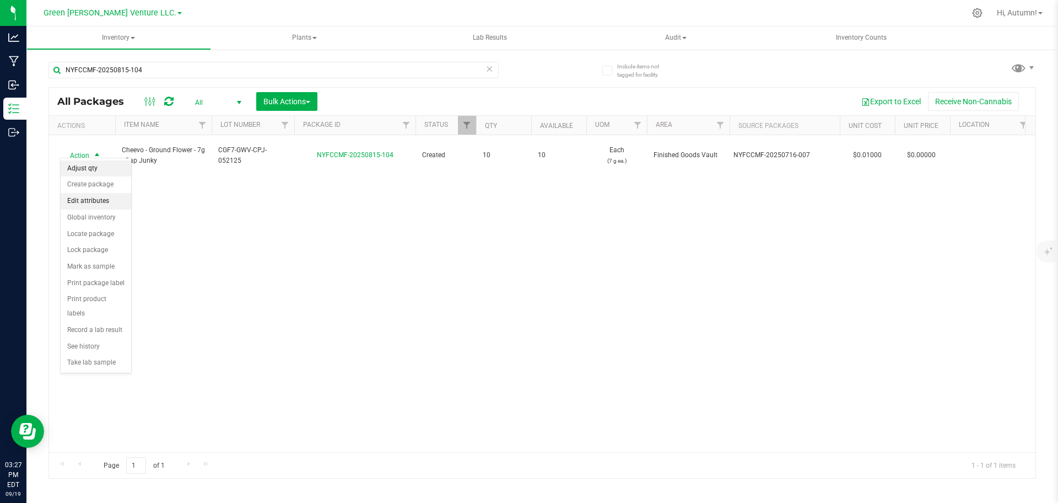
click at [102, 163] on li "Adjust qty" at bounding box center [96, 168] width 71 height 17
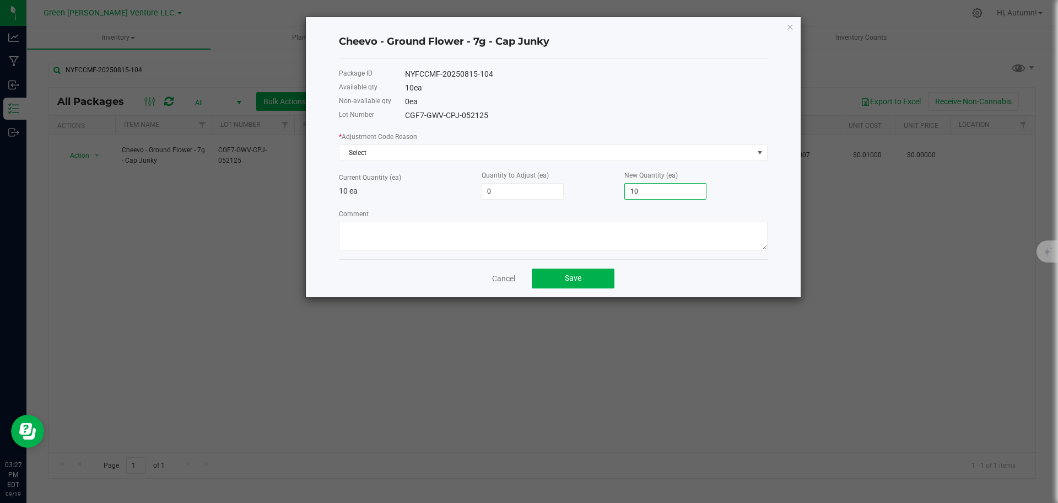
click at [649, 187] on input "10" at bounding box center [665, 191] width 81 height 15
type input "-8"
type input "2"
type input "10"
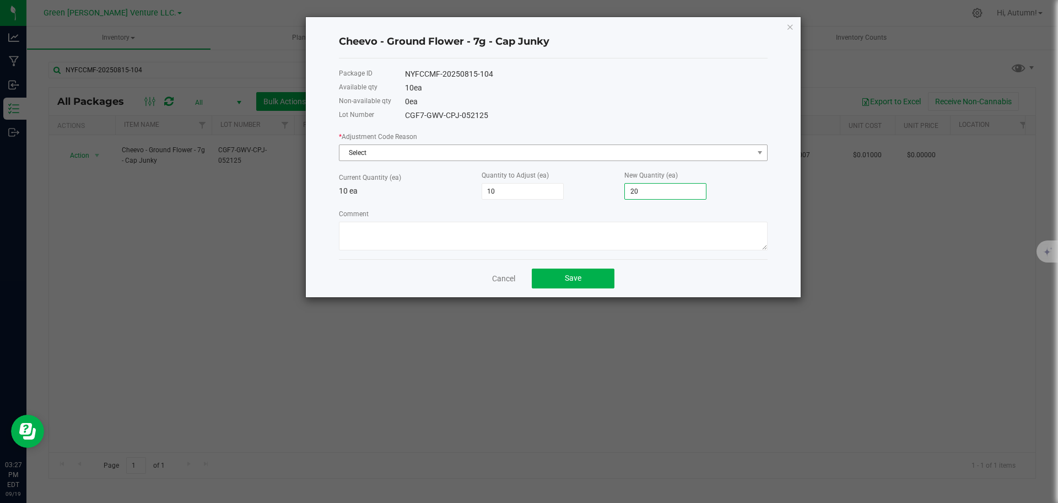
type input "20"
click at [473, 147] on span "Select" at bounding box center [546, 152] width 414 height 15
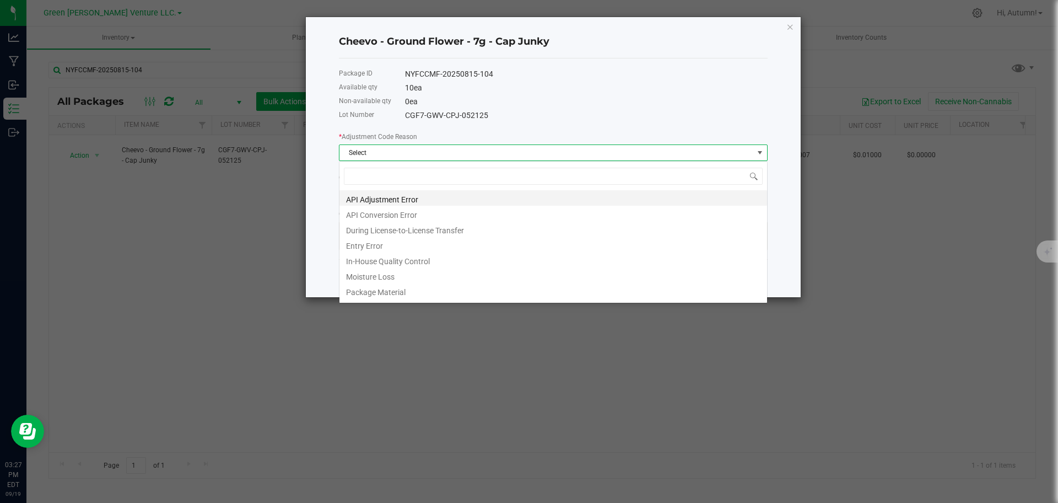
scroll to position [17, 429]
click at [418, 251] on li "Entry Error" at bounding box center [553, 243] width 428 height 15
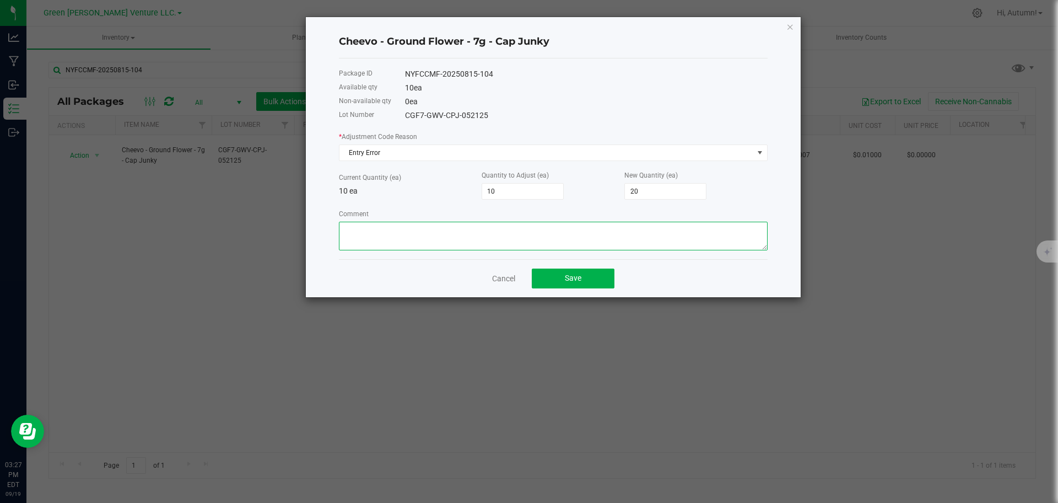
click at [494, 247] on textarea "Comment" at bounding box center [553, 236] width 429 height 29
click at [595, 278] on button "Save" at bounding box center [573, 278] width 83 height 20
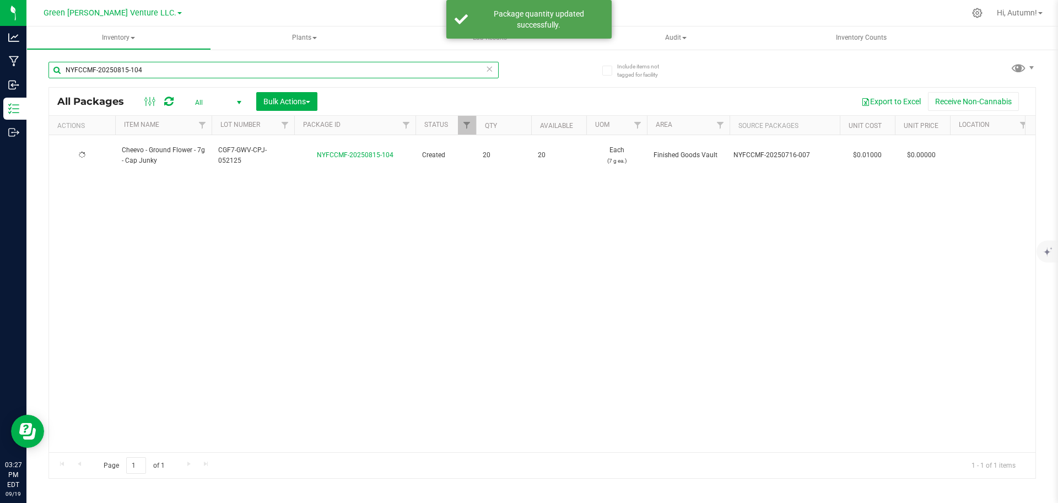
click at [124, 74] on input "NYFCCMF-20250815-104" at bounding box center [273, 70] width 450 height 17
click at [123, 73] on input "NYFCCMF-20250815-104" at bounding box center [273, 70] width 450 height 17
click at [123, 72] on input "NYFCCMF-20250815-104" at bounding box center [273, 70] width 450 height 17
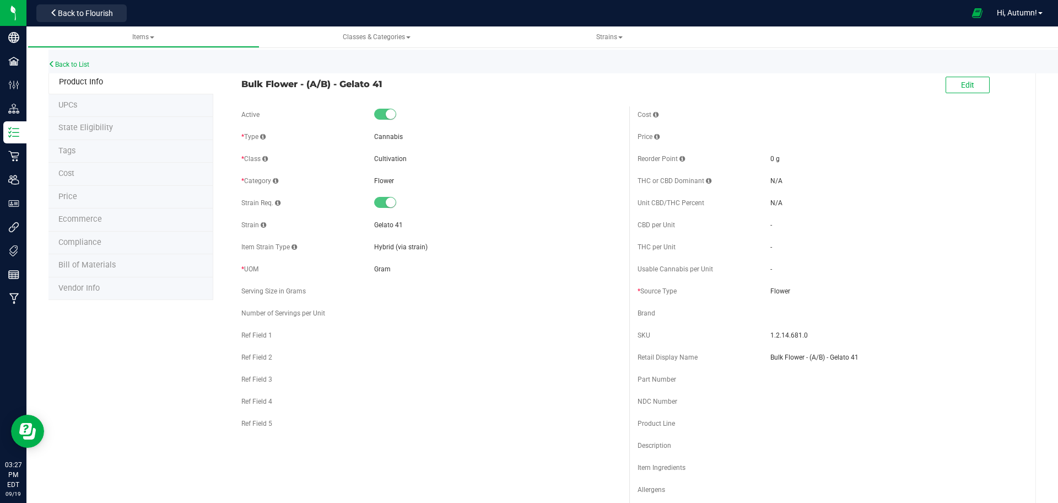
click at [84, 22] on div "Back to Flourish" at bounding box center [81, 12] width 99 height 21
click at [82, 17] on span "Back to Flourish" at bounding box center [85, 13] width 55 height 9
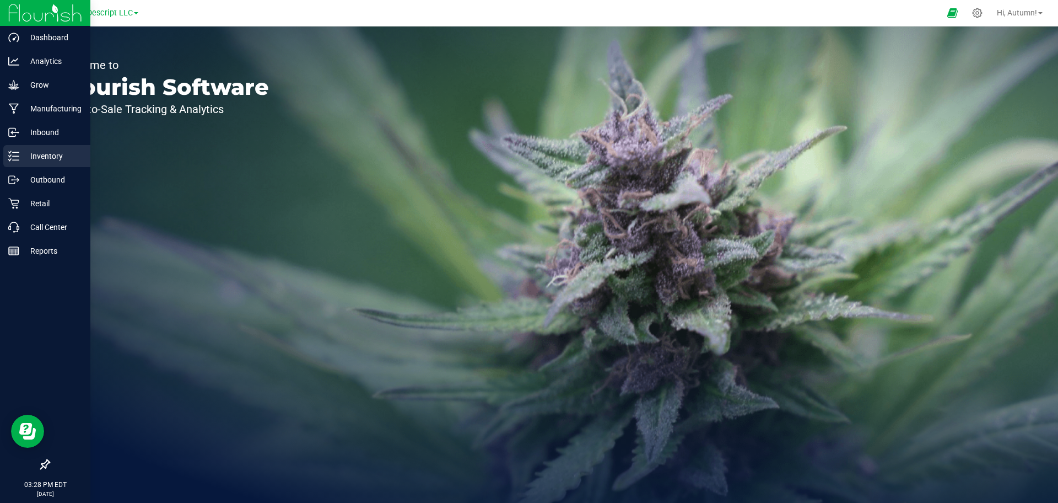
click at [53, 156] on p "Inventory" at bounding box center [52, 155] width 66 height 13
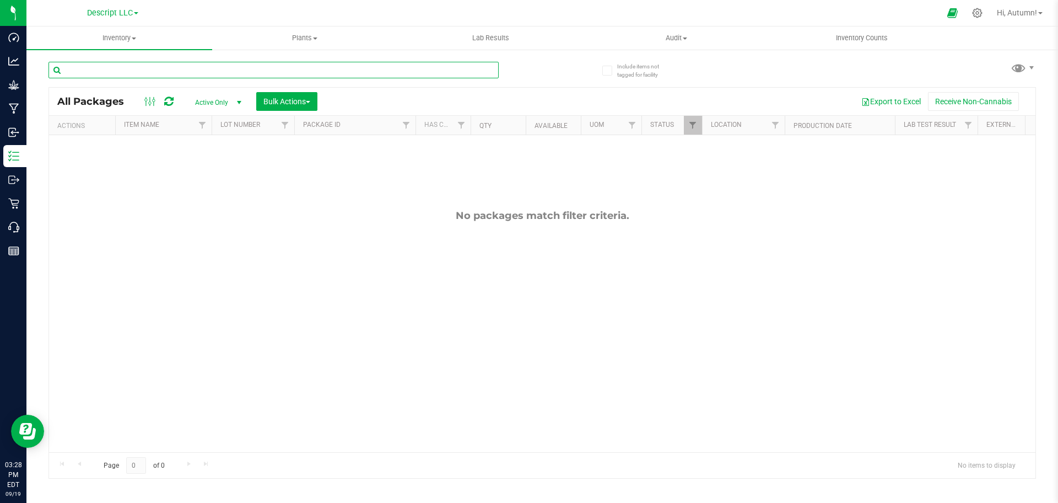
drag, startPoint x: 222, startPoint y: 65, endPoint x: 188, endPoint y: 62, distance: 33.7
click at [188, 62] on input "text" at bounding box center [273, 70] width 450 height 17
paste input "NYFCCMF-20250822-025"
type input "NYFCCMF-20250822-025"
click at [689, 126] on span "Filter" at bounding box center [692, 125] width 9 height 9
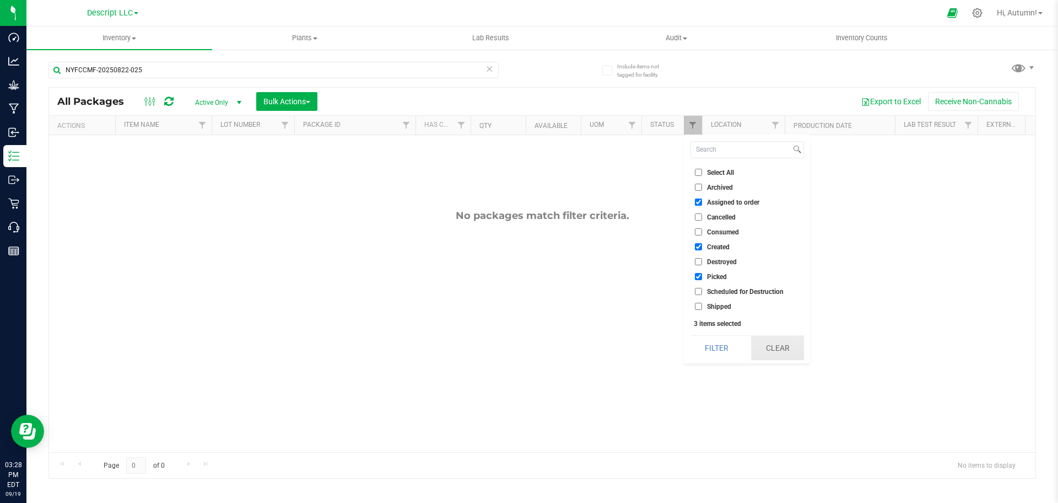
click at [778, 352] on button "Clear" at bounding box center [777, 348] width 53 height 24
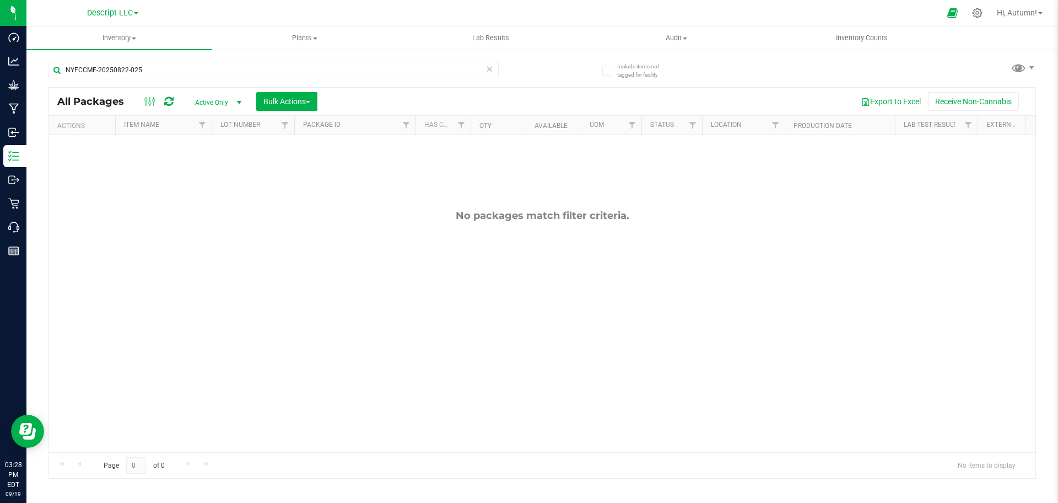
click at [239, 104] on span "select" at bounding box center [239, 102] width 9 height 9
click at [208, 176] on li "All" at bounding box center [216, 169] width 60 height 17
click at [693, 121] on span "Filter" at bounding box center [692, 125] width 9 height 9
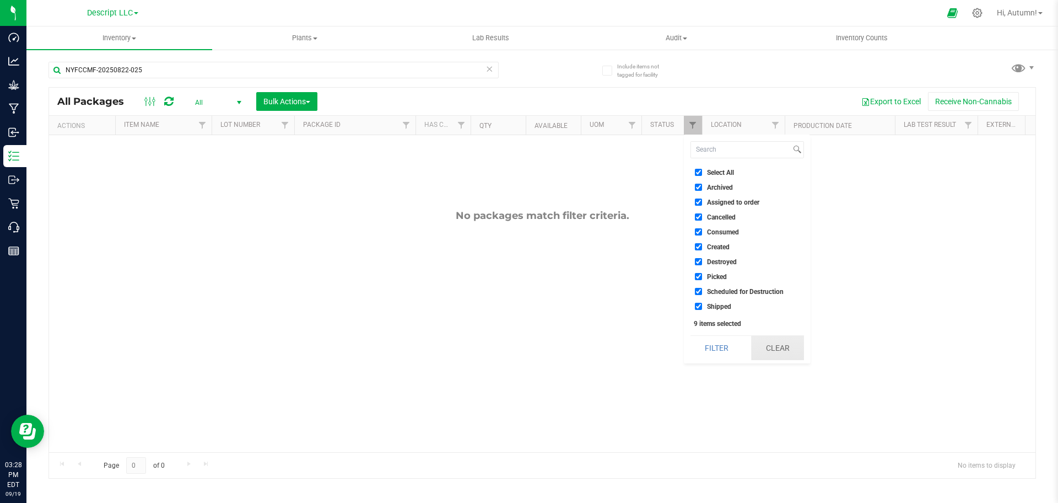
click at [783, 359] on button "Clear" at bounding box center [777, 348] width 53 height 24
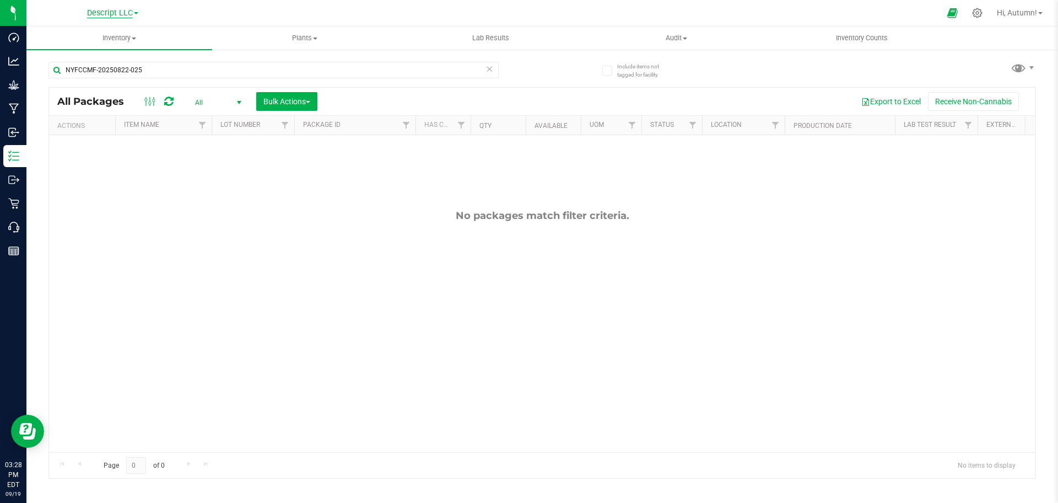
click at [122, 8] on span "Descript LLC" at bounding box center [110, 13] width 46 height 10
click at [117, 64] on link "Green [PERSON_NAME] Venture LLC." at bounding box center [112, 68] width 161 height 15
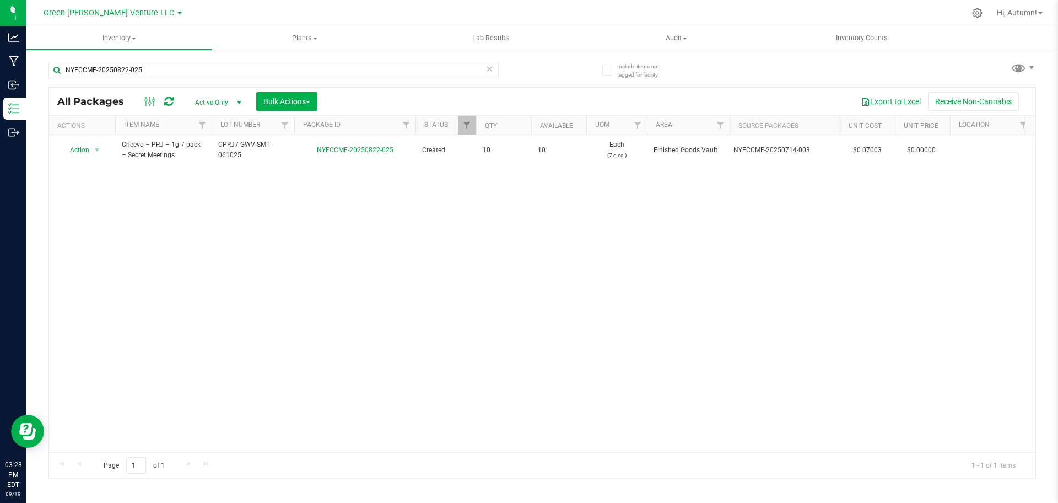
click at [231, 231] on div "Action Action Adjust qty Create package Edit attributes Global inventory Locate…" at bounding box center [542, 293] width 986 height 317
